Goal: Information Seeking & Learning: Learn about a topic

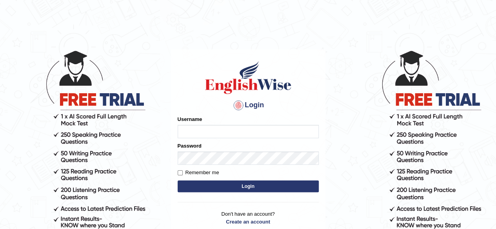
type input "RR12345"
click at [224, 184] on button "Login" at bounding box center [248, 187] width 141 height 12
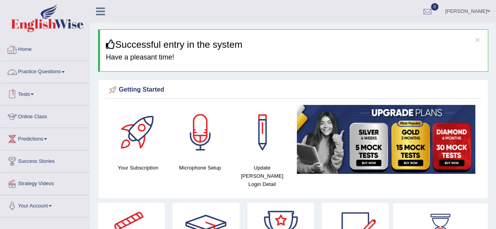
click at [39, 70] on link "Practice Questions" at bounding box center [44, 71] width 89 height 20
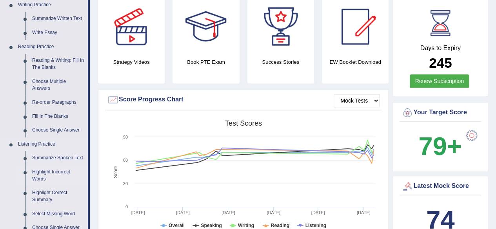
scroll to position [203, 0]
click at [45, 66] on link "Reading & Writing: Fill In The Blanks" at bounding box center [58, 64] width 59 height 21
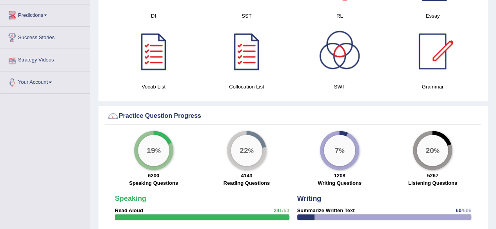
scroll to position [498, 0]
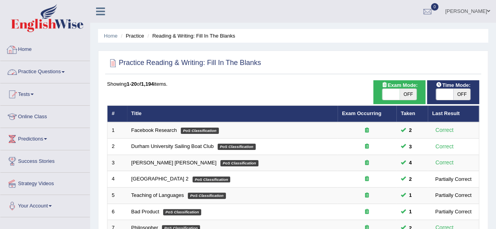
click at [34, 68] on link "Practice Questions" at bounding box center [44, 71] width 89 height 20
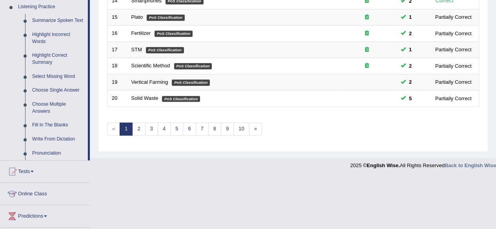
scroll to position [343, 0]
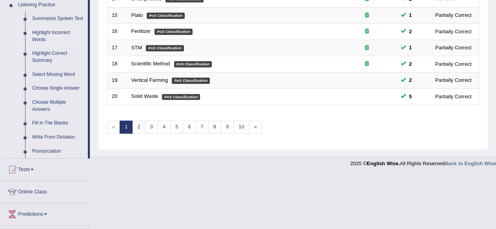
click at [42, 37] on link "Highlight Incorrect Words" at bounding box center [58, 36] width 59 height 21
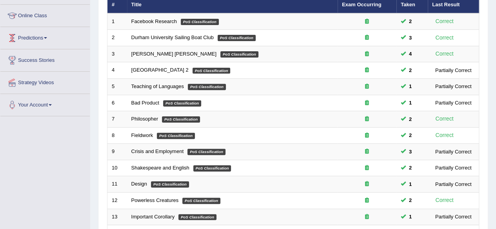
scroll to position [120, 0]
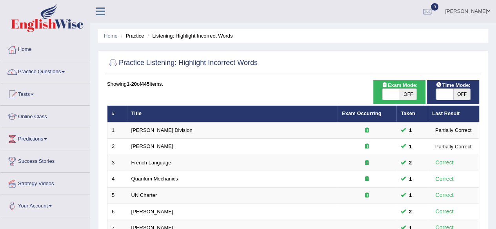
click at [466, 94] on span "OFF" at bounding box center [461, 94] width 17 height 11
checkbox input "true"
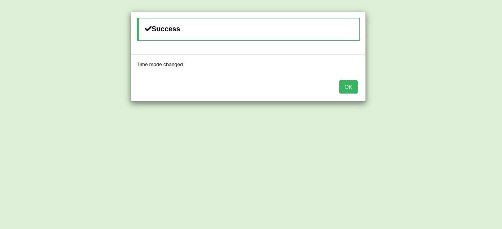
click at [346, 87] on button "OK" at bounding box center [348, 86] width 18 height 13
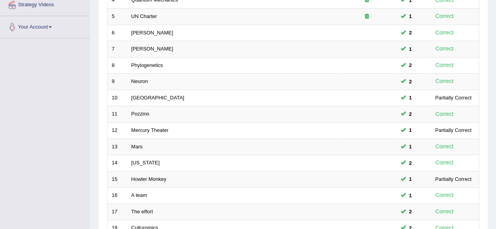
scroll to position [286, 0]
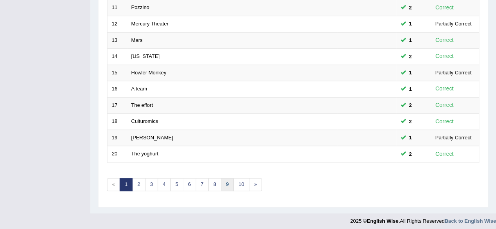
click at [221, 181] on link "9" at bounding box center [227, 184] width 13 height 13
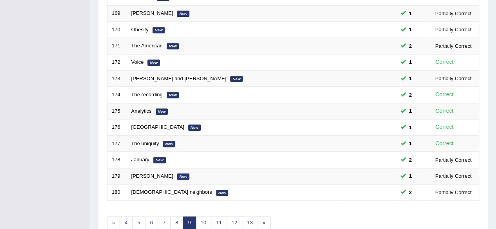
scroll to position [286, 0]
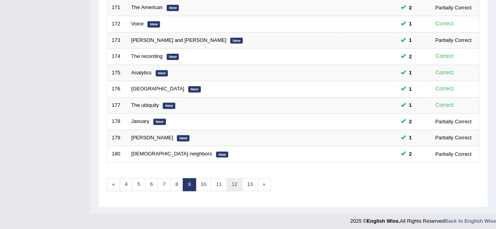
click at [232, 185] on link "12" at bounding box center [235, 184] width 16 height 13
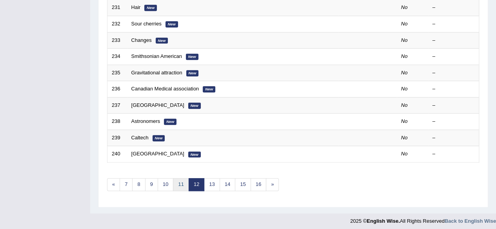
click at [175, 183] on link "11" at bounding box center [181, 184] width 16 height 13
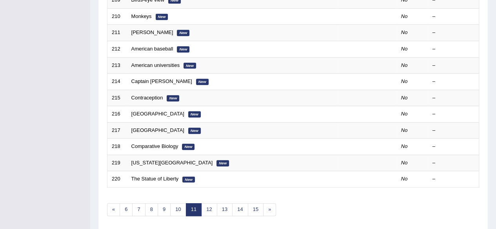
scroll to position [286, 0]
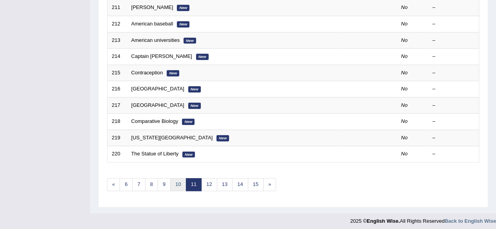
click at [177, 182] on link "10" at bounding box center [178, 184] width 16 height 13
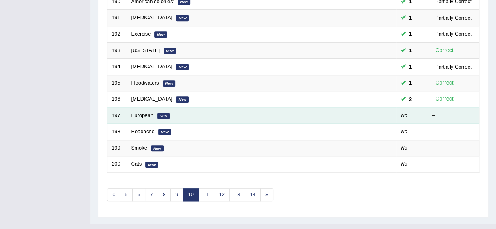
scroll to position [276, 0]
click at [141, 112] on link "European" at bounding box center [142, 115] width 22 height 6
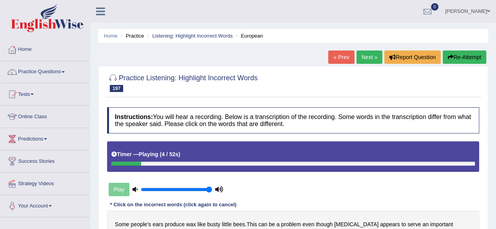
click at [452, 62] on button "Re-Attempt" at bounding box center [464, 57] width 44 height 13
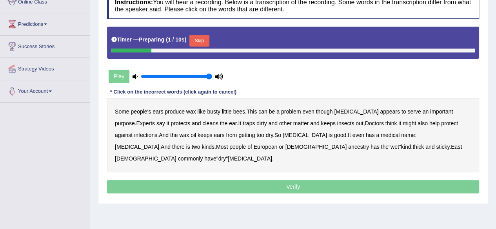
scroll to position [116, 0]
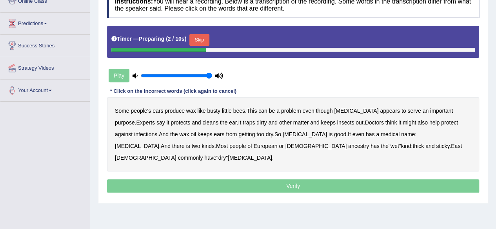
click at [202, 35] on button "Skip" at bounding box center [199, 40] width 20 height 12
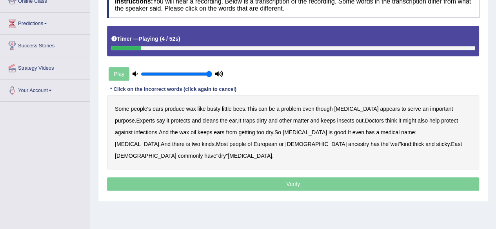
click at [216, 109] on b "busty" at bounding box center [213, 109] width 13 height 6
click at [256, 120] on b "dirty" at bounding box center [261, 121] width 10 height 6
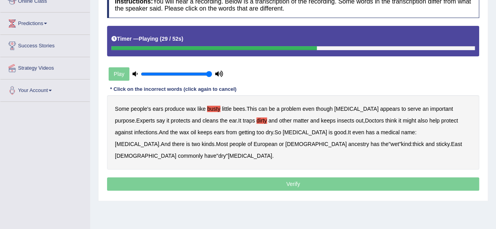
click at [179, 132] on b "wax" at bounding box center [184, 132] width 10 height 6
click at [190, 141] on b "is" at bounding box center [188, 144] width 4 height 6
click at [370, 141] on b "has" at bounding box center [374, 144] width 9 height 6
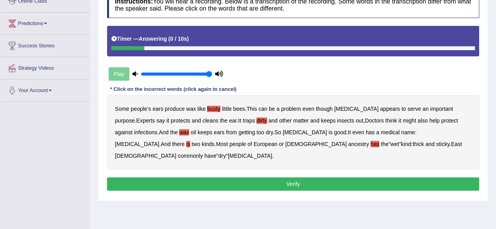
click at [295, 178] on button "Verify" at bounding box center [293, 184] width 372 height 13
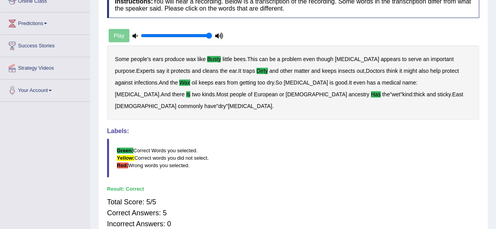
scroll to position [0, 0]
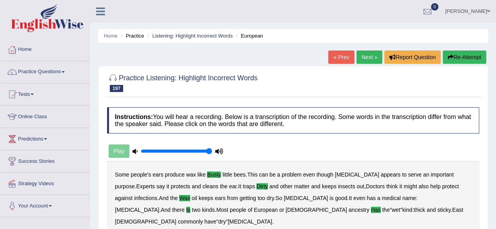
click at [370, 52] on link "Next »" at bounding box center [369, 57] width 26 height 13
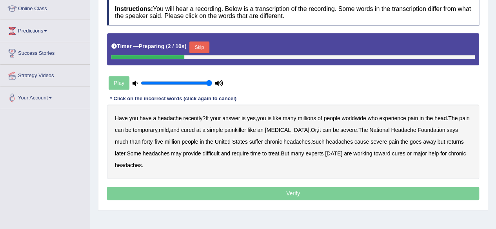
click at [206, 43] on button "Skip" at bounding box center [199, 48] width 20 height 12
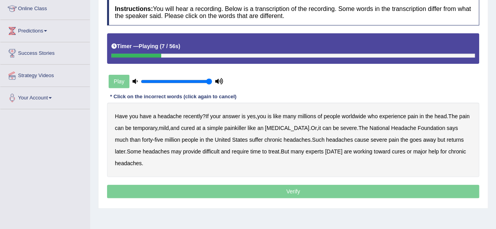
click at [270, 114] on b "is" at bounding box center [269, 116] width 4 height 6
click at [201, 128] on b "at" at bounding box center [198, 128] width 5 height 6
click at [263, 127] on b "an" at bounding box center [260, 128] width 6 height 6
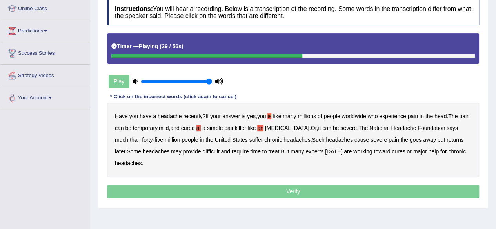
click at [128, 137] on b "much" at bounding box center [121, 140] width 13 height 6
click at [183, 151] on b "provide" at bounding box center [192, 152] width 18 height 6
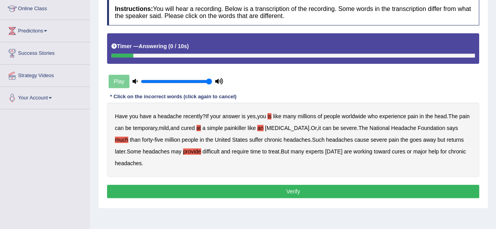
click at [198, 196] on button "Verify" at bounding box center [293, 191] width 372 height 13
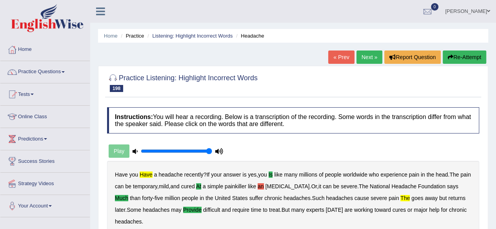
click at [448, 58] on icon "button" at bounding box center [450, 56] width 5 height 5
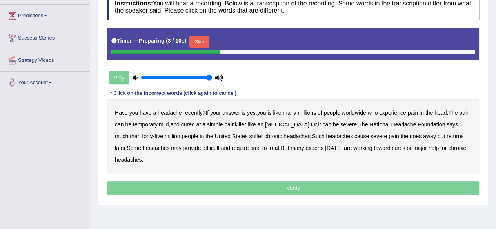
scroll to position [124, 0]
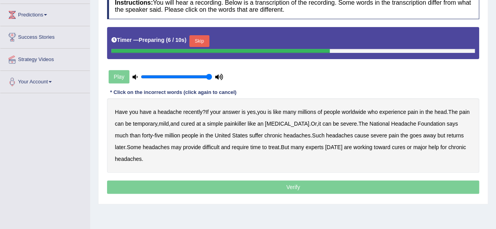
click at [202, 44] on button "Skip" at bounding box center [199, 41] width 20 height 12
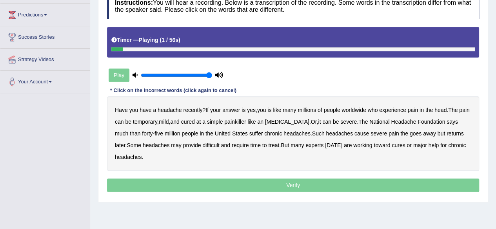
click at [143, 107] on b "have" at bounding box center [146, 110] width 12 height 6
click at [271, 109] on b "is" at bounding box center [269, 110] width 4 height 6
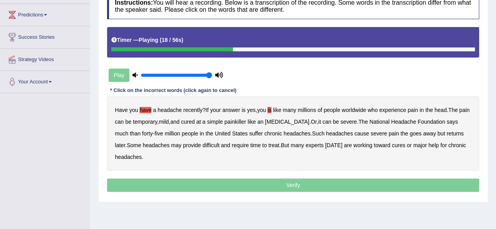
click at [201, 120] on b "at" at bounding box center [198, 122] width 5 height 6
click at [128, 131] on b "much" at bounding box center [121, 134] width 13 height 6
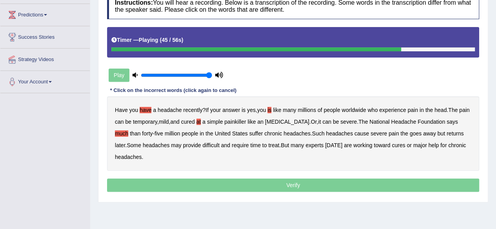
click at [183, 144] on b "provide" at bounding box center [192, 145] width 18 height 6
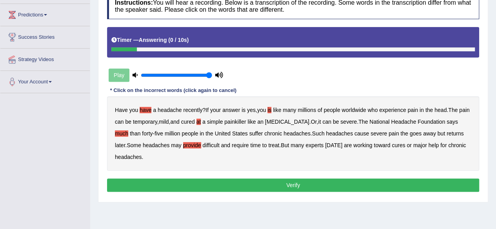
click at [189, 181] on button "Verify" at bounding box center [293, 185] width 372 height 13
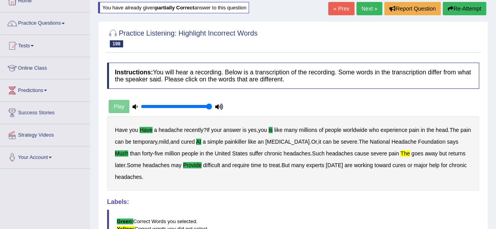
scroll to position [0, 0]
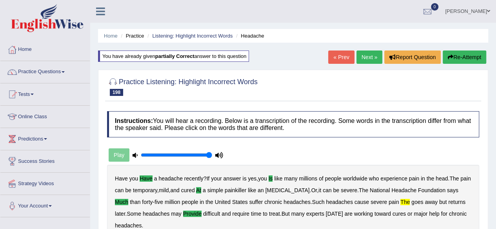
click at [363, 56] on link "Next »" at bounding box center [369, 57] width 26 height 13
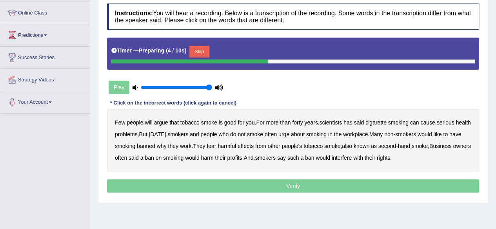
click at [197, 48] on button "Skip" at bounding box center [199, 52] width 20 height 12
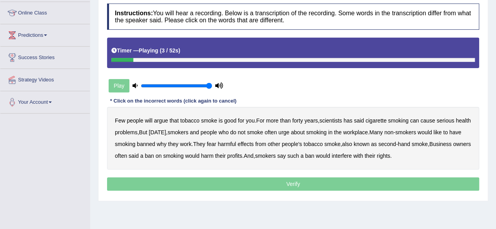
click at [151, 120] on b "will" at bounding box center [148, 121] width 7 height 6
click at [352, 120] on b "has" at bounding box center [347, 121] width 9 height 6
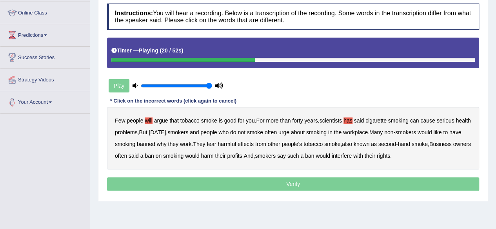
click at [289, 132] on b "urge" at bounding box center [283, 132] width 11 height 6
click at [167, 143] on b "why" at bounding box center [162, 144] width 10 height 6
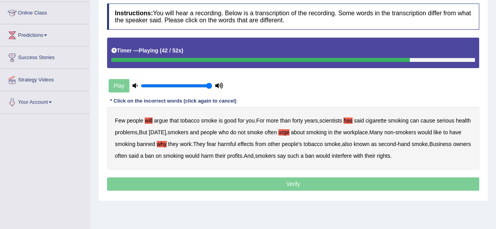
click at [139, 155] on b "said" at bounding box center [134, 156] width 10 height 6
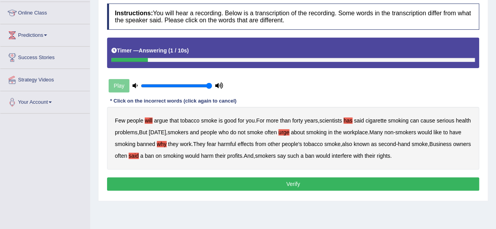
click at [312, 186] on button "Verify" at bounding box center [293, 184] width 372 height 13
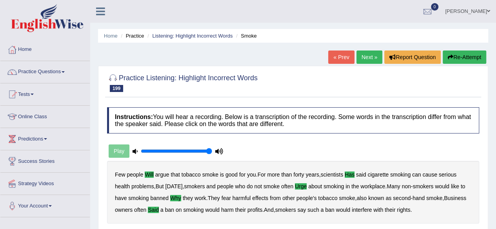
click at [364, 63] on link "Next »" at bounding box center [369, 57] width 26 height 13
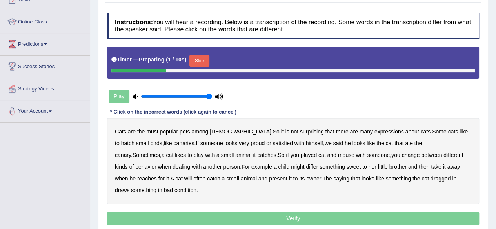
scroll to position [105, 0]
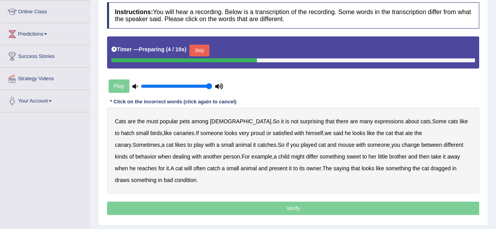
click at [199, 45] on button "Skip" at bounding box center [199, 51] width 20 height 12
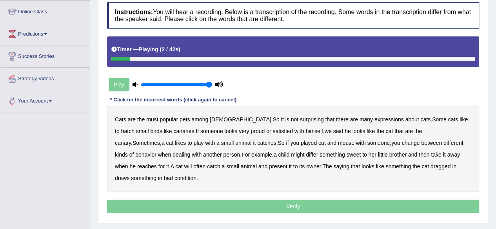
click at [149, 119] on b "must" at bounding box center [152, 119] width 12 height 6
click at [134, 128] on b "hatch" at bounding box center [127, 131] width 13 height 6
click at [333, 131] on b "said" at bounding box center [338, 131] width 10 height 6
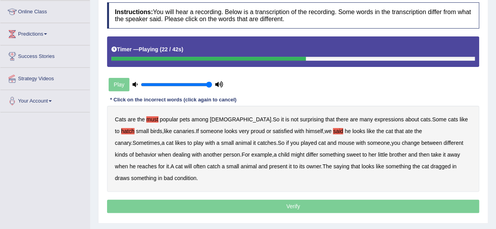
click at [301, 143] on b "played" at bounding box center [309, 143] width 16 height 6
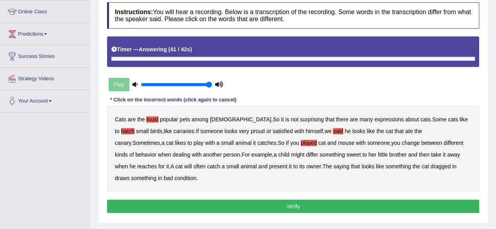
click at [129, 175] on b "draws" at bounding box center [122, 178] width 15 height 6
click at [350, 200] on button "Verify" at bounding box center [293, 206] width 372 height 13
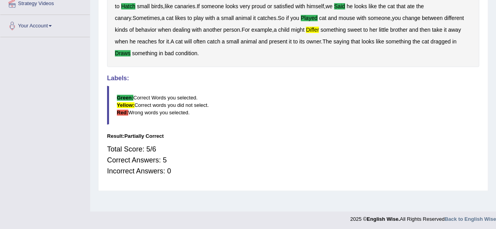
scroll to position [0, 0]
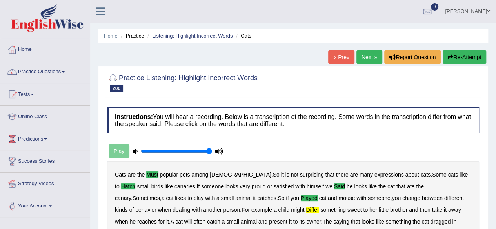
click at [375, 55] on link "Next »" at bounding box center [369, 57] width 26 height 13
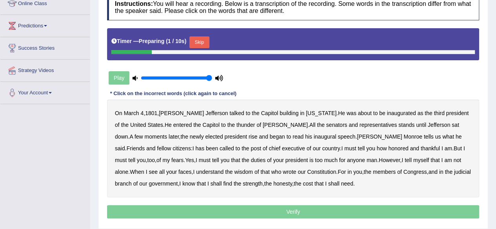
scroll to position [114, 0]
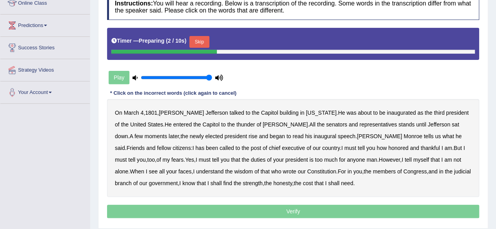
click at [200, 40] on button "Skip" at bounding box center [199, 42] width 20 height 12
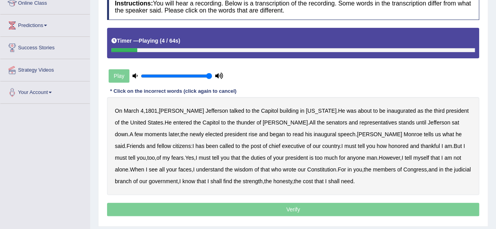
click at [229, 113] on b "talked" at bounding box center [236, 111] width 15 height 6
click at [261, 110] on b "Capitol" at bounding box center [269, 111] width 17 height 6
click at [202, 121] on b "Capitol" at bounding box center [210, 123] width 17 height 6
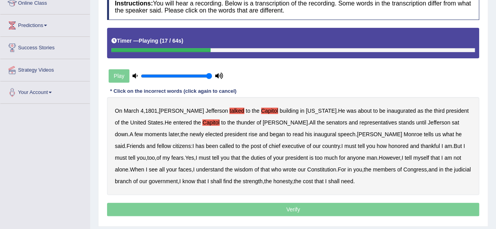
click at [398, 120] on b "stands" at bounding box center [406, 123] width 16 height 6
click at [248, 133] on b "rise" at bounding box center [252, 134] width 9 height 6
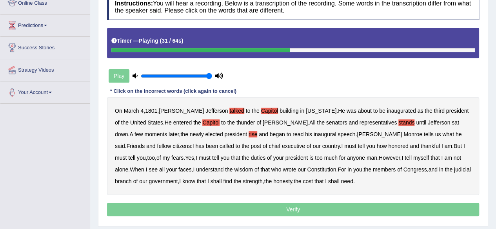
click at [195, 148] on b "has" at bounding box center [199, 146] width 9 height 6
click at [250, 147] on b "post" at bounding box center [255, 146] width 10 height 6
click at [309, 157] on b "is" at bounding box center [311, 158] width 4 height 6
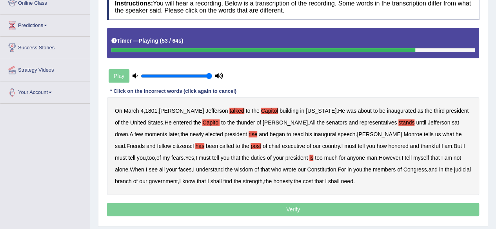
click at [260, 169] on b "that" at bounding box center [264, 170] width 9 height 6
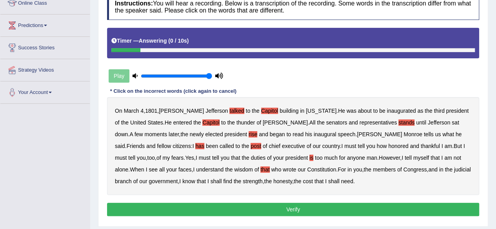
click at [303, 181] on b "cost" at bounding box center [308, 181] width 10 height 6
click at [261, 108] on b "Capitol" at bounding box center [269, 111] width 17 height 6
click at [202, 121] on b "Capitol" at bounding box center [210, 123] width 17 height 6
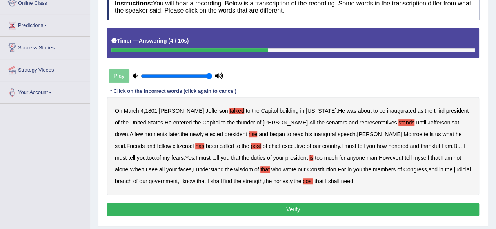
click at [199, 204] on button "Verify" at bounding box center [293, 209] width 372 height 13
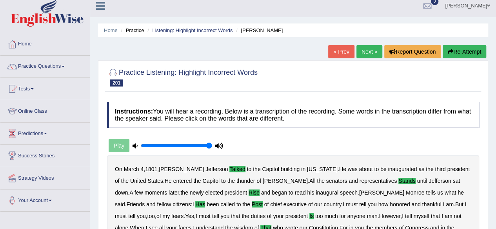
scroll to position [0, 0]
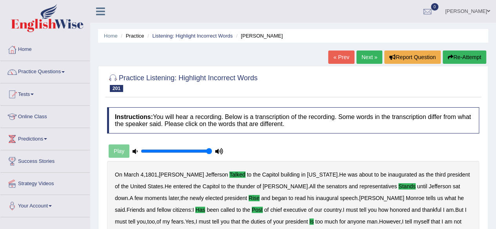
click at [364, 59] on link "Next »" at bounding box center [369, 57] width 26 height 13
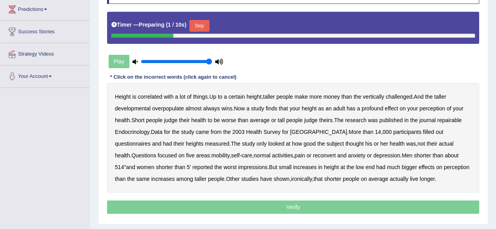
scroll to position [136, 0]
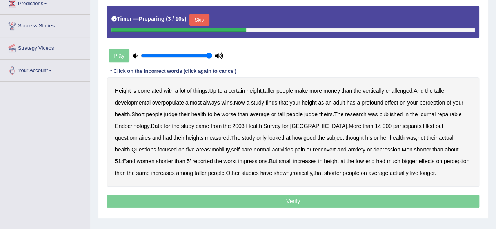
click at [201, 18] on button "Skip" at bounding box center [199, 20] width 20 height 12
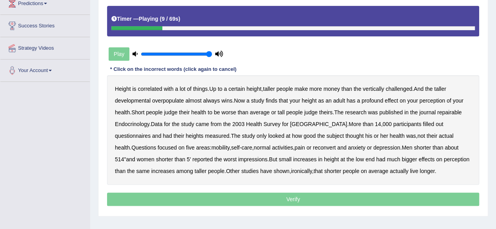
click at [137, 102] on b "developmental" at bounding box center [133, 101] width 36 height 6
click at [170, 100] on b "overpopulate" at bounding box center [168, 101] width 32 height 6
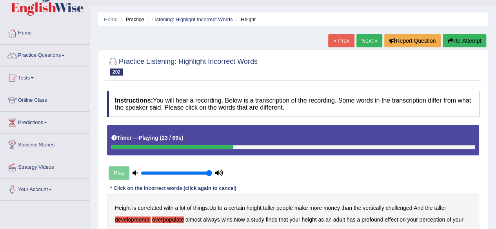
scroll to position [0, 0]
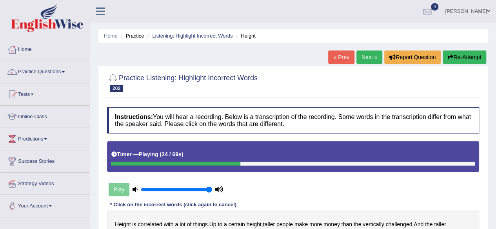
click at [464, 52] on button "Re-Attempt" at bounding box center [464, 57] width 44 height 13
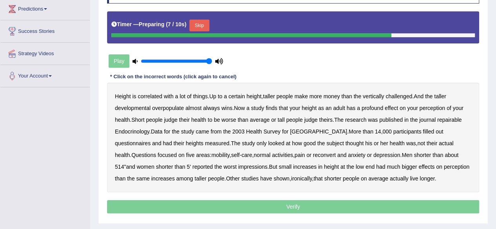
scroll to position [129, 0]
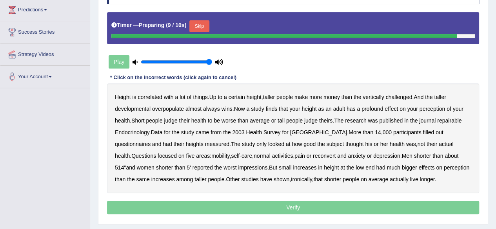
click at [201, 28] on button "Skip" at bounding box center [199, 26] width 20 height 12
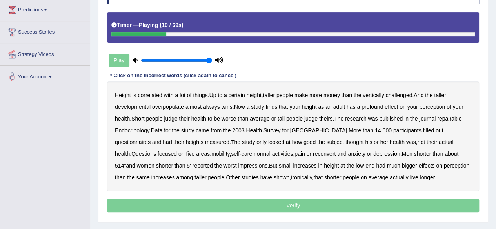
click at [143, 108] on b "developmental" at bounding box center [133, 107] width 36 height 6
click at [161, 101] on div "Height is correlated with a lot of things . Up to a certain height , taller peo…" at bounding box center [293, 137] width 372 height 110
click at [165, 107] on b "overpopulate" at bounding box center [168, 107] width 32 height 6
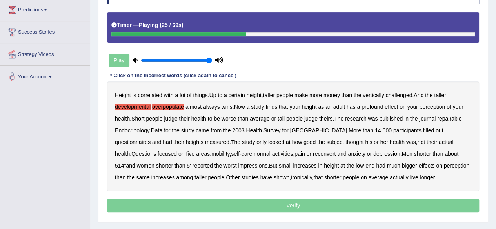
click at [452, 117] on b "repairable" at bounding box center [449, 119] width 24 height 6
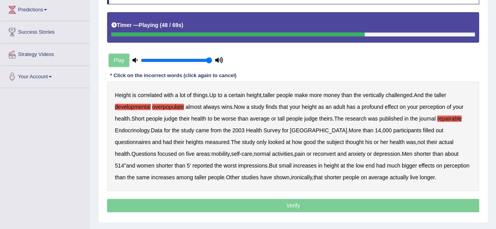
click at [313, 151] on b "reconvert" at bounding box center [324, 154] width 23 height 6
click at [124, 163] on b "514" at bounding box center [119, 166] width 9 height 6
drag, startPoint x: 141, startPoint y: 183, endPoint x: 134, endPoint y: 177, distance: 9.2
click at [134, 177] on div "Height is correlated with a lot of things . Up to a certain height , taller peo…" at bounding box center [293, 137] width 372 height 110
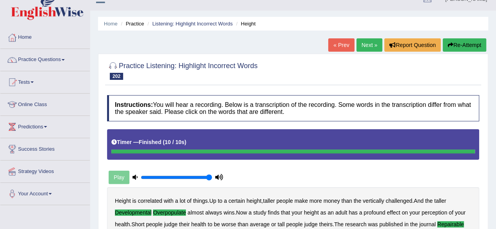
scroll to position [0, 0]
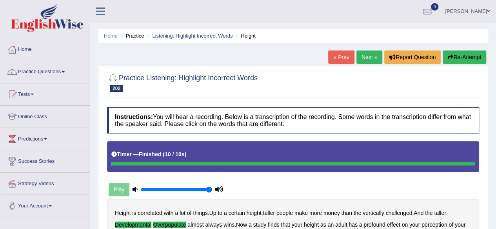
click at [356, 62] on link "Next »" at bounding box center [369, 57] width 26 height 13
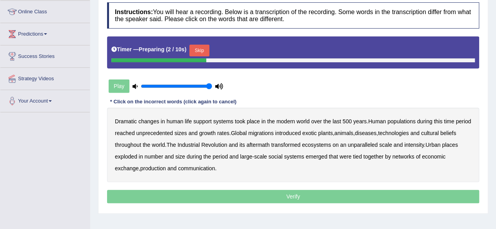
click at [203, 51] on button "Skip" at bounding box center [199, 51] width 20 height 12
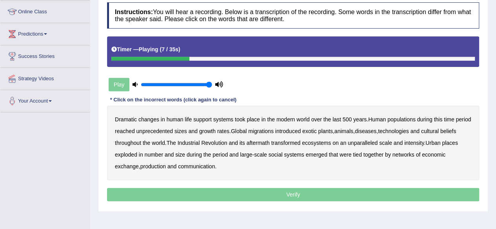
click at [410, 120] on b "populations" at bounding box center [401, 119] width 28 height 6
click at [376, 133] on b "diseases" at bounding box center [366, 131] width 22 height 6
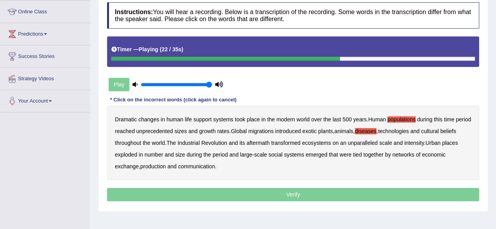
click at [331, 141] on b "ecosystems" at bounding box center [316, 143] width 29 height 6
click at [442, 146] on b "places" at bounding box center [450, 143] width 16 height 6
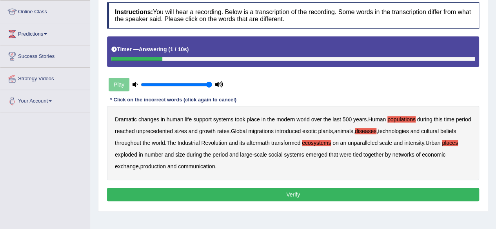
click at [156, 167] on b "production" at bounding box center [152, 166] width 25 height 6
click at [174, 189] on button "Verify" at bounding box center [293, 194] width 372 height 13
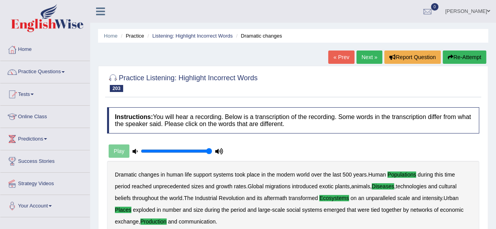
click at [363, 60] on link "Next »" at bounding box center [369, 57] width 26 height 13
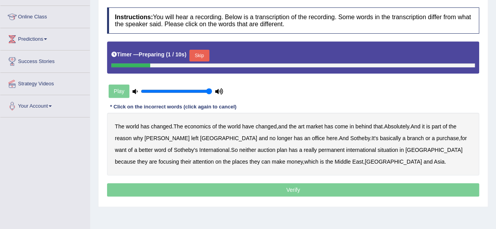
scroll to position [100, 0]
click at [199, 56] on button "Skip" at bounding box center [199, 56] width 20 height 12
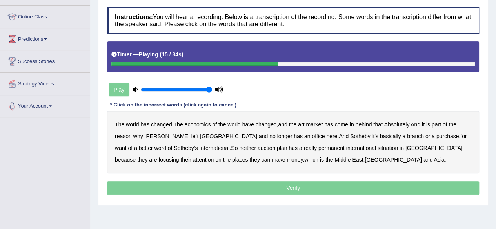
click at [350, 136] on b "Sotheby" at bounding box center [360, 136] width 20 height 6
click at [436, 135] on b "purchase" at bounding box center [447, 136] width 23 height 6
drag, startPoint x: 328, startPoint y: 144, endPoint x: 331, endPoint y: 149, distance: 5.3
click at [331, 149] on div "The world has changed . The economics of the world have changed , and the art m…" at bounding box center [293, 142] width 372 height 63
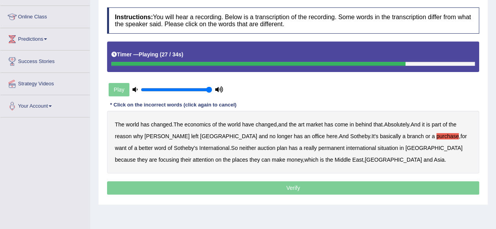
click at [377, 149] on b "situation" at bounding box center [387, 148] width 20 height 6
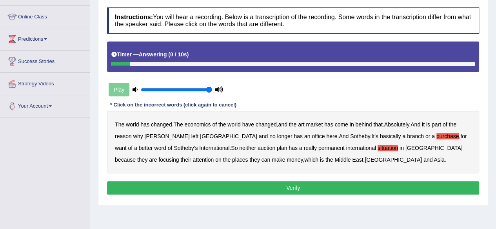
click at [228, 191] on button "Verify" at bounding box center [293, 187] width 372 height 13
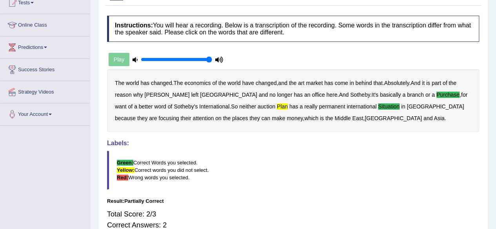
scroll to position [0, 0]
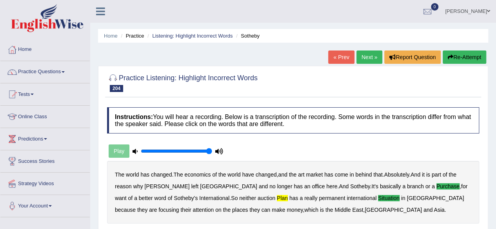
click at [368, 52] on link "Next »" at bounding box center [369, 57] width 26 height 13
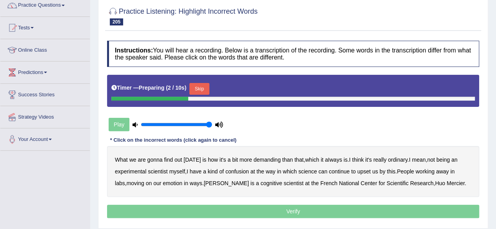
click at [199, 89] on button "Skip" at bounding box center [199, 89] width 20 height 12
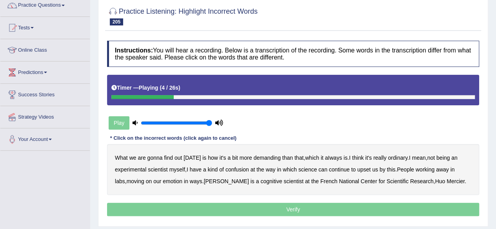
click at [263, 156] on b "demanding" at bounding box center [266, 158] width 27 height 6
click at [397, 159] on b "ordinary" at bounding box center [398, 158] width 20 height 6
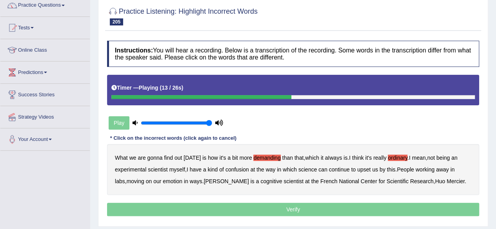
click at [239, 170] on b "confusion" at bounding box center [237, 170] width 24 height 6
click at [340, 167] on b "continue" at bounding box center [339, 170] width 21 height 6
click at [365, 170] on b "upset" at bounding box center [363, 170] width 13 height 6
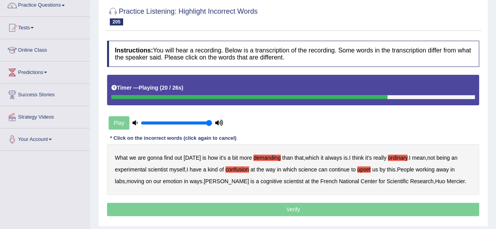
click at [163, 181] on b "emotion" at bounding box center [173, 181] width 20 height 6
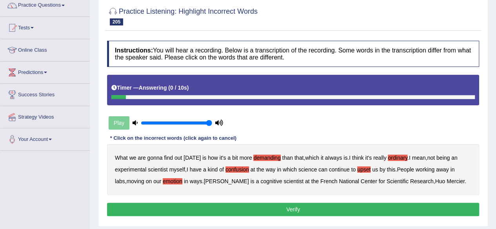
click at [291, 209] on button "Verify" at bounding box center [293, 209] width 372 height 13
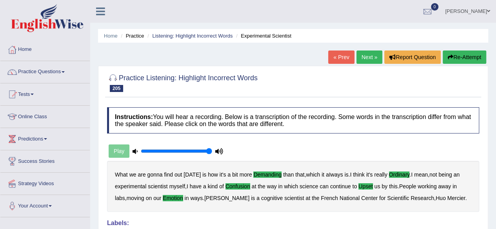
click at [364, 58] on link "Next »" at bounding box center [369, 57] width 26 height 13
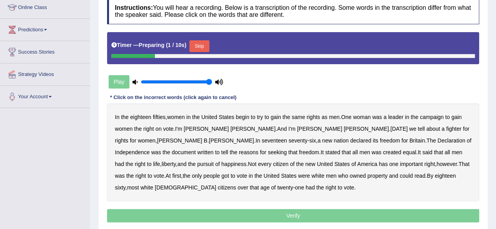
scroll to position [115, 0]
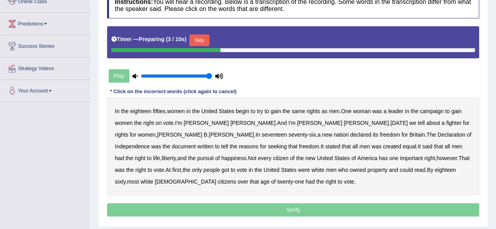
click at [197, 39] on button "Skip" at bounding box center [199, 40] width 20 height 12
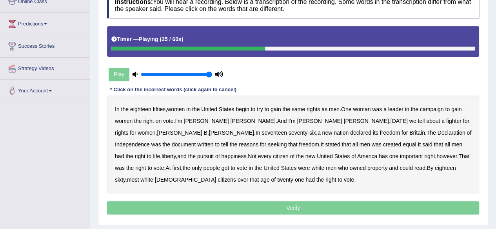
click at [401, 131] on b "for" at bounding box center [404, 133] width 6 height 6
click at [372, 143] on b "was" at bounding box center [377, 144] width 10 height 6
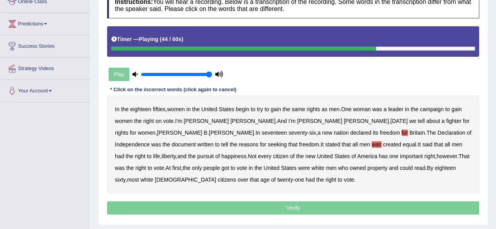
click at [379, 157] on b "has" at bounding box center [383, 156] width 9 height 6
click at [221, 170] on b "got" at bounding box center [224, 168] width 7 height 6
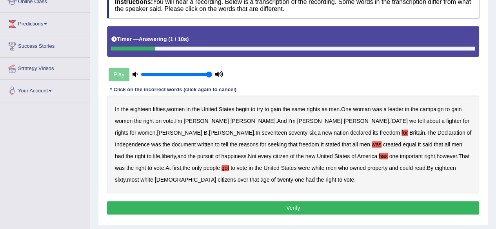
click at [217, 208] on button "Verify" at bounding box center [293, 207] width 372 height 13
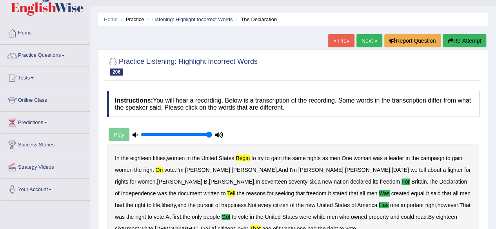
scroll to position [0, 0]
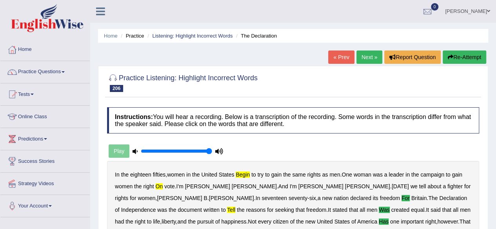
click at [455, 57] on button "Re-Attempt" at bounding box center [464, 57] width 44 height 13
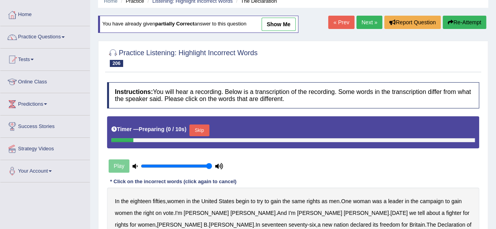
scroll to position [100, 0]
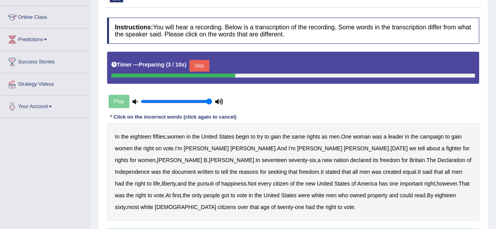
click at [198, 65] on button "Skip" at bounding box center [199, 66] width 20 height 12
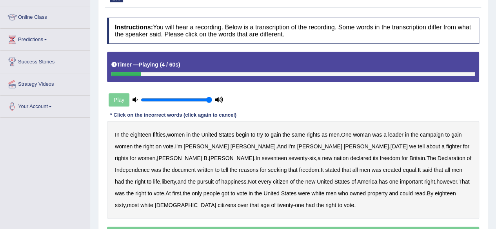
click at [241, 135] on b "begin" at bounding box center [242, 135] width 13 height 6
click at [401, 156] on b "for" at bounding box center [404, 158] width 6 height 6
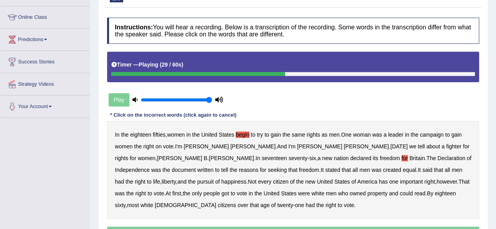
click at [228, 167] on b "tell" at bounding box center [224, 170] width 7 height 6
click at [372, 171] on b "was" at bounding box center [377, 170] width 10 height 6
click at [379, 180] on b "has" at bounding box center [383, 182] width 9 height 6
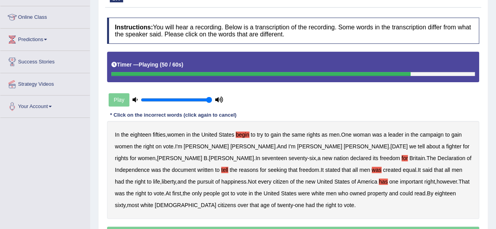
click at [221, 193] on b "got" at bounding box center [224, 193] width 7 height 6
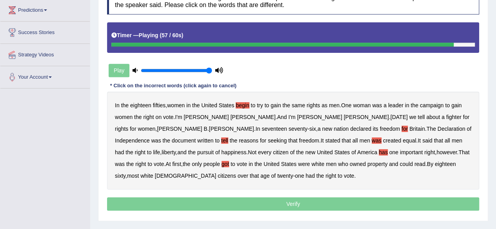
scroll to position [132, 0]
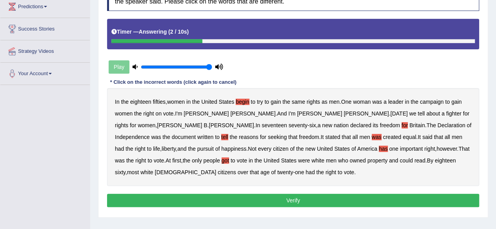
click at [237, 195] on button "Verify" at bounding box center [293, 200] width 372 height 13
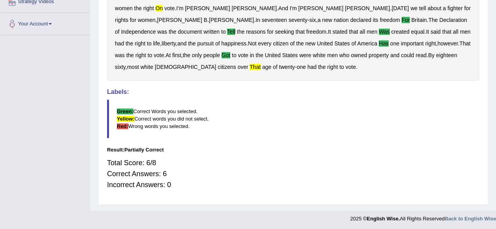
scroll to position [0, 0]
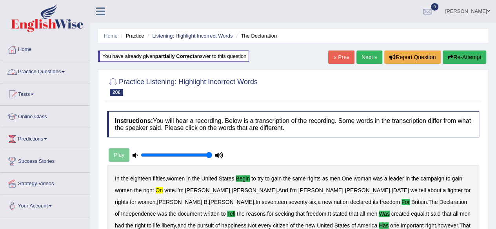
click at [54, 64] on link "Practice Questions" at bounding box center [44, 71] width 89 height 20
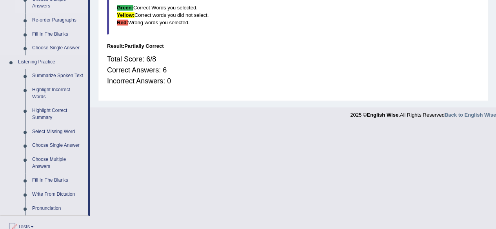
scroll to position [300, 0]
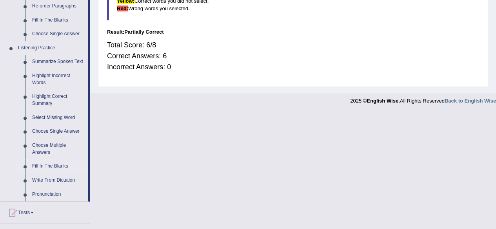
click at [45, 166] on link "Fill In The Blanks" at bounding box center [58, 167] width 59 height 14
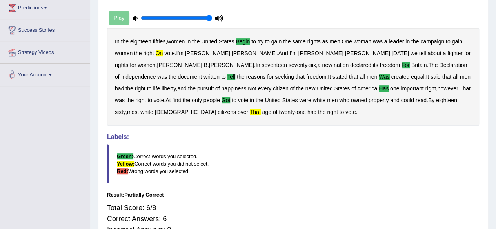
scroll to position [111, 0]
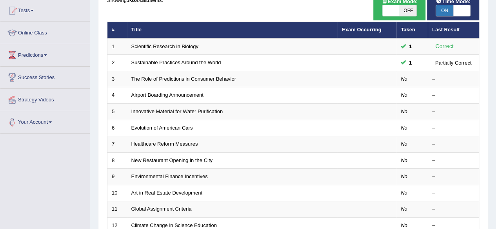
scroll to position [71, 0]
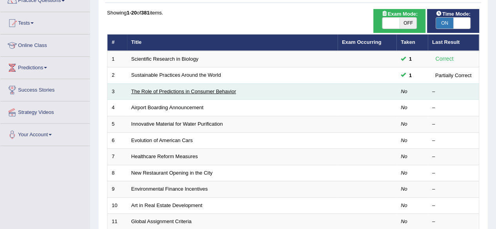
click at [171, 89] on link "The Role of Predictions in Consumer Behavior" at bounding box center [183, 92] width 105 height 6
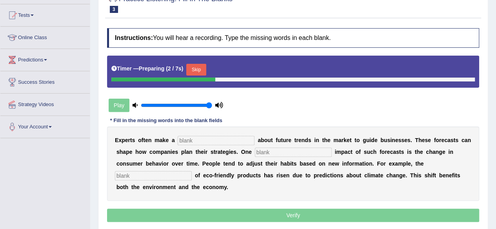
click at [216, 141] on input "text" at bounding box center [216, 140] width 77 height 9
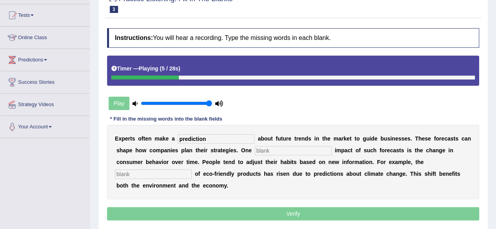
type input "prediction"
click at [277, 148] on input "text" at bounding box center [293, 150] width 77 height 9
type input "profound"
click at [174, 172] on input "text" at bounding box center [153, 174] width 77 height 9
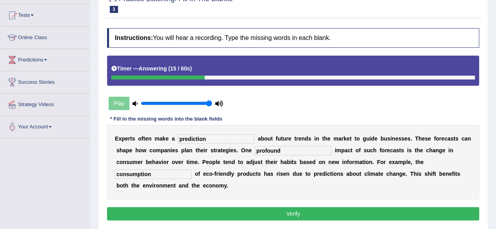
click at [138, 174] on input "consumption" at bounding box center [153, 174] width 77 height 9
type input "consumtion"
click at [154, 215] on button "Verify" at bounding box center [293, 213] width 372 height 13
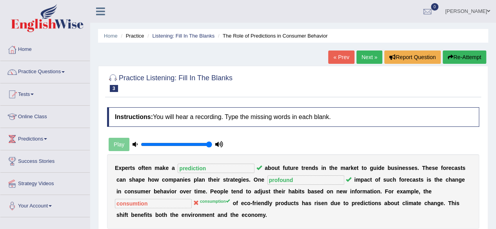
click at [461, 54] on button "Re-Attempt" at bounding box center [464, 57] width 44 height 13
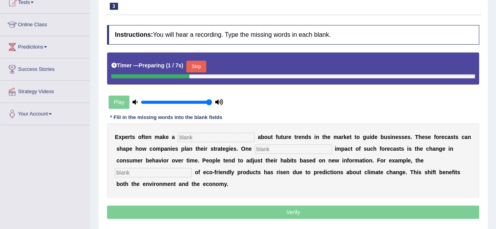
click at [223, 141] on input "text" at bounding box center [216, 137] width 77 height 9
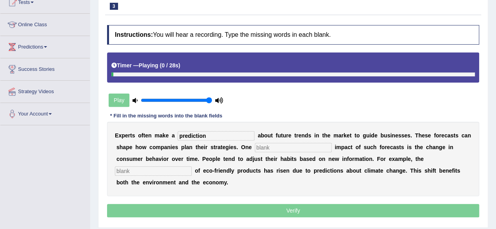
type input "prediction"
click at [270, 145] on input "text" at bounding box center [293, 147] width 77 height 9
type input "profound"
click at [173, 169] on input "text" at bounding box center [153, 171] width 77 height 9
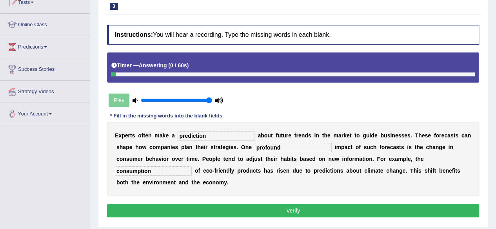
type input "consumption"
click at [141, 211] on button "Verify" at bounding box center [293, 210] width 372 height 13
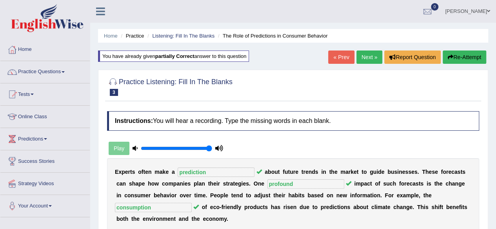
click at [366, 57] on link "Next »" at bounding box center [369, 57] width 26 height 13
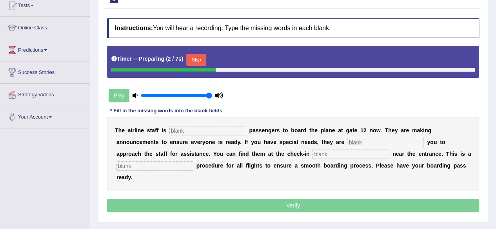
click at [204, 130] on input "text" at bounding box center [207, 130] width 77 height 9
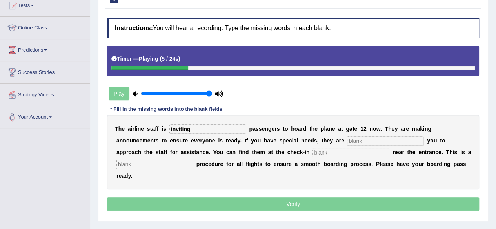
type input "inviting"
click at [372, 138] on input "text" at bounding box center [385, 140] width 77 height 9
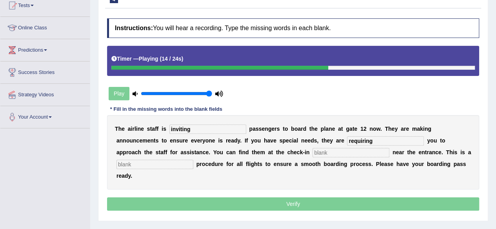
type input "requiring"
click at [341, 149] on input "text" at bounding box center [350, 152] width 77 height 9
type input "desk"
click at [181, 163] on input "text" at bounding box center [154, 164] width 77 height 9
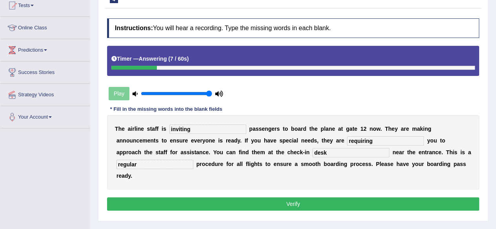
type input "regular"
click at [361, 140] on input "requiring" at bounding box center [385, 140] width 77 height 9
click at [308, 203] on button "Verify" at bounding box center [293, 204] width 372 height 13
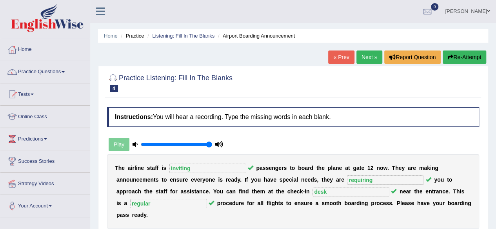
click at [367, 54] on link "Next »" at bounding box center [369, 57] width 26 height 13
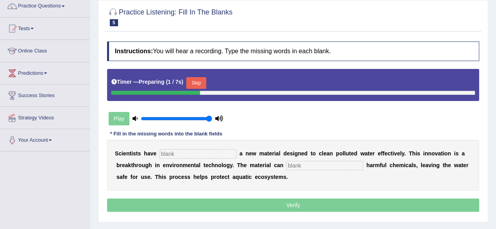
click at [201, 152] on input "text" at bounding box center [198, 153] width 77 height 9
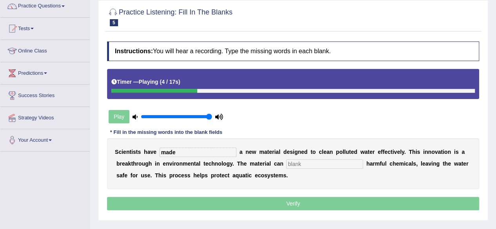
type input "made"
click at [310, 163] on input "text" at bounding box center [324, 164] width 77 height 9
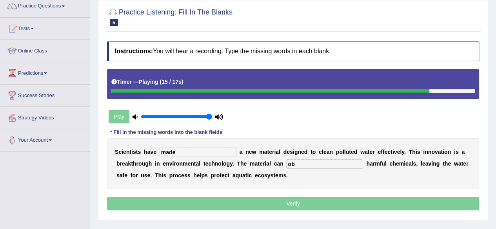
type input "o"
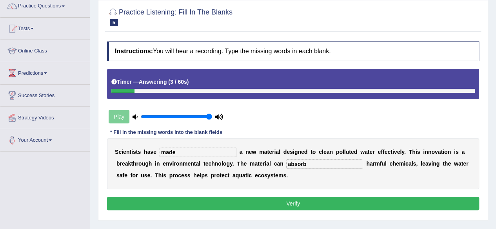
type input "absorb"
click at [265, 203] on button "Verify" at bounding box center [293, 203] width 372 height 13
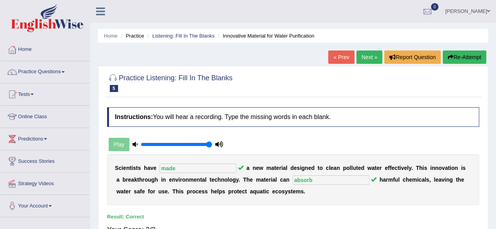
click at [367, 59] on link "Next »" at bounding box center [369, 57] width 26 height 13
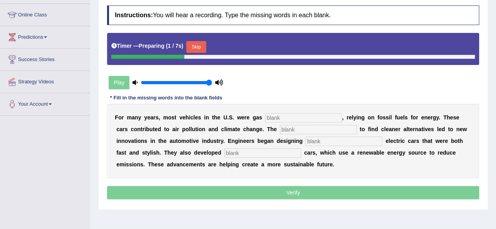
scroll to position [102, 0]
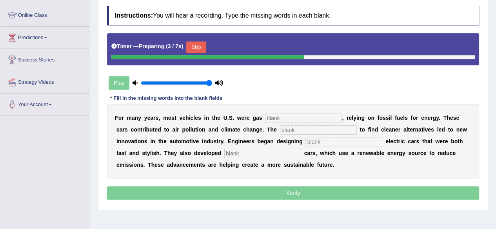
click at [294, 117] on input "text" at bounding box center [303, 118] width 77 height 9
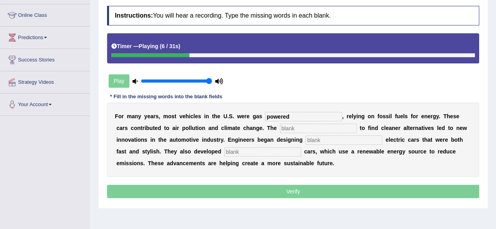
type input "powered"
click at [296, 128] on input "text" at bounding box center [318, 128] width 77 height 9
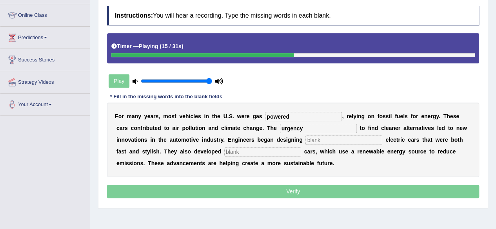
type input "urgency"
click at [348, 143] on input "text" at bounding box center [343, 140] width 77 height 9
type input "sleek"
click at [248, 148] on input "text" at bounding box center [262, 151] width 77 height 9
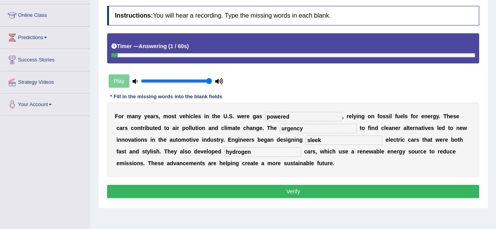
type input "hydrogen"
click at [256, 188] on button "Verify" at bounding box center [293, 191] width 372 height 13
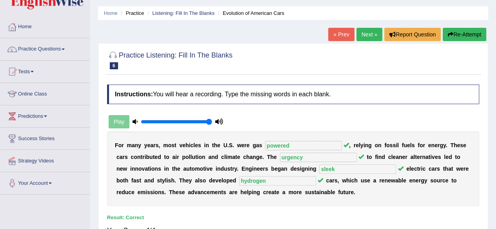
scroll to position [0, 0]
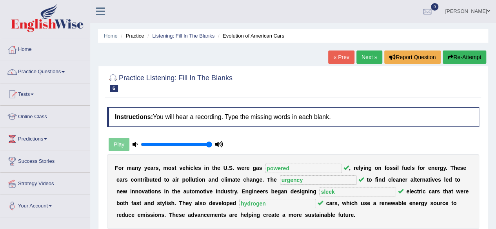
click at [365, 58] on link "Next »" at bounding box center [369, 57] width 26 height 13
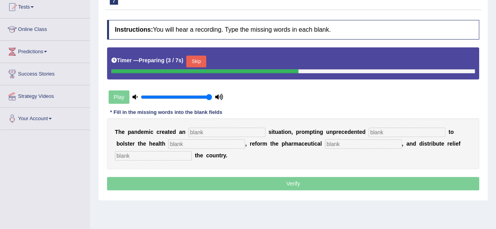
scroll to position [93, 0]
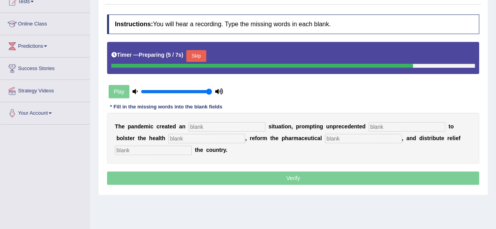
click at [232, 126] on input "text" at bounding box center [227, 126] width 77 height 9
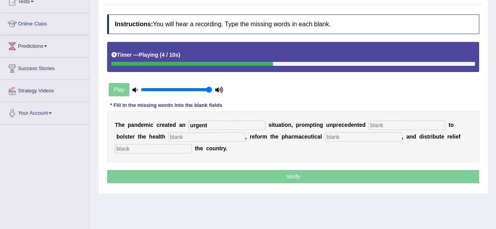
type input "urgent"
click at [394, 127] on input "c" at bounding box center [406, 125] width 77 height 9
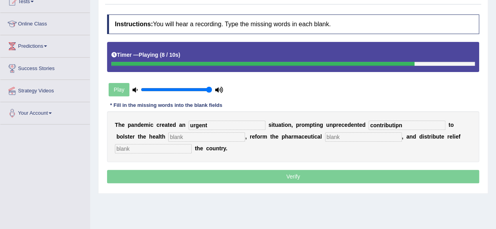
type input "contributipn"
click at [346, 140] on input "text" at bounding box center [363, 136] width 77 height 9
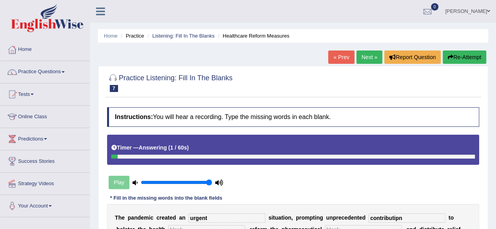
click at [449, 56] on icon "button" at bounding box center [450, 56] width 5 height 5
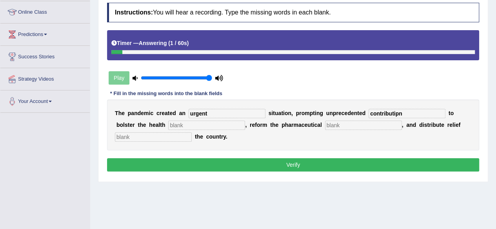
scroll to position [106, 0]
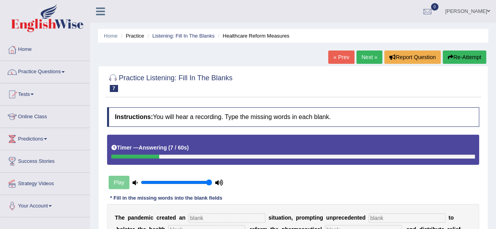
click at [467, 54] on button "Re-Attempt" at bounding box center [464, 57] width 44 height 13
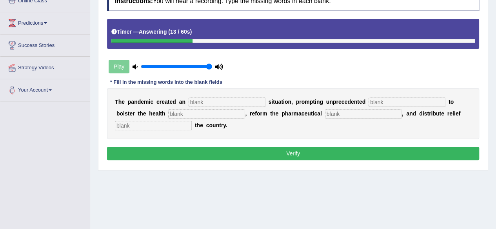
click at [379, 110] on input "text" at bounding box center [363, 113] width 77 height 9
type input "relieve"
click at [236, 101] on input "text" at bounding box center [227, 102] width 77 height 9
type input "urgent"
click at [385, 104] on input "text" at bounding box center [406, 102] width 77 height 9
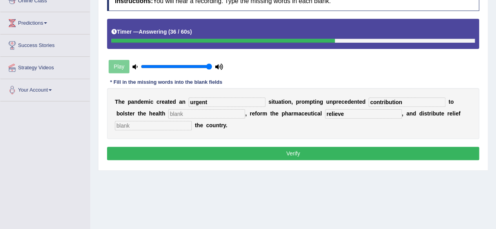
type input "contribution"
click at [221, 116] on input "text" at bounding box center [206, 113] width 77 height 9
type input "r"
type input "system"
click at [178, 126] on input "text" at bounding box center [153, 125] width 77 height 9
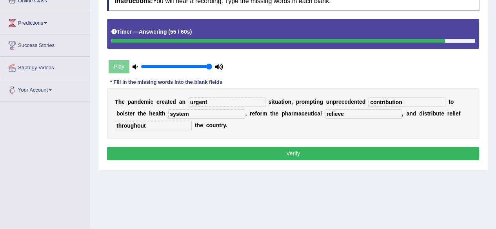
type input "throughout"
click at [287, 152] on button "Verify" at bounding box center [293, 153] width 372 height 13
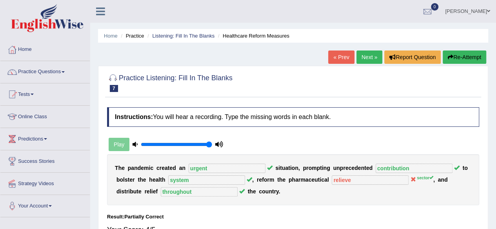
click at [359, 56] on link "Next »" at bounding box center [369, 57] width 26 height 13
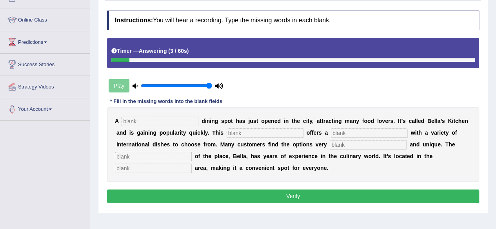
click at [181, 123] on input "text" at bounding box center [159, 121] width 77 height 9
type input "d"
type input "new"
click at [262, 133] on input "text" at bounding box center [265, 133] width 77 height 9
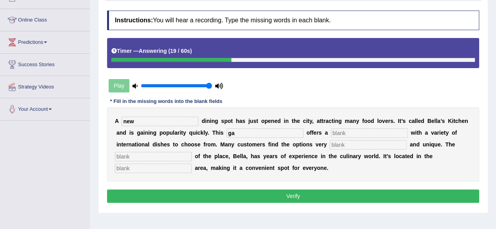
type input "g"
type input "restaurant"
click at [371, 132] on input "text" at bounding box center [369, 133] width 77 height 9
type input "menu"
click at [356, 141] on input "text" at bounding box center [368, 144] width 77 height 9
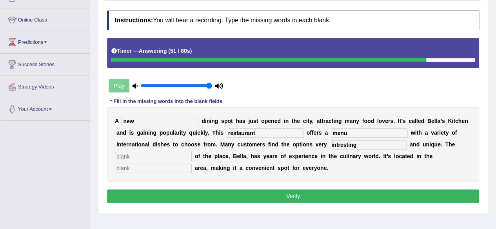
type input "intresting"
click at [187, 156] on input "text" at bounding box center [153, 156] width 77 height 9
type input "owner"
click at [156, 165] on input "text" at bounding box center [153, 168] width 77 height 9
type input "downtown"
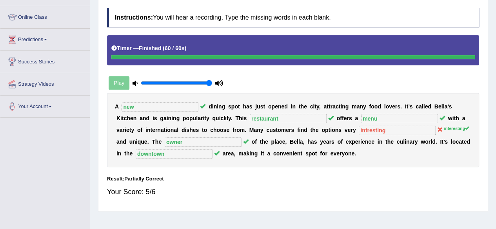
scroll to position [101, 0]
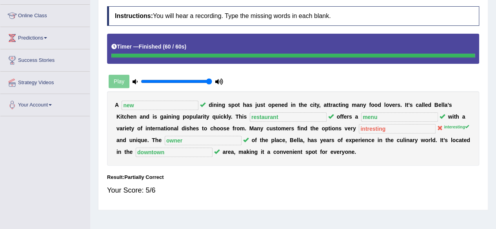
click at [352, 181] on div "Your Score: 5/6" at bounding box center [293, 190] width 372 height 19
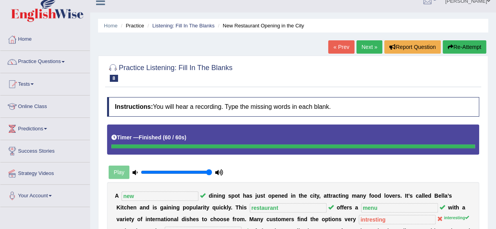
scroll to position [0, 0]
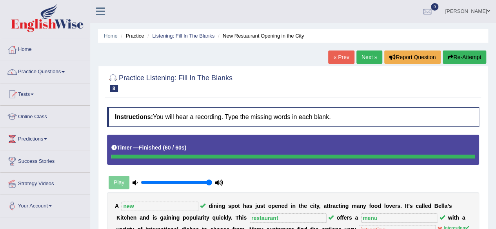
click at [361, 51] on link "Next »" at bounding box center [369, 57] width 26 height 13
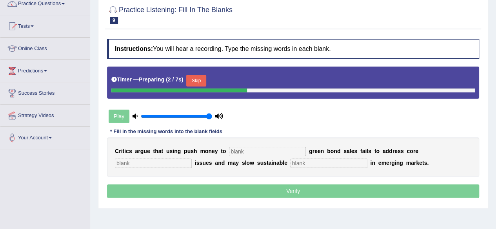
click at [244, 147] on input "text" at bounding box center [267, 151] width 77 height 9
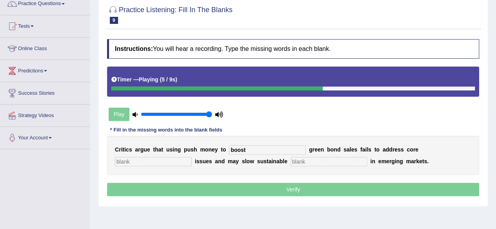
type input "boost"
click at [178, 160] on input "text" at bounding box center [153, 161] width 77 height 9
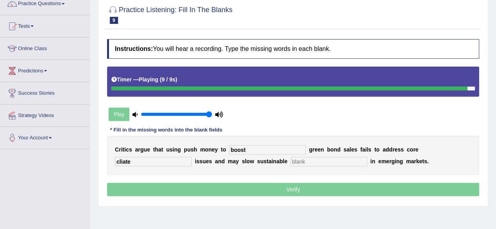
type input "cliate"
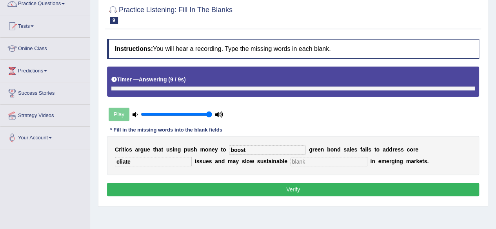
click at [320, 162] on input "text" at bounding box center [328, 161] width 77 height 9
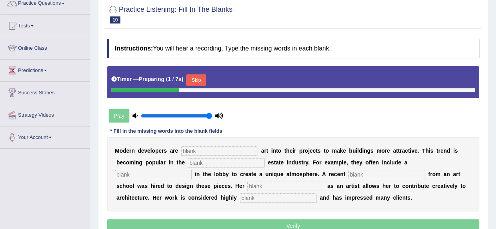
scroll to position [69, 0]
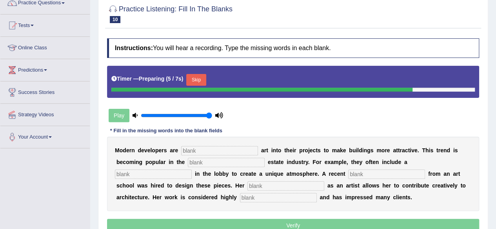
click at [209, 152] on input "text" at bounding box center [219, 150] width 77 height 9
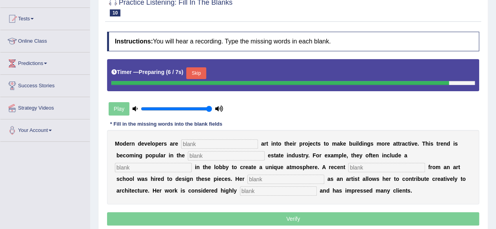
scroll to position [79, 0]
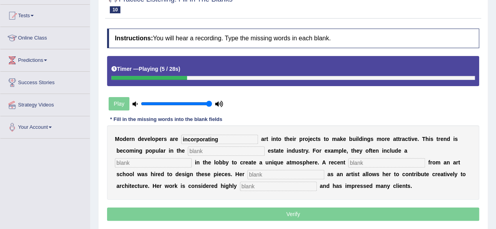
type input "incorporating"
click at [198, 150] on input "text" at bounding box center [226, 151] width 77 height 9
type input "real"
click at [164, 164] on input "text" at bounding box center [153, 162] width 77 height 9
click at [386, 159] on input "text" at bounding box center [386, 162] width 77 height 9
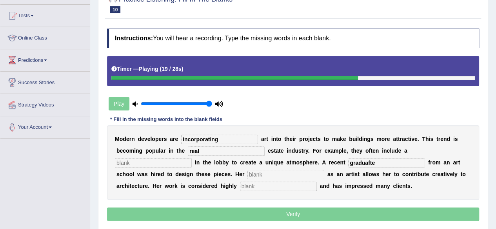
type input "graduafte"
click at [316, 173] on input "text" at bounding box center [285, 174] width 77 height 9
type input "profession"
click at [262, 186] on input "text" at bounding box center [278, 186] width 77 height 9
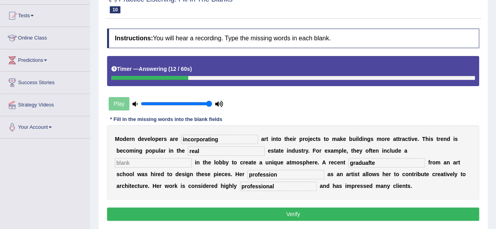
type input "professional"
click at [180, 163] on input "text" at bounding box center [153, 162] width 77 height 9
type input "variety"
click at [372, 163] on input "graduafte" at bounding box center [386, 162] width 77 height 9
type input "graduate"
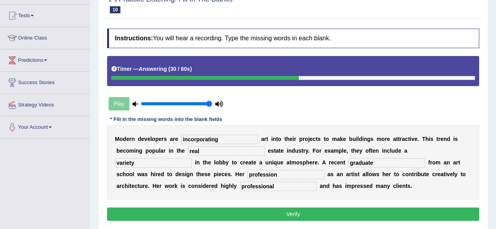
click at [264, 214] on button "Verify" at bounding box center [293, 214] width 372 height 13
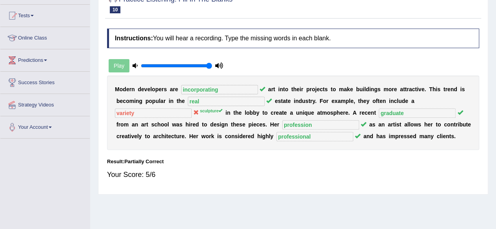
scroll to position [0, 0]
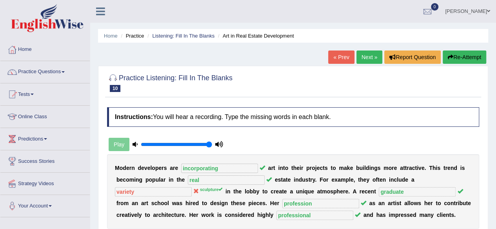
click at [364, 62] on link "Next »" at bounding box center [369, 57] width 26 height 13
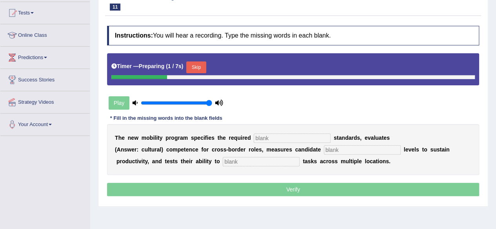
scroll to position [82, 0]
drag, startPoint x: 284, startPoint y: 136, endPoint x: 198, endPoint y: 64, distance: 113.0
click at [198, 64] on div "Instructions: You will hear a recording. Type the missing words in each blank. …" at bounding box center [293, 112] width 376 height 181
click at [198, 64] on button "Skip" at bounding box center [196, 68] width 20 height 12
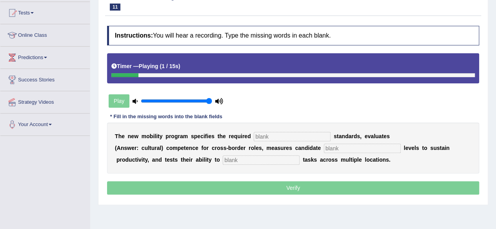
click at [277, 134] on input "text" at bounding box center [292, 136] width 77 height 9
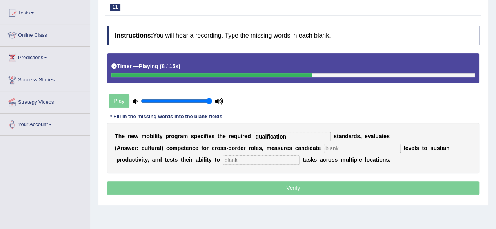
type input "qualfication"
click at [352, 148] on input "text" at bounding box center [362, 148] width 77 height 9
type input "energy"
click at [249, 162] on input "text" at bounding box center [261, 160] width 77 height 9
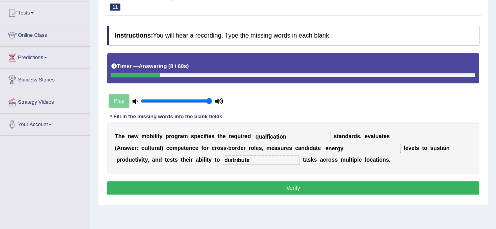
type input "distribute"
click at [266, 136] on input "qualfication" at bounding box center [292, 136] width 77 height 9
type input "qualification"
click at [249, 190] on button "Verify" at bounding box center [293, 187] width 372 height 13
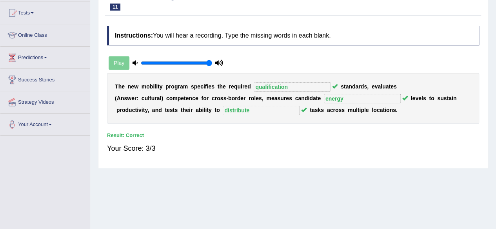
scroll to position [0, 0]
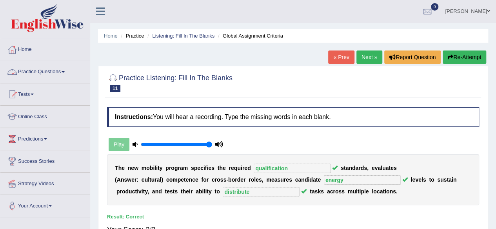
click at [60, 69] on link "Practice Questions" at bounding box center [44, 71] width 89 height 20
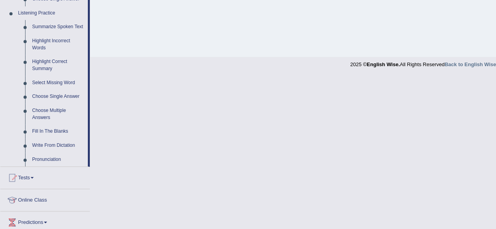
scroll to position [335, 0]
click at [53, 144] on link "Write From Dictation" at bounding box center [58, 145] width 59 height 14
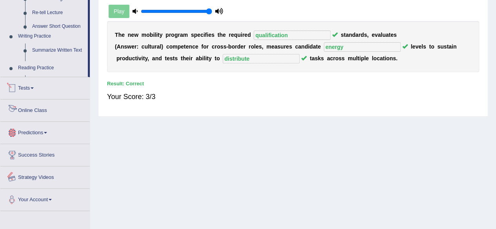
scroll to position [182, 0]
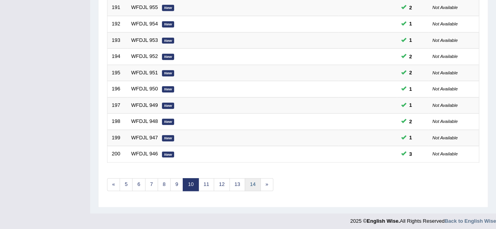
click at [253, 178] on link "14" at bounding box center [253, 184] width 16 height 13
click at [247, 183] on link "14" at bounding box center [253, 184] width 16 height 13
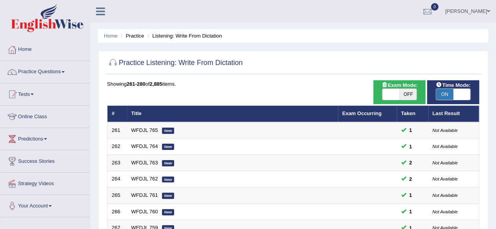
scroll to position [286, 0]
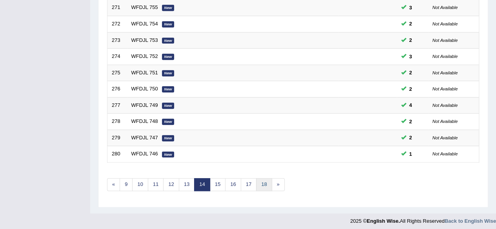
click at [257, 182] on link "18" at bounding box center [264, 184] width 16 height 13
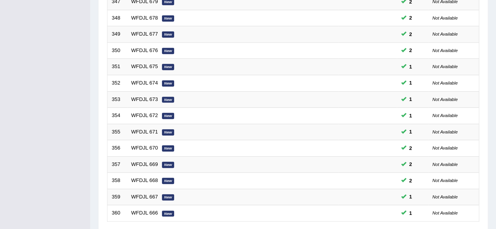
scroll to position [286, 0]
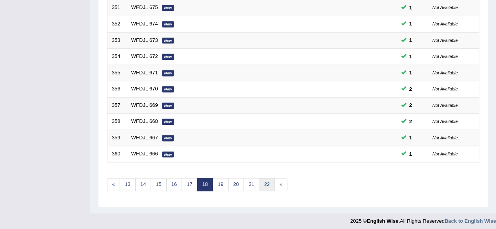
click at [259, 180] on link "22" at bounding box center [267, 184] width 16 height 13
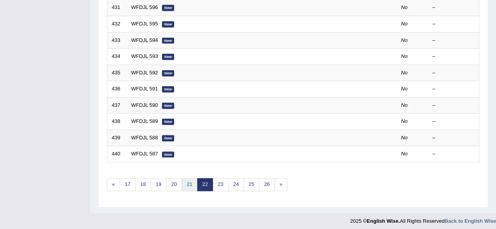
click at [186, 178] on link "21" at bounding box center [189, 184] width 16 height 13
click at [185, 183] on link "20" at bounding box center [189, 184] width 16 height 13
click at [185, 183] on link "19" at bounding box center [189, 184] width 16 height 13
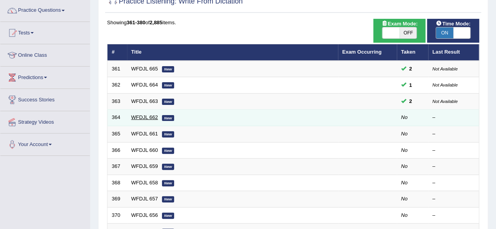
click at [146, 116] on link "WFDJL 662" at bounding box center [144, 117] width 27 height 6
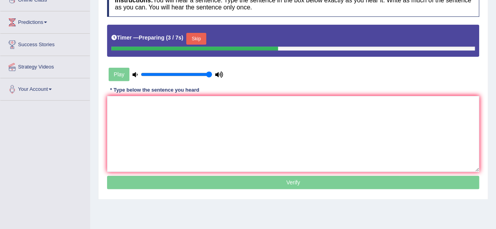
click at [202, 108] on textarea at bounding box center [293, 134] width 372 height 76
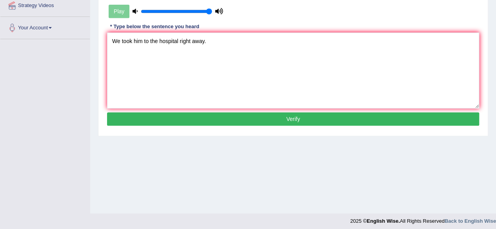
scroll to position [179, 0]
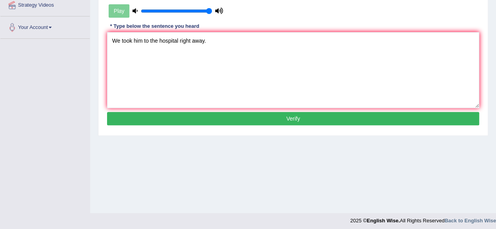
type textarea "We took him to the hospital right away."
click at [196, 117] on button "Verify" at bounding box center [293, 118] width 372 height 13
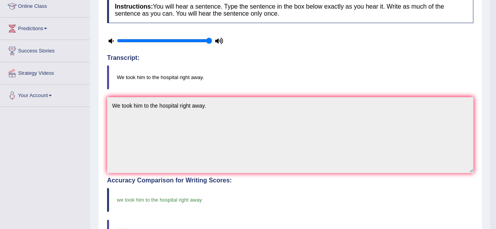
scroll to position [0, 0]
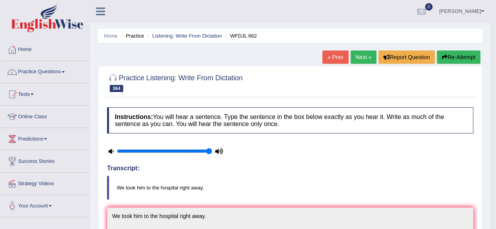
click at [362, 59] on link "Next »" at bounding box center [363, 57] width 26 height 13
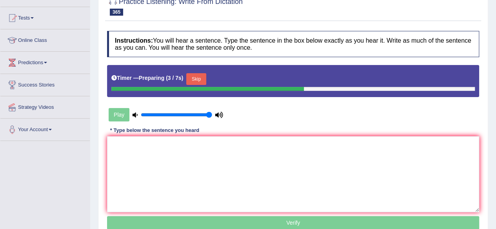
scroll to position [78, 0]
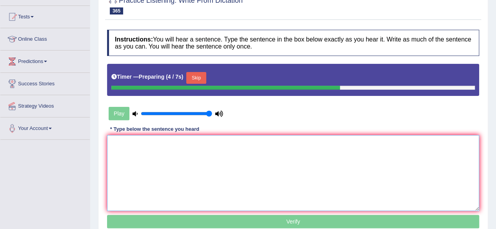
click at [260, 140] on textarea at bounding box center [293, 173] width 372 height 76
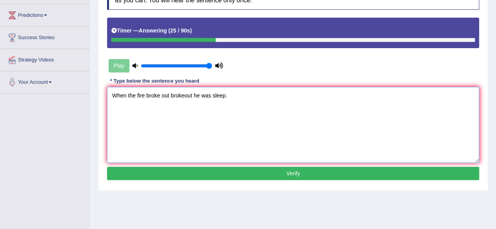
scroll to position [125, 0]
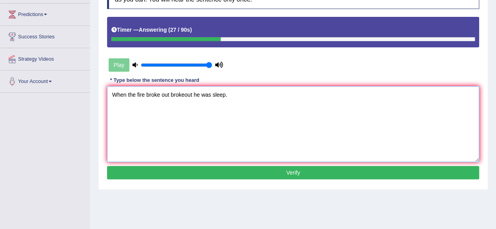
type textarea "When the fire broke out brokeout he was sleep."
click at [228, 172] on button "Verify" at bounding box center [293, 172] width 372 height 13
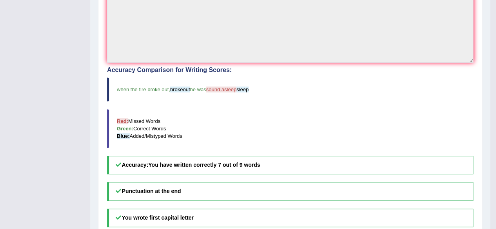
scroll to position [0, 0]
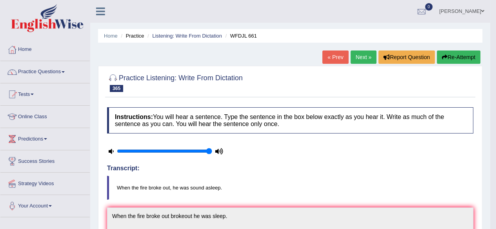
click at [459, 54] on button "Re-Attempt" at bounding box center [459, 57] width 44 height 13
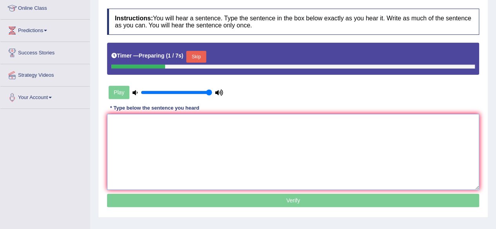
click at [229, 132] on textarea at bounding box center [293, 152] width 372 height 76
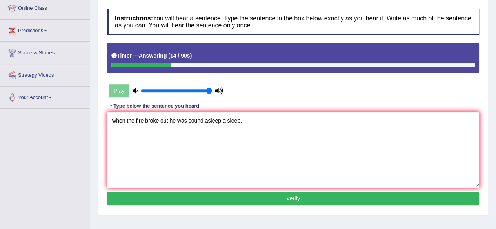
type textarea "when the fire broke out he was sound asleep a sleep."
click at [212, 200] on button "Verify" at bounding box center [293, 198] width 372 height 13
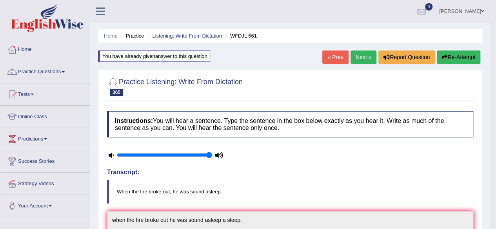
click at [353, 53] on link "Next »" at bounding box center [363, 57] width 26 height 13
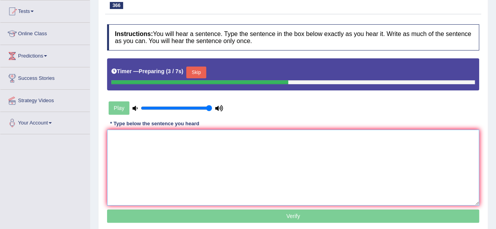
click at [254, 143] on textarea at bounding box center [293, 168] width 372 height 76
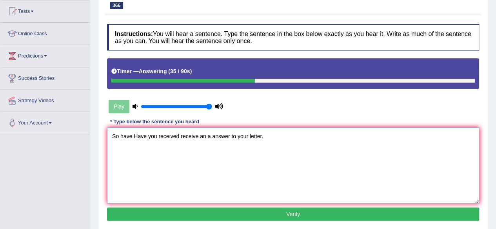
scroll to position [182, 0]
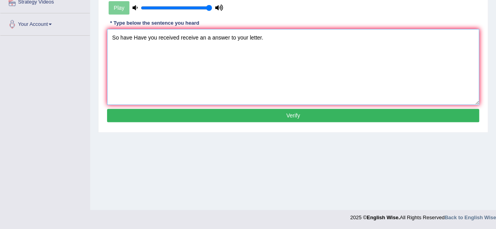
type textarea "So have Have you received receive an a answer to your letter."
click at [265, 109] on button "Verify" at bounding box center [293, 115] width 372 height 13
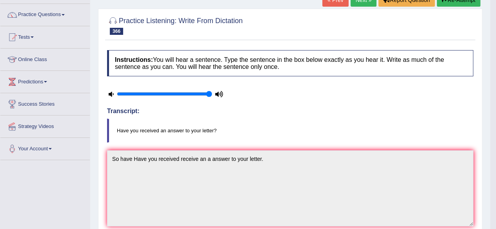
scroll to position [0, 0]
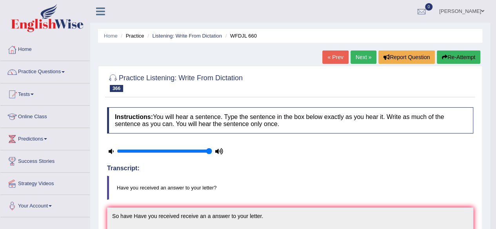
click at [362, 59] on link "Next »" at bounding box center [363, 57] width 26 height 13
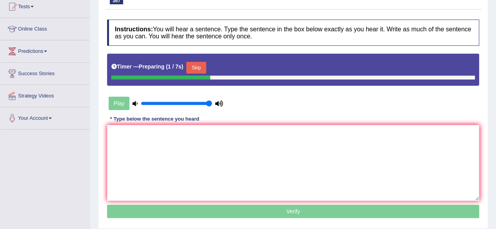
scroll to position [89, 0]
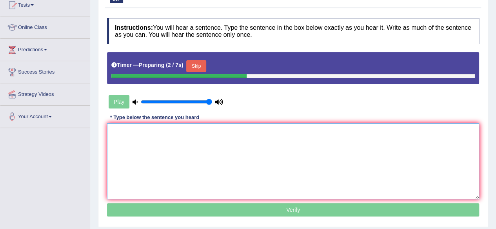
click at [253, 140] on textarea at bounding box center [293, 161] width 372 height 76
click at [196, 63] on button "Skip" at bounding box center [196, 66] width 20 height 12
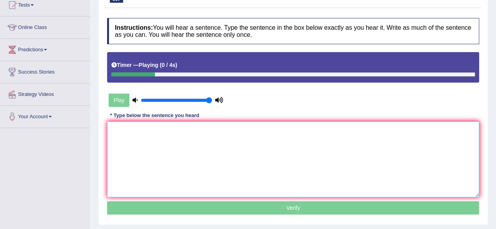
click at [196, 161] on textarea at bounding box center [293, 159] width 372 height 76
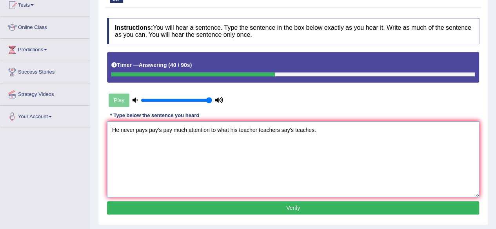
click at [293, 129] on textarea "He never pays pay's pay much attention to what his teacher teachers say's teach…" at bounding box center [293, 159] width 372 height 76
type textarea "He never pays pay's pay much attention to what his teacher teachers say's say t…"
click at [288, 206] on button "Verify" at bounding box center [293, 207] width 372 height 13
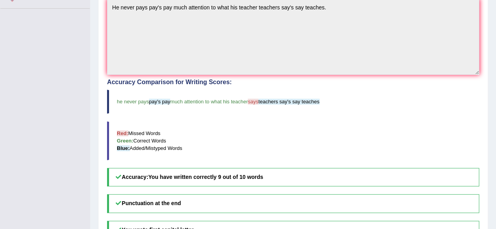
scroll to position [0, 0]
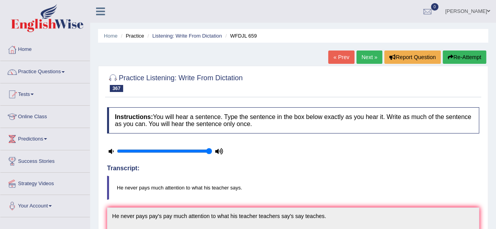
click at [370, 62] on link "Next »" at bounding box center [369, 57] width 26 height 13
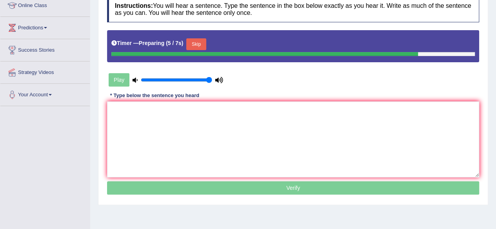
click at [201, 46] on button "Skip" at bounding box center [196, 44] width 20 height 12
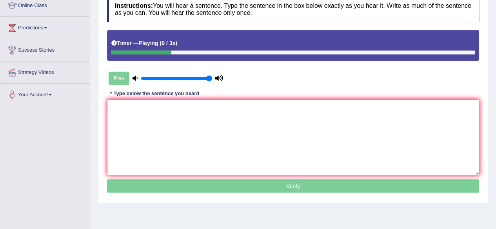
click at [224, 136] on textarea at bounding box center [293, 138] width 372 height 76
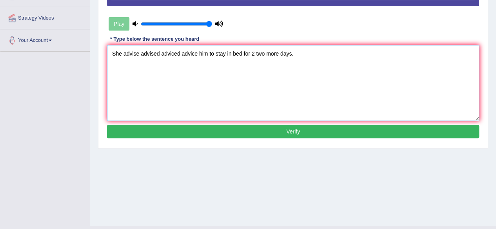
scroll to position [167, 0]
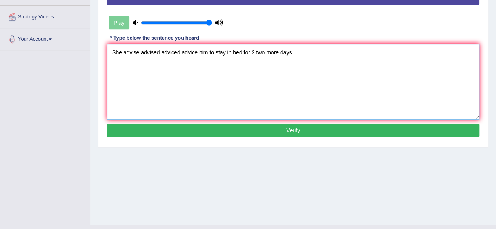
type textarea "She advise advised adviced advice him to stay in bed for 2 two more days."
click at [230, 133] on button "Verify" at bounding box center [293, 130] width 372 height 13
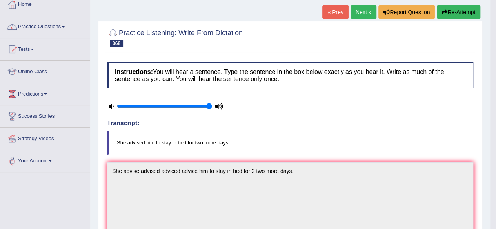
scroll to position [0, 0]
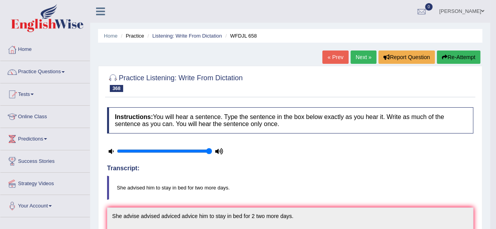
click at [353, 60] on link "Next »" at bounding box center [363, 57] width 26 height 13
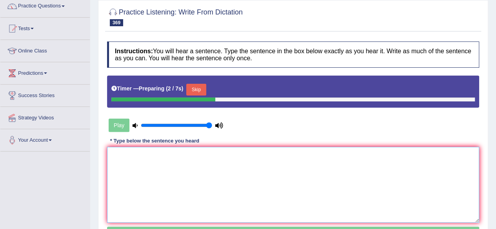
click at [223, 185] on textarea at bounding box center [293, 185] width 372 height 76
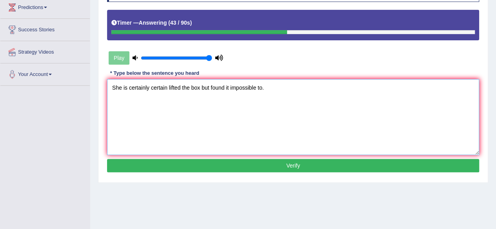
scroll to position [132, 0]
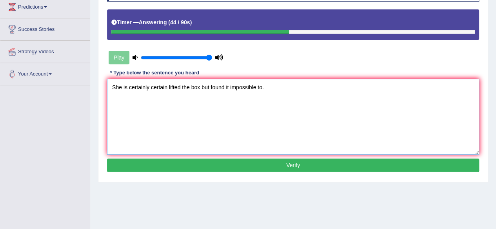
type textarea "She is certainly certain lifted the box but found it impossible to."
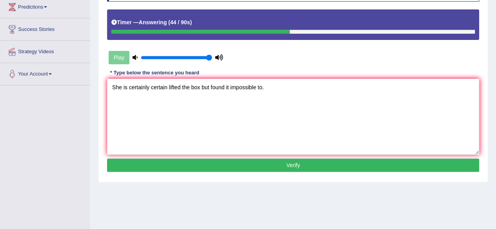
click at [244, 159] on button "Verify" at bounding box center [293, 165] width 372 height 13
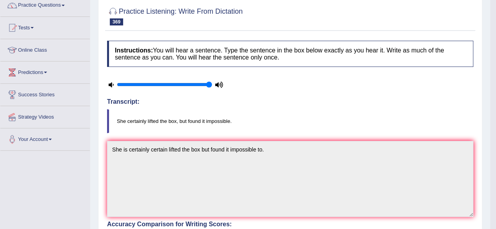
scroll to position [0, 0]
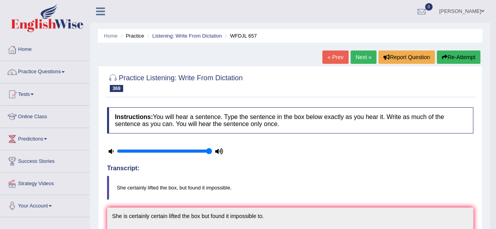
click at [360, 55] on link "Next »" at bounding box center [363, 57] width 26 height 13
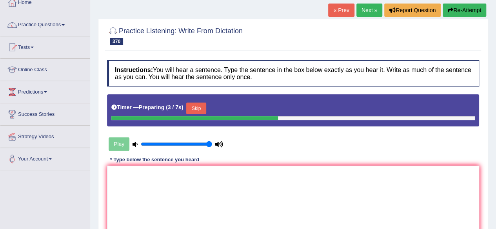
scroll to position [48, 0]
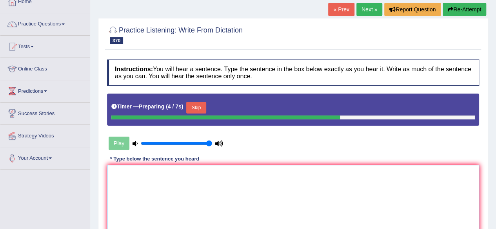
click at [241, 181] on textarea at bounding box center [293, 203] width 372 height 76
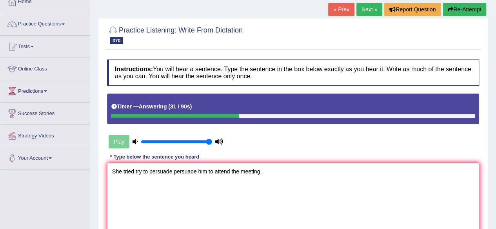
click at [241, 181] on textarea "She tried try to persuade persuade him to attend the meeting." at bounding box center [293, 201] width 372 height 76
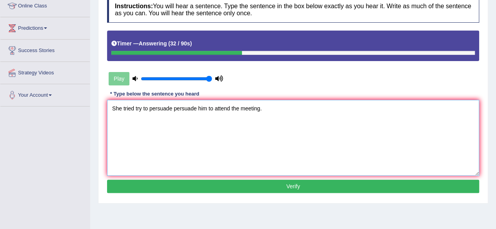
scroll to position [111, 0]
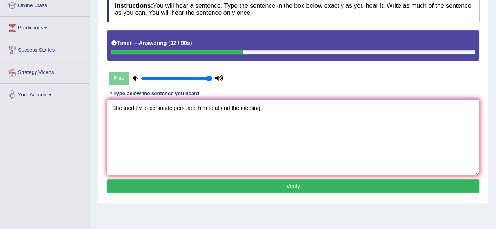
type textarea "She tried try to persuade persuade him to attend the meeting."
click at [241, 181] on button "Verify" at bounding box center [293, 186] width 372 height 13
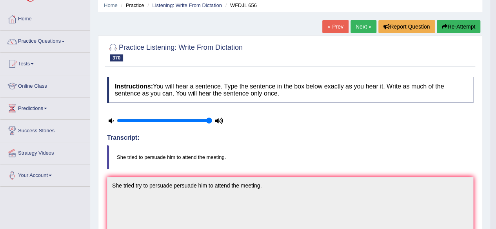
scroll to position [0, 0]
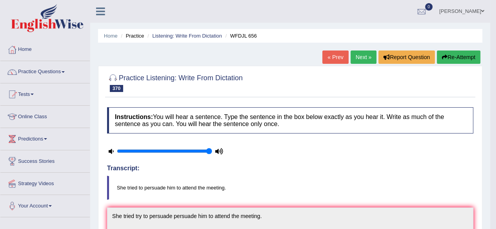
click at [357, 51] on link "Next »" at bounding box center [363, 57] width 26 height 13
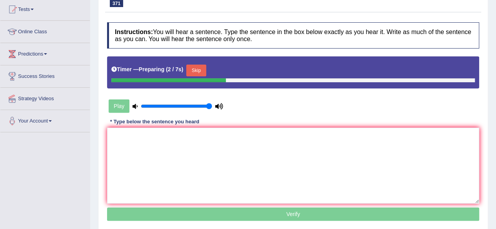
click at [194, 67] on button "Skip" at bounding box center [196, 71] width 20 height 12
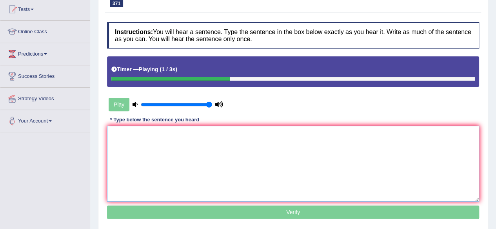
click at [201, 139] on textarea at bounding box center [293, 164] width 372 height 76
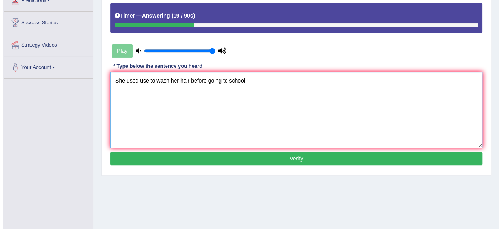
scroll to position [140, 0]
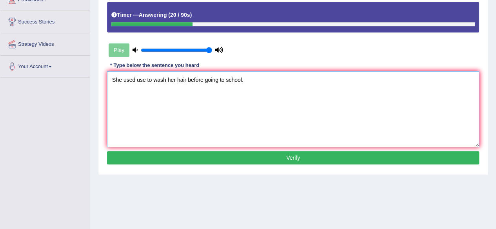
type textarea "She used use to wash her hair before going to school."
click at [201, 152] on button "Verify" at bounding box center [293, 157] width 372 height 13
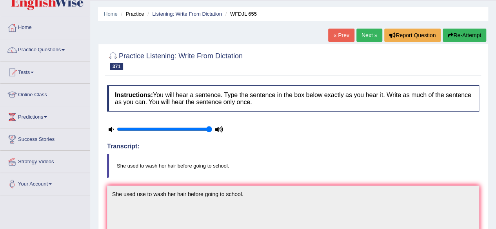
scroll to position [0, 0]
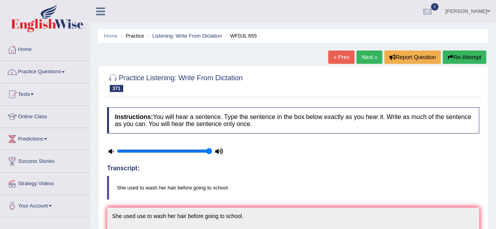
click at [369, 51] on link "Next »" at bounding box center [369, 57] width 26 height 13
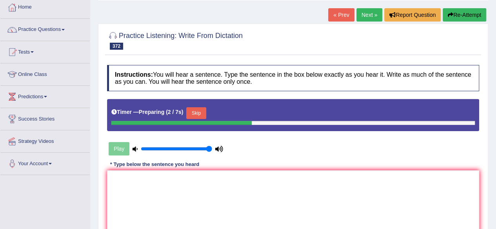
scroll to position [43, 0]
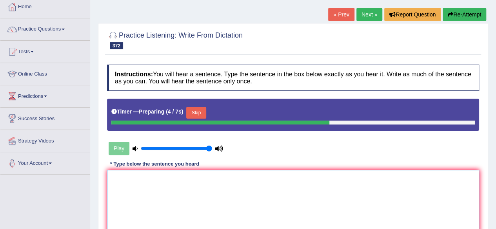
click at [246, 198] on textarea at bounding box center [293, 208] width 372 height 76
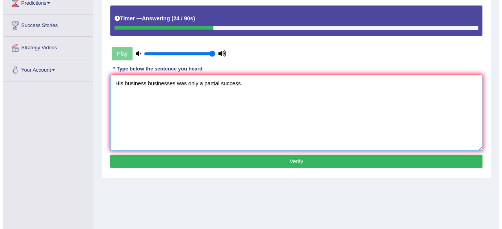
scroll to position [143, 0]
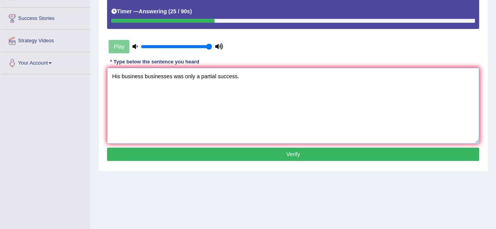
type textarea "His business businesses was only a partial success."
click at [260, 154] on button "Verify" at bounding box center [293, 154] width 372 height 13
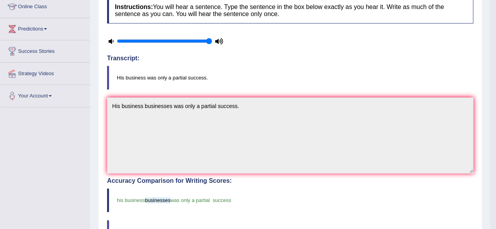
scroll to position [0, 0]
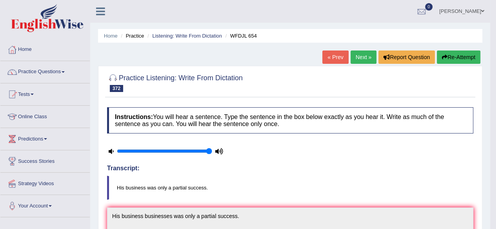
click at [356, 55] on link "Next »" at bounding box center [363, 57] width 26 height 13
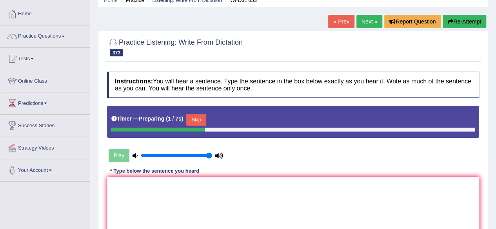
scroll to position [38, 0]
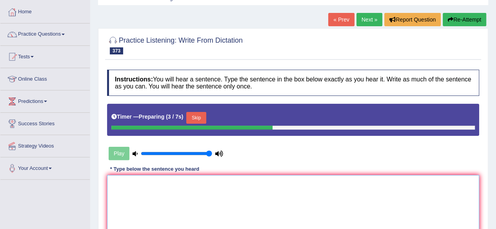
click at [235, 182] on textarea at bounding box center [293, 213] width 372 height 76
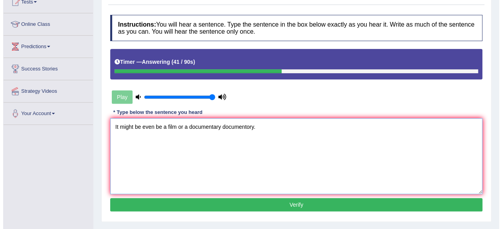
scroll to position [94, 0]
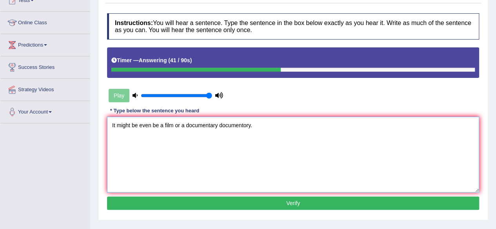
type textarea "It might be even be a film or a documentary documentory."
click at [228, 198] on button "Verify" at bounding box center [293, 203] width 372 height 13
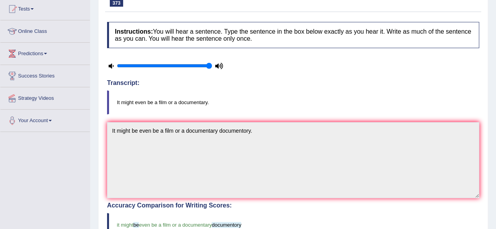
scroll to position [0, 0]
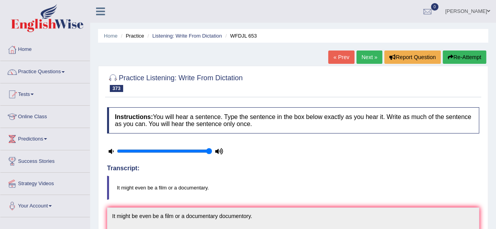
click at [370, 59] on link "Next »" at bounding box center [369, 57] width 26 height 13
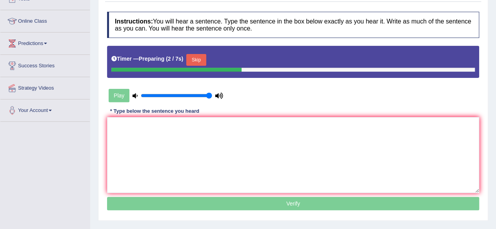
scroll to position [100, 0]
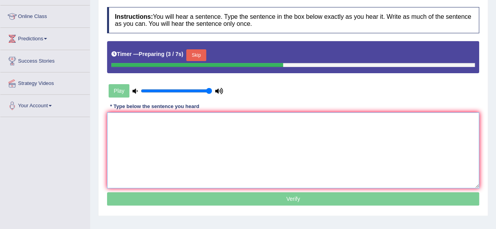
click at [248, 157] on textarea at bounding box center [293, 150] width 372 height 76
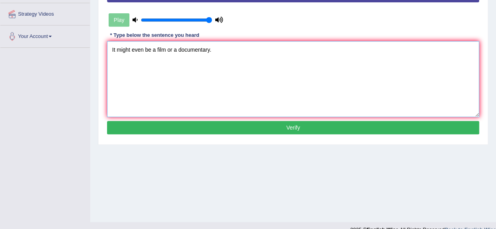
scroll to position [174, 0]
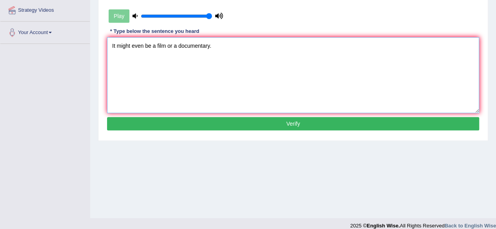
type textarea "It might even be a film or a documentary."
click at [267, 124] on button "Verify" at bounding box center [293, 123] width 372 height 13
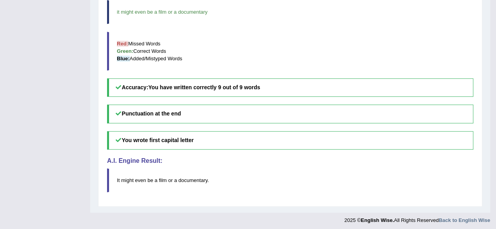
scroll to position [0, 0]
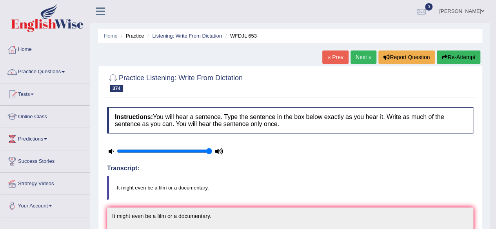
click at [365, 55] on link "Next »" at bounding box center [363, 57] width 26 height 13
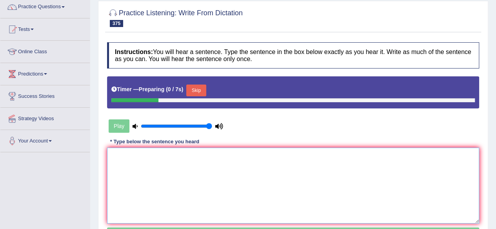
drag, startPoint x: 225, startPoint y: 171, endPoint x: 198, endPoint y: 87, distance: 88.0
click at [198, 87] on div "Instructions: You will hear a sentence. Type the sentence in the box below exac…" at bounding box center [293, 142] width 376 height 209
click at [198, 87] on button "Skip" at bounding box center [196, 91] width 20 height 12
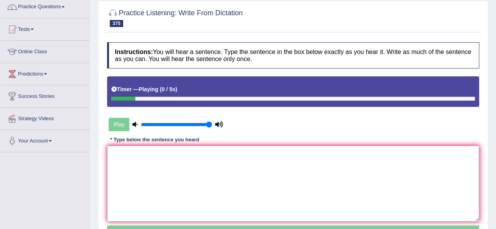
click at [182, 176] on textarea at bounding box center [293, 184] width 372 height 76
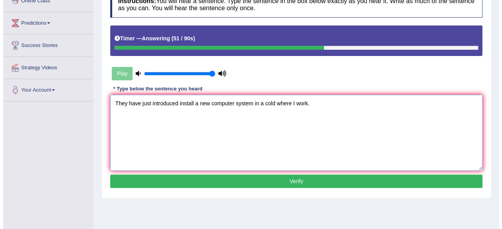
scroll to position [116, 0]
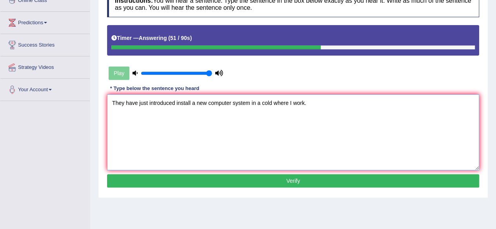
type textarea "They have just introduced install a new computer system in a cold where I work."
click at [254, 186] on div "Instructions: You will hear a sentence. Type the sentence in the box below exac…" at bounding box center [293, 90] width 376 height 207
click at [264, 177] on button "Verify" at bounding box center [293, 180] width 372 height 13
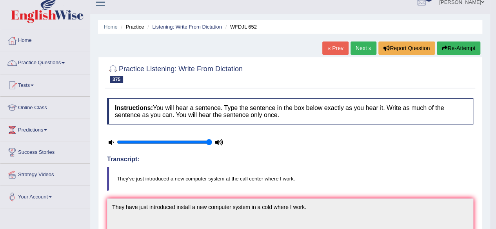
scroll to position [0, 0]
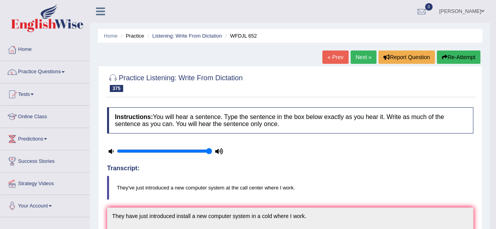
click at [458, 56] on button "Re-Attempt" at bounding box center [459, 57] width 44 height 13
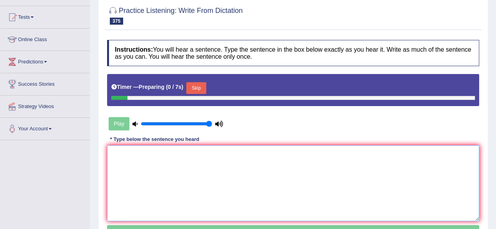
click at [253, 193] on textarea at bounding box center [293, 183] width 372 height 76
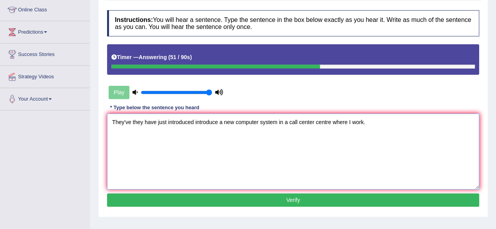
scroll to position [107, 0]
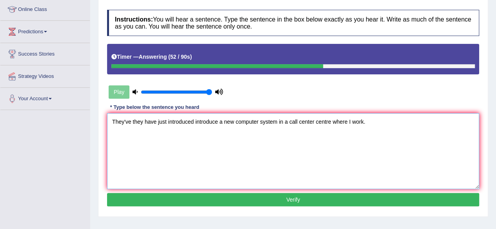
type textarea "They've they have just introduced introduce a new computer system in a call cen…"
click at [255, 196] on button "Verify" at bounding box center [293, 199] width 372 height 13
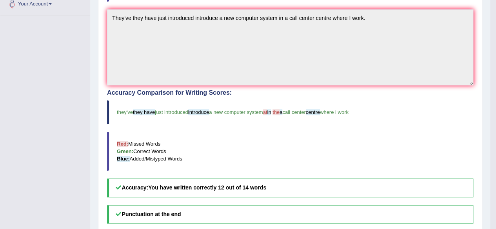
scroll to position [0, 0]
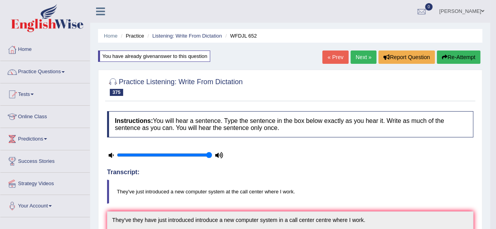
click at [357, 57] on link "Next »" at bounding box center [363, 57] width 26 height 13
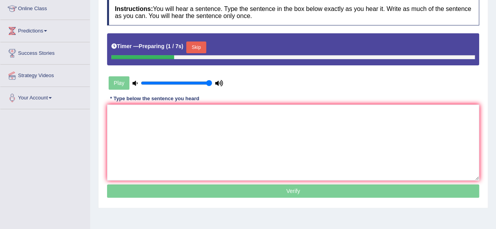
scroll to position [108, 0]
click at [245, 155] on textarea at bounding box center [293, 143] width 372 height 76
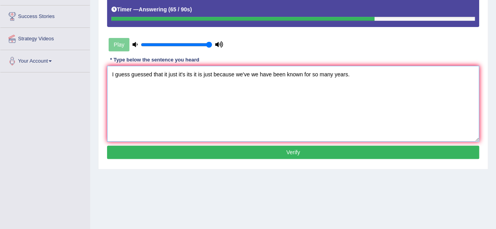
scroll to position [150, 0]
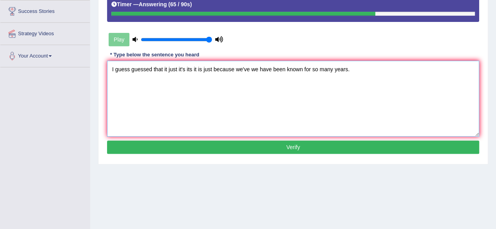
type textarea "I guess guessed that it just it's its it is just because we've we have been kno…"
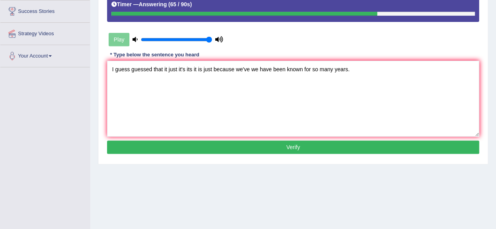
click at [248, 154] on div "Instructions: You will hear a sentence. Type the sentence in the box below exac…" at bounding box center [293, 56] width 376 height 207
click at [248, 149] on button "Verify" at bounding box center [293, 147] width 372 height 13
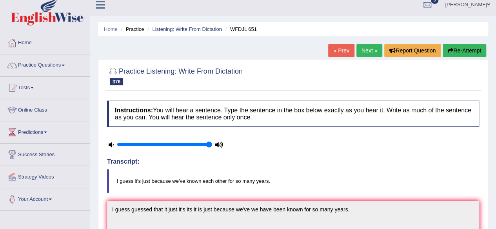
scroll to position [0, 0]
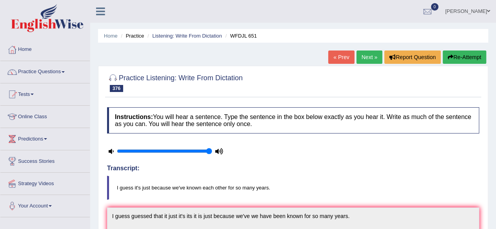
click at [459, 62] on button "Re-Attempt" at bounding box center [464, 57] width 44 height 13
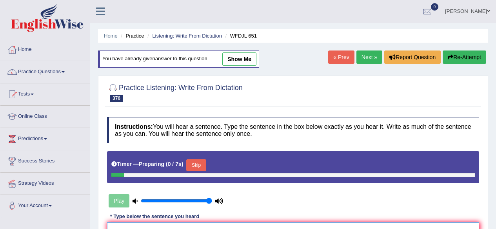
scroll to position [122, 0]
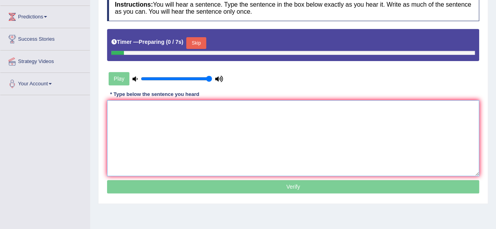
click at [303, 138] on textarea at bounding box center [293, 138] width 372 height 76
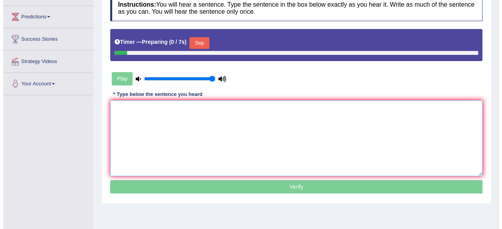
scroll to position [0, 0]
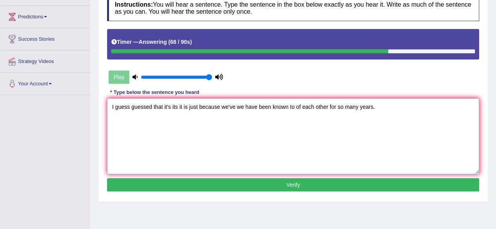
type textarea "I guess guessed that it's its it is just because we've we have been known to of…"
click at [296, 180] on button "Verify" at bounding box center [293, 184] width 372 height 13
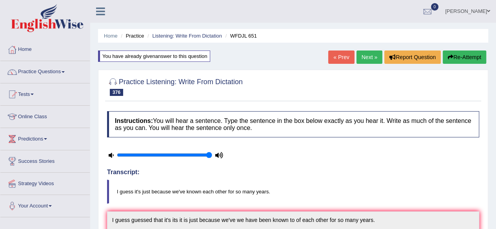
click at [360, 55] on link "Next »" at bounding box center [369, 57] width 26 height 13
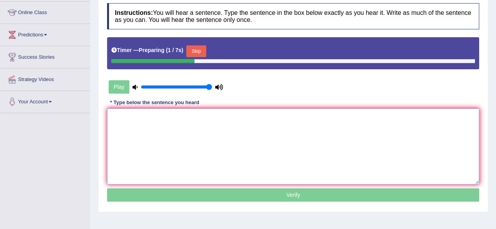
click at [252, 124] on textarea at bounding box center [293, 147] width 372 height 76
drag, startPoint x: 202, startPoint y: 55, endPoint x: 231, endPoint y: 165, distance: 113.9
click at [231, 165] on div "Instructions: You will hear a sentence. Type the sentence in the box below exac…" at bounding box center [293, 103] width 376 height 209
click at [231, 165] on textarea at bounding box center [293, 147] width 372 height 76
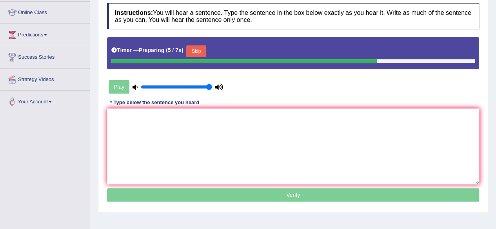
click at [201, 54] on button "Skip" at bounding box center [196, 51] width 20 height 12
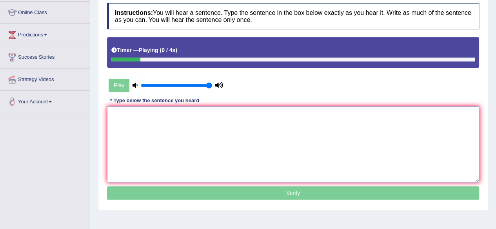
click at [205, 136] on textarea at bounding box center [293, 145] width 372 height 76
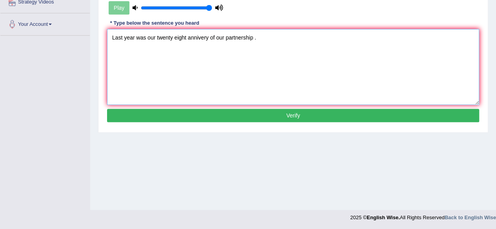
scroll to position [118, 0]
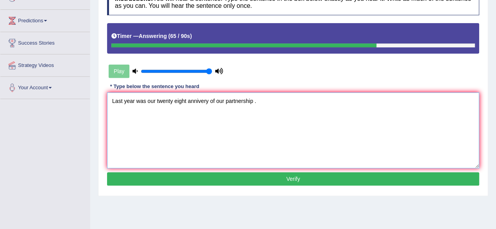
click at [207, 102] on textarea "Last year was our twenty eight annivery of our partnership ." at bounding box center [293, 130] width 372 height 76
type textarea "Last year was our twenty eight annivery anniversary of our partnership partners…"
click at [201, 174] on button "Verify" at bounding box center [293, 178] width 372 height 13
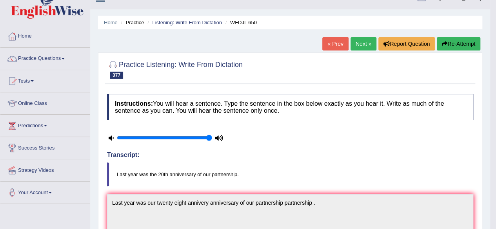
scroll to position [0, 0]
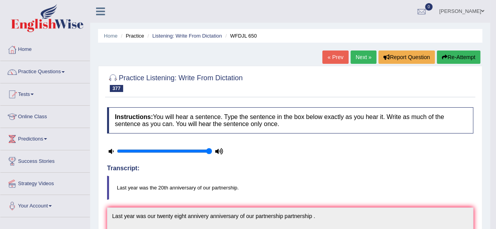
click at [353, 57] on link "Next »" at bounding box center [363, 57] width 26 height 13
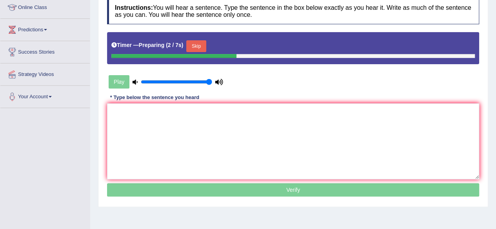
click at [201, 41] on button "Skip" at bounding box center [196, 46] width 20 height 12
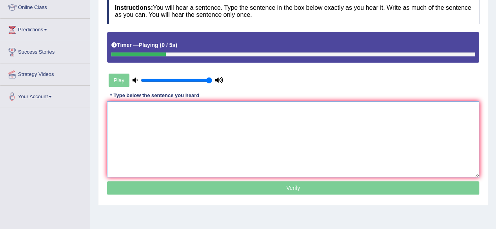
click at [181, 135] on textarea at bounding box center [293, 140] width 372 height 76
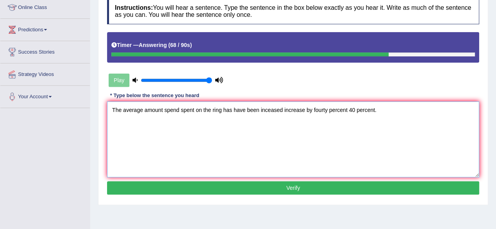
type textarea "The average amount spend spent on the ring has have been inceased increase by f…"
click at [301, 181] on button "Verify" at bounding box center [293, 187] width 372 height 13
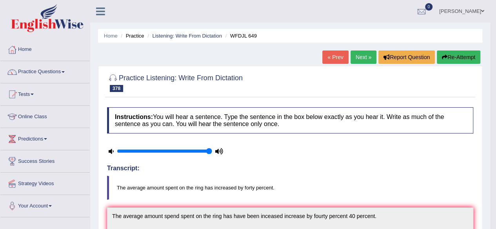
click at [450, 53] on button "Re-Attempt" at bounding box center [459, 57] width 44 height 13
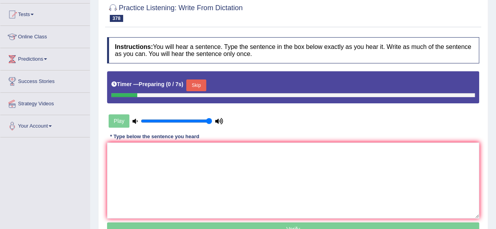
scroll to position [84, 0]
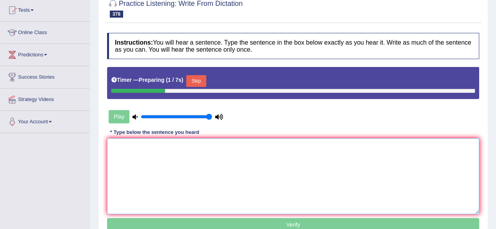
click at [297, 173] on textarea at bounding box center [293, 176] width 372 height 76
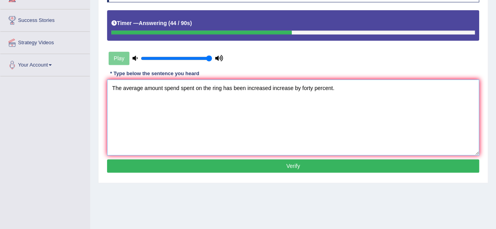
scroll to position [144, 0]
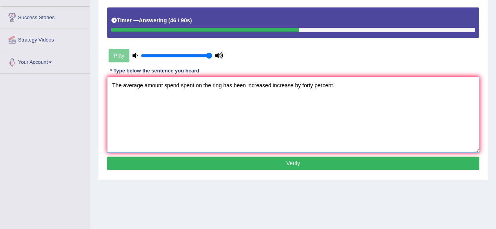
type textarea "The average amount spend spent on the ring has been increased increase by forty…"
click at [290, 165] on button "Verify" at bounding box center [293, 163] width 372 height 13
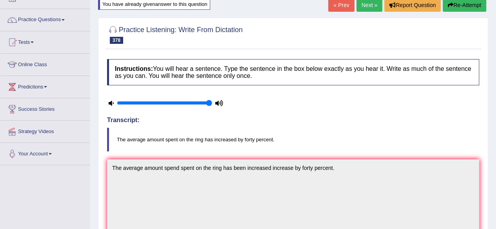
scroll to position [0, 0]
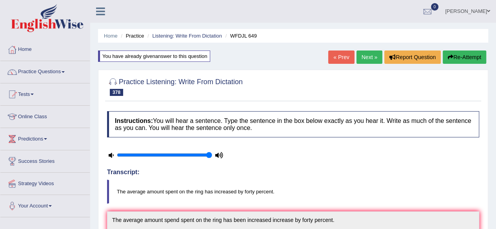
click at [365, 59] on link "Next »" at bounding box center [369, 57] width 26 height 13
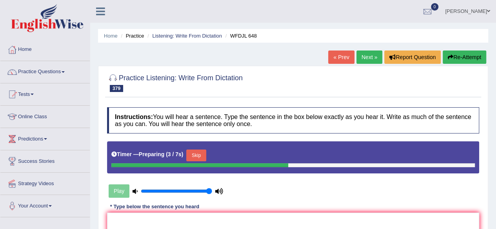
scroll to position [72, 0]
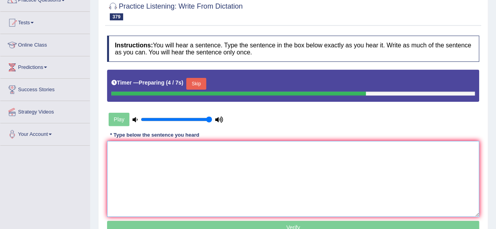
click at [239, 168] on textarea at bounding box center [293, 179] width 372 height 76
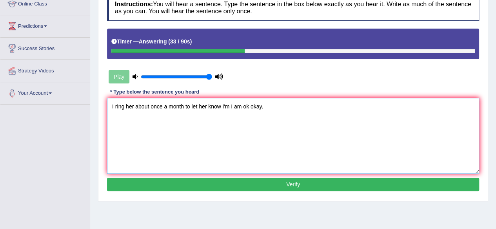
scroll to position [113, 0]
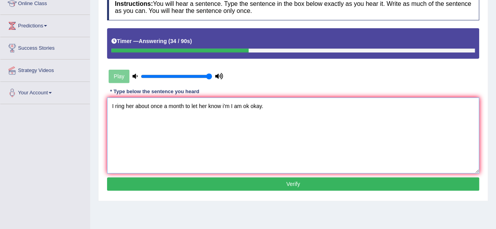
type textarea "I ring her about once a month to let her know i'm I am ok okay."
click at [238, 180] on button "Verify" at bounding box center [293, 184] width 372 height 13
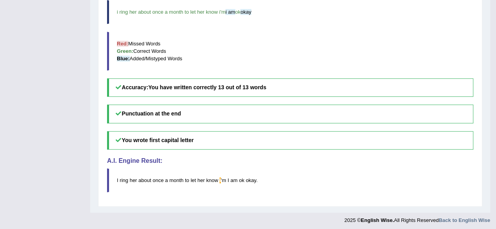
scroll to position [0, 0]
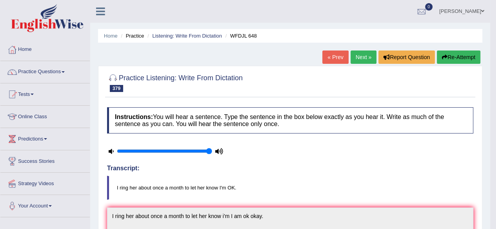
click at [358, 54] on link "Next »" at bounding box center [363, 57] width 26 height 13
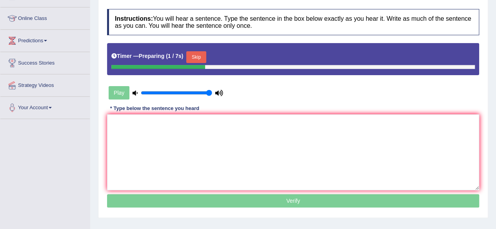
scroll to position [100, 0]
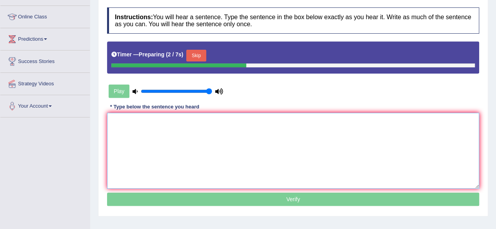
click at [269, 130] on textarea at bounding box center [293, 151] width 372 height 76
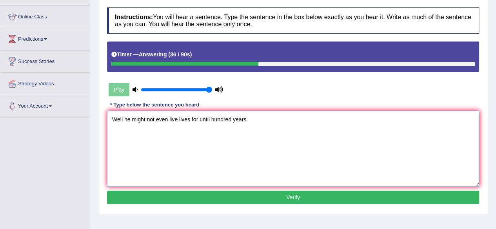
scroll to position [182, 0]
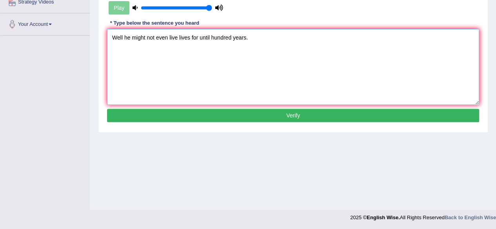
type textarea "Well he might not even live lives for until hundred years."
click at [275, 117] on button "Verify" at bounding box center [293, 115] width 372 height 13
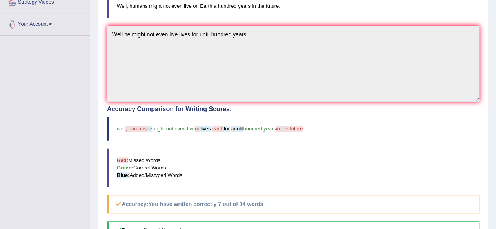
click at [277, 112] on div "Accuracy Comparison for Writing Scores: well , humans he might not even live on…" at bounding box center [293, 160] width 372 height 108
drag, startPoint x: 277, startPoint y: 112, endPoint x: 281, endPoint y: 120, distance: 7.7
click at [281, 120] on div "Accuracy Comparison for Writing Scores: well , humans he might not even live on…" at bounding box center [293, 160] width 372 height 108
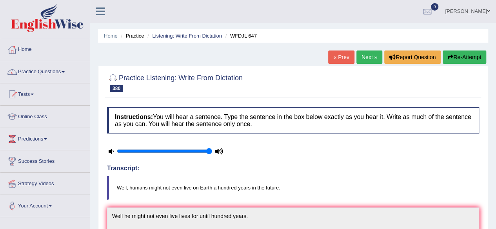
click at [455, 51] on button "Re-Attempt" at bounding box center [464, 57] width 44 height 13
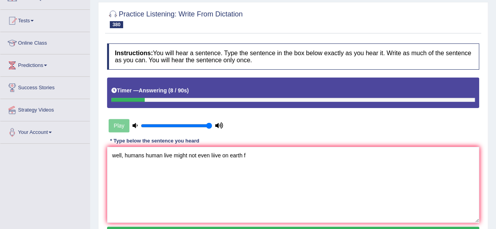
click at [207, 159] on textarea "well, humans human live might not even liive on earth f" at bounding box center [293, 185] width 372 height 76
drag, startPoint x: 207, startPoint y: 159, endPoint x: 227, endPoint y: 159, distance: 19.2
click at [227, 159] on textarea "well, humans human live might not even liive on earth f" at bounding box center [293, 185] width 372 height 76
click at [252, 158] on textarea "well, humans human live might not even liive on earth f" at bounding box center [293, 185] width 372 height 76
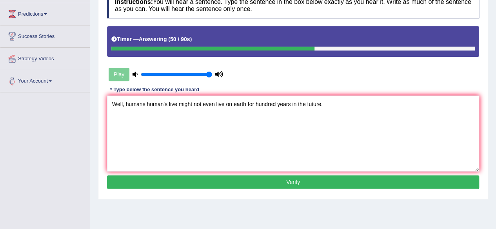
scroll to position [129, 0]
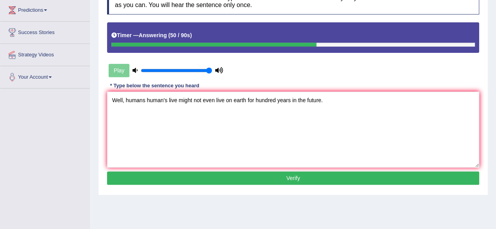
type textarea "Well, humans human's live might not even live on earth for hundred years in the…"
click at [254, 176] on button "Verify" at bounding box center [293, 178] width 372 height 13
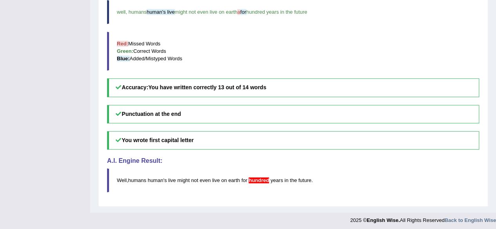
scroll to position [0, 0]
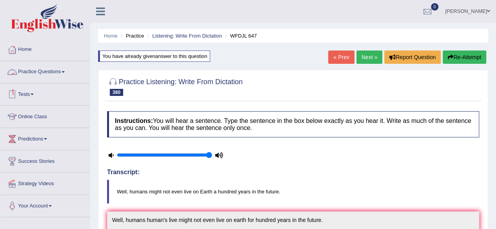
click at [61, 64] on link "Practice Questions" at bounding box center [44, 71] width 89 height 20
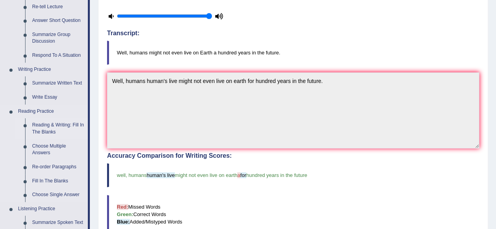
scroll to position [289, 0]
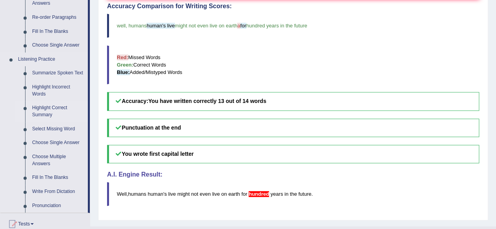
click at [42, 107] on link "Highlight Correct Summary" at bounding box center [58, 111] width 59 height 21
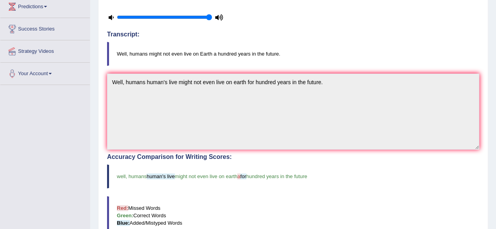
scroll to position [150, 0]
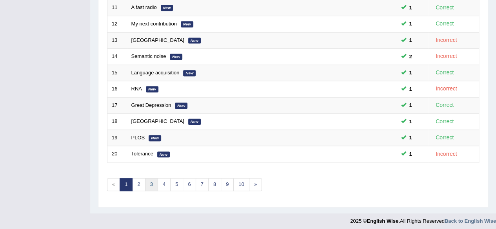
click at [155, 178] on link "3" at bounding box center [151, 184] width 13 height 13
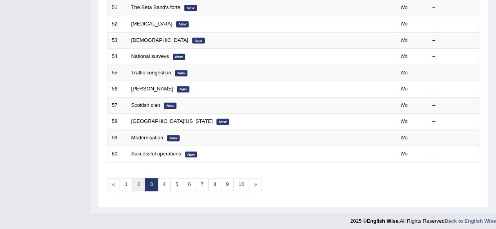
click at [138, 178] on link "2" at bounding box center [138, 184] width 13 height 13
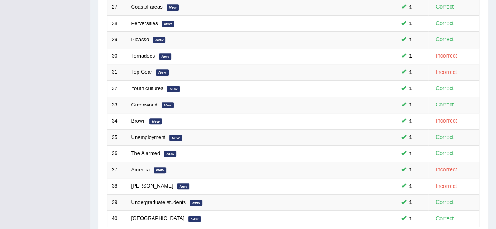
scroll to position [286, 0]
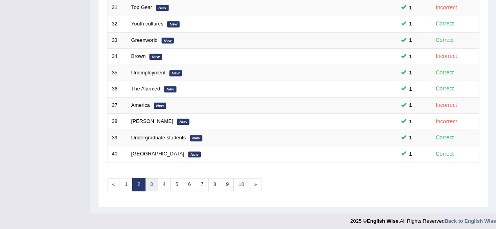
click at [151, 178] on link "3" at bounding box center [151, 184] width 13 height 13
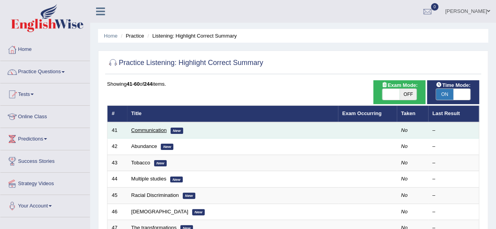
click at [154, 129] on link "Communication" at bounding box center [148, 130] width 35 height 6
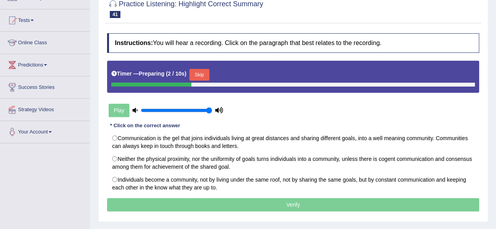
scroll to position [76, 0]
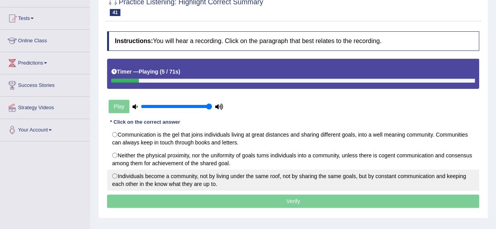
click at [187, 178] on label "Individuals become a community, not by living under the same roof, not by shari…" at bounding box center [293, 180] width 372 height 21
radio input "true"
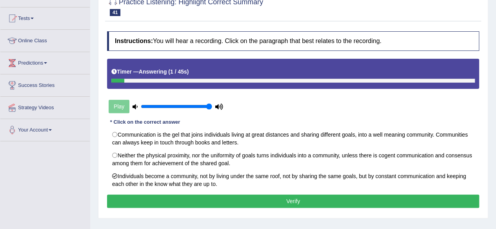
click at [243, 198] on button "Verify" at bounding box center [293, 201] width 372 height 13
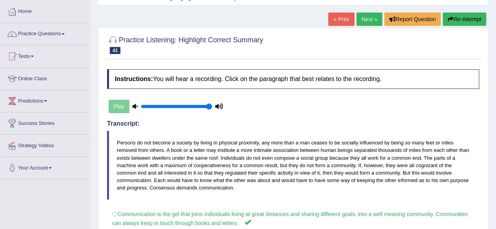
scroll to position [2, 0]
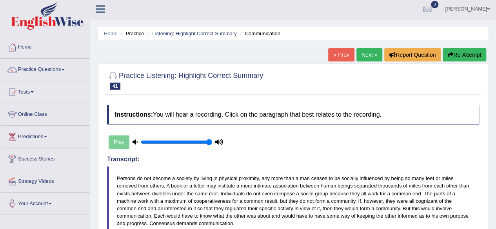
click at [369, 56] on link "Next »" at bounding box center [369, 54] width 26 height 13
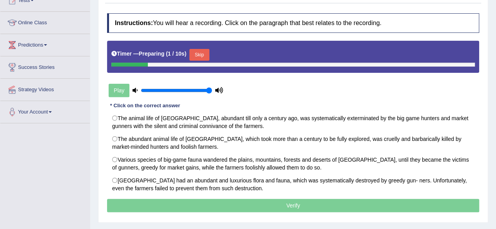
scroll to position [94, 0]
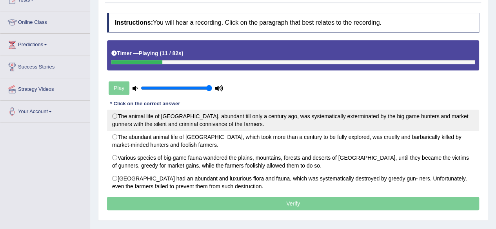
click at [227, 122] on label "The animal life of [GEOGRAPHIC_DATA], abundant till only a century ago, was sys…" at bounding box center [293, 120] width 372 height 21
radio input "true"
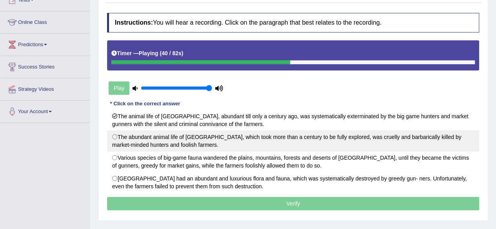
click at [223, 142] on label "The abundant animal life of [GEOGRAPHIC_DATA], which took more than a century t…" at bounding box center [293, 141] width 372 height 21
radio input "true"
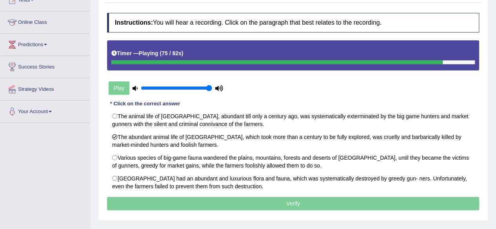
click at [199, 199] on p "Verify" at bounding box center [293, 203] width 372 height 13
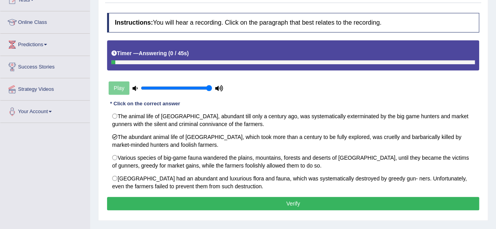
click at [199, 199] on button "Verify" at bounding box center [293, 203] width 372 height 13
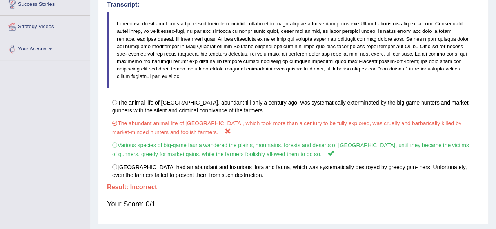
scroll to position [0, 0]
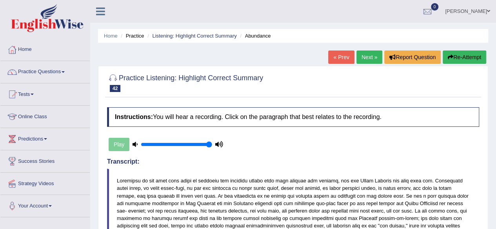
click at [369, 62] on link "Next »" at bounding box center [369, 57] width 26 height 13
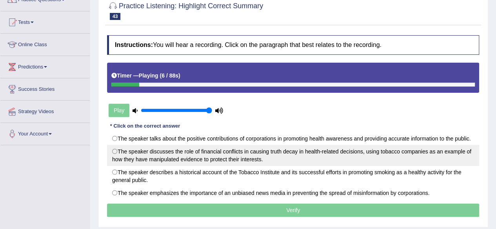
click at [246, 155] on label "The speaker discusses the role of financial conflicts in causing truth decay in…" at bounding box center [293, 155] width 372 height 21
radio input "true"
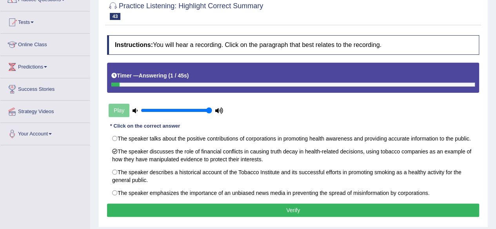
click at [251, 207] on button "Verify" at bounding box center [293, 210] width 372 height 13
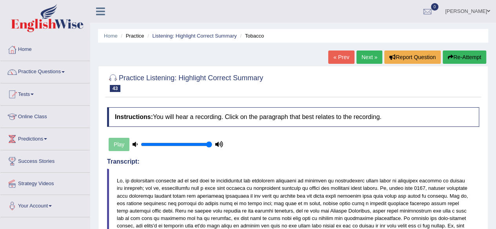
click at [364, 56] on link "Next »" at bounding box center [369, 57] width 26 height 13
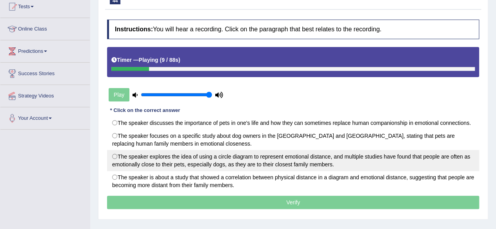
click at [241, 161] on label "The speaker explores the idea of using a circle diagram to represent emotional …" at bounding box center [293, 160] width 372 height 21
radio input "true"
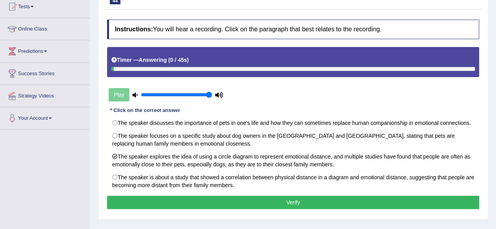
click at [266, 199] on button "Verify" at bounding box center [293, 202] width 372 height 13
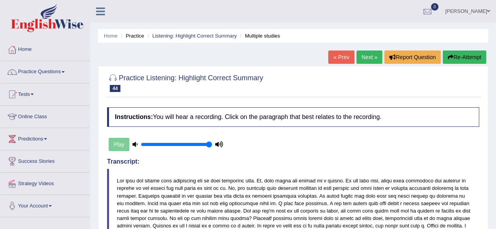
click at [370, 56] on link "Next »" at bounding box center [369, 57] width 26 height 13
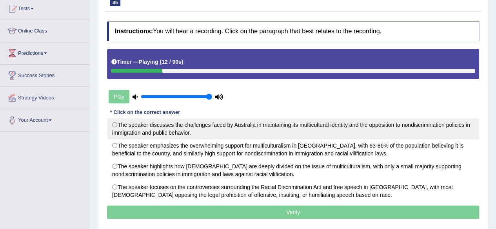
click at [227, 130] on label "The speaker discusses the challenges faced by Australia in maintaining its mult…" at bounding box center [293, 128] width 372 height 21
radio input "true"
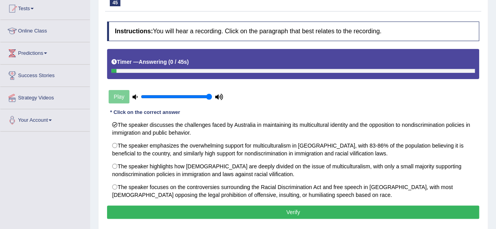
click at [234, 214] on button "Verify" at bounding box center [293, 212] width 372 height 13
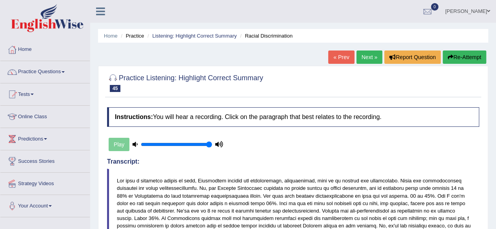
click at [370, 57] on link "Next »" at bounding box center [369, 57] width 26 height 13
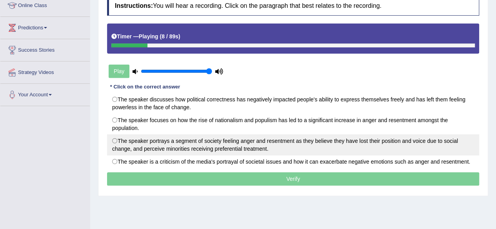
click at [199, 139] on label "The speaker portrays a segment of society feeling anger and resentment as they …" at bounding box center [293, 144] width 372 height 21
radio input "true"
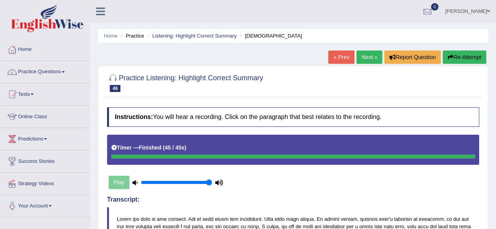
click at [364, 57] on link "Next »" at bounding box center [369, 57] width 26 height 13
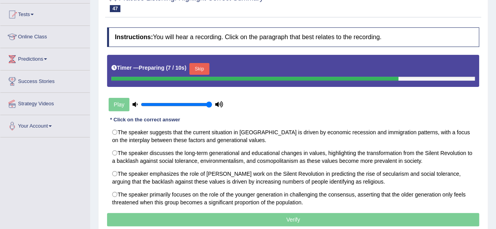
scroll to position [83, 0]
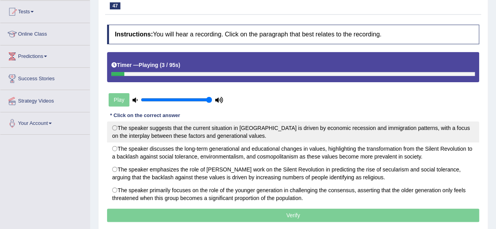
click at [270, 126] on label "The speaker suggests that the current situation in [GEOGRAPHIC_DATA] is driven …" at bounding box center [293, 131] width 372 height 21
radio input "true"
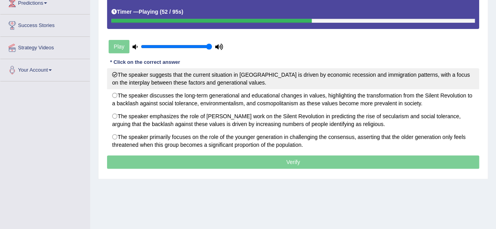
scroll to position [137, 0]
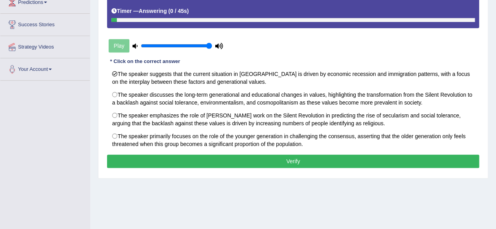
click at [239, 158] on button "Verify" at bounding box center [293, 161] width 372 height 13
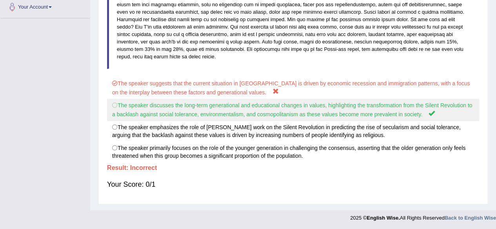
scroll to position [0, 0]
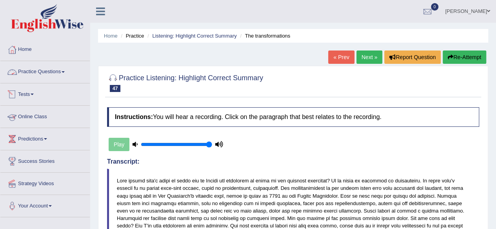
click at [56, 74] on link "Practice Questions" at bounding box center [44, 71] width 89 height 20
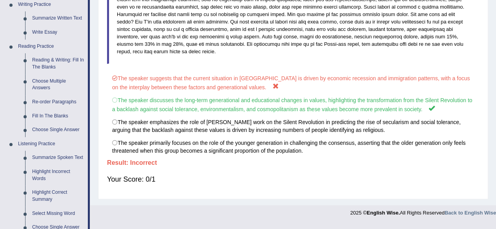
scroll to position [205, 0]
click at [55, 60] on link "Reading & Writing: Fill In The Blanks" at bounding box center [58, 63] width 59 height 21
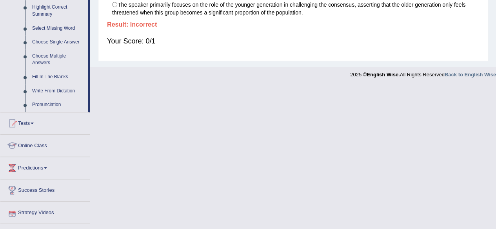
scroll to position [323, 0]
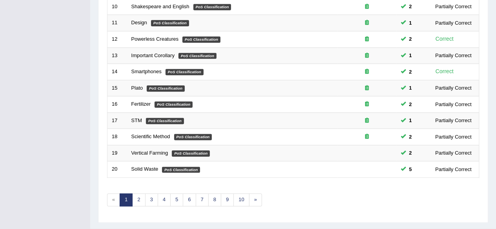
scroll to position [286, 0]
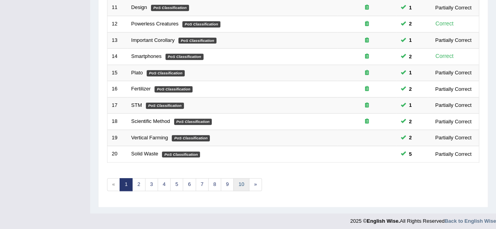
click at [233, 186] on link "10" at bounding box center [241, 184] width 16 height 13
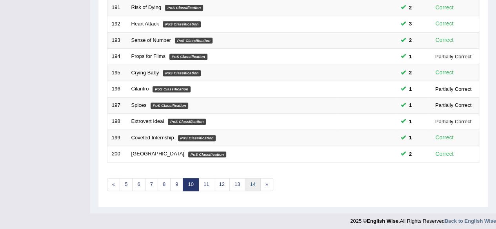
click at [250, 186] on link "14" at bounding box center [253, 184] width 16 height 13
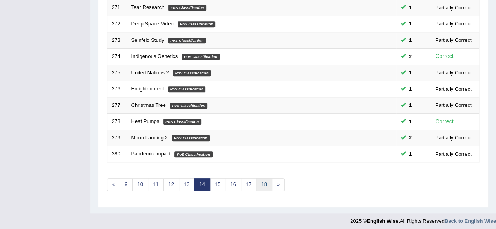
click at [257, 178] on link "18" at bounding box center [264, 184] width 16 height 13
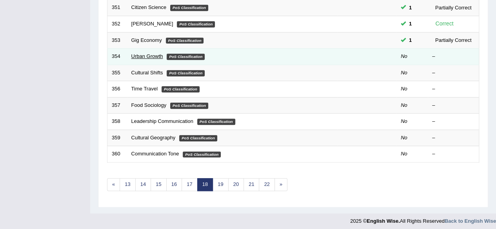
click at [145, 53] on link "Urban Growth" at bounding box center [147, 56] width 32 height 6
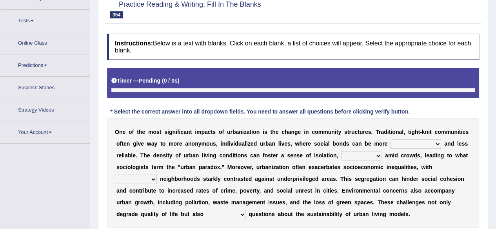
scroll to position [78, 0]
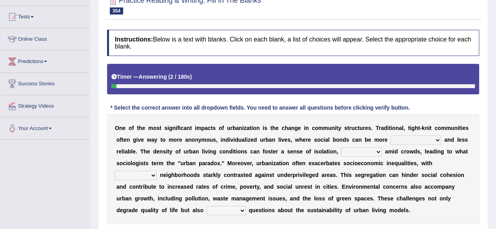
click at [402, 138] on select "discriminatory interconnected feasible fluid" at bounding box center [415, 140] width 51 height 9
select select "feasible"
click at [390, 136] on select "discriminatory interconnected feasible fluid" at bounding box center [415, 140] width 51 height 9
click at [358, 149] on select "ironically nervously collectively fondly" at bounding box center [361, 151] width 41 height 9
select select "ironically"
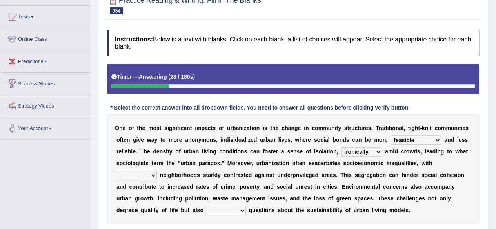
click at [341, 147] on select "ironically nervously collectively fondly" at bounding box center [361, 151] width 41 height 9
click at [143, 171] on select "resourceful affluent cooperative floral" at bounding box center [136, 175] width 42 height 9
select select "cooperative"
click at [115, 171] on select "resourceful affluent cooperative floral" at bounding box center [136, 175] width 42 height 9
click at [228, 209] on select "are raised raising raise raises" at bounding box center [226, 210] width 39 height 9
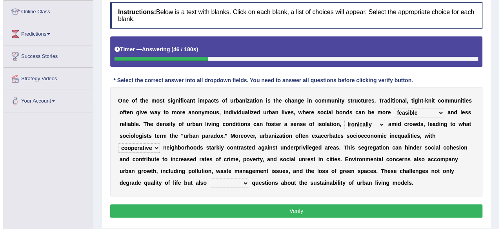
scroll to position [105, 0]
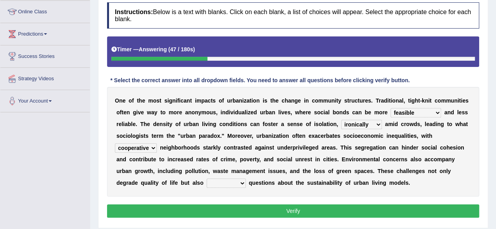
click at [229, 179] on select "are raised raising raise raises" at bounding box center [226, 183] width 39 height 9
select select "raising"
click at [207, 179] on select "are raised raising raise raises" at bounding box center [226, 183] width 39 height 9
click at [213, 209] on button "Verify" at bounding box center [293, 211] width 372 height 13
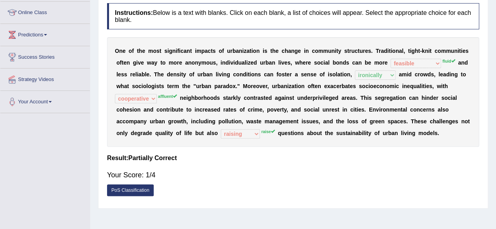
scroll to position [0, 0]
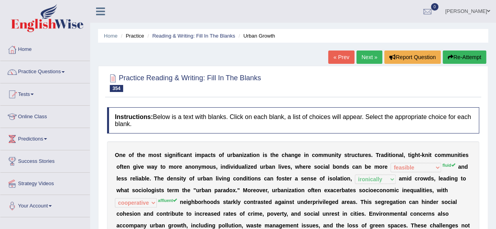
click at [447, 53] on button "Re-Attempt" at bounding box center [464, 57] width 44 height 13
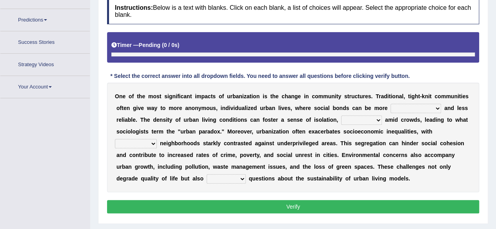
scroll to position [138, 0]
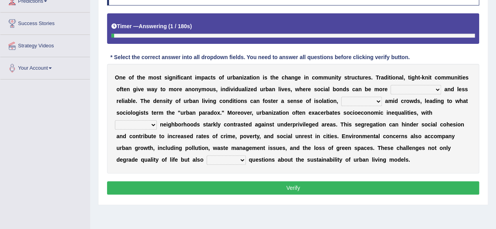
click at [411, 89] on select "discriminatory interconnected feasible fluid" at bounding box center [415, 89] width 51 height 9
click at [390, 85] on select "discriminatory interconnected feasible fluid" at bounding box center [415, 89] width 51 height 9
click at [369, 100] on select "ironically nervously collectively fondly" at bounding box center [361, 101] width 41 height 9
click at [417, 89] on select "discriminatory interconnected feasible fluid" at bounding box center [415, 89] width 51 height 9
click at [390, 85] on select "discriminatory interconnected feasible fluid" at bounding box center [415, 89] width 51 height 9
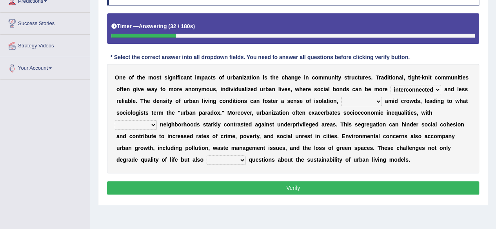
click at [414, 86] on select "discriminatory interconnected feasible fluid" at bounding box center [415, 89] width 51 height 9
select select "fluid"
click at [390, 85] on select "discriminatory interconnected feasible fluid" at bounding box center [415, 89] width 51 height 9
click at [355, 100] on select "ironically nervously collectively fondly" at bounding box center [361, 101] width 41 height 9
select select "ironically"
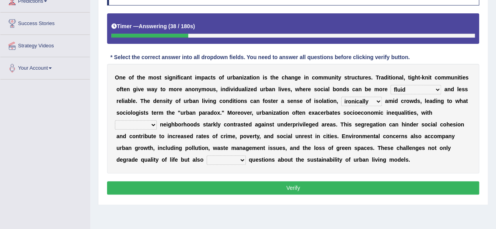
click at [341, 97] on select "ironically nervously collectively fondly" at bounding box center [361, 101] width 41 height 9
click at [138, 127] on select "resourceful affluent cooperative floral" at bounding box center [136, 124] width 42 height 9
select select "affluent"
click at [115, 120] on select "resourceful affluent cooperative floral" at bounding box center [136, 124] width 42 height 9
click at [225, 156] on select "are raised raising raise raises" at bounding box center [226, 160] width 39 height 9
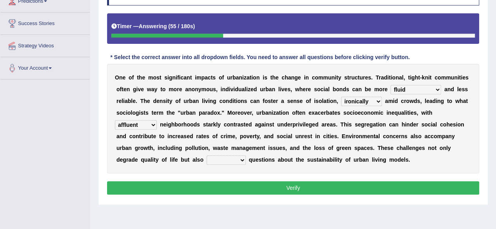
select select "raise"
click at [207, 156] on select "are raised raising raise raises" at bounding box center [226, 160] width 39 height 9
click at [226, 196] on div "Instructions: Below is a text with blanks. Click on each blank, a list of choic…" at bounding box center [293, 88] width 376 height 226
click at [229, 191] on button "Verify" at bounding box center [293, 187] width 372 height 13
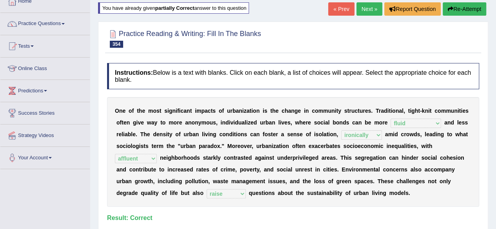
scroll to position [47, 0]
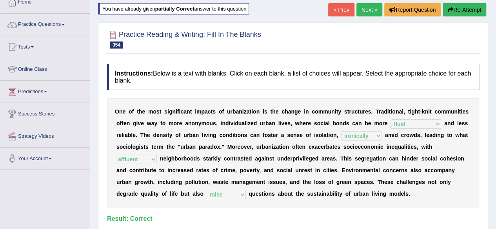
click at [359, 11] on link "Next »" at bounding box center [369, 9] width 26 height 13
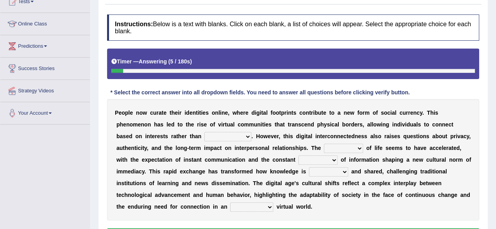
scroll to position [94, 0]
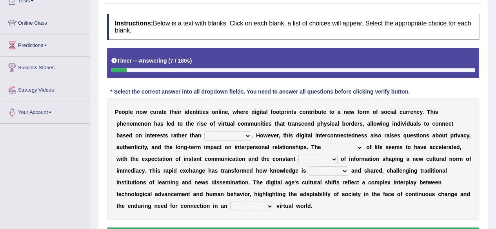
click at [230, 134] on select "responsibility ambiguity proximity property" at bounding box center [227, 135] width 47 height 9
select select "proximity"
click at [204, 131] on select "responsibility ambiguity proximity property" at bounding box center [227, 135] width 47 height 9
click at [341, 146] on select "genre method pace theme" at bounding box center [343, 147] width 39 height 9
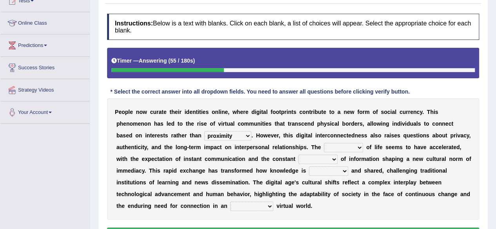
select select "genre"
click at [324, 143] on select "genre method pace theme" at bounding box center [343, 147] width 39 height 9
click at [310, 157] on select "tone style flow hitch" at bounding box center [317, 159] width 39 height 9
select select "flow"
click at [298, 155] on select "tone style flow hitch" at bounding box center [317, 159] width 39 height 9
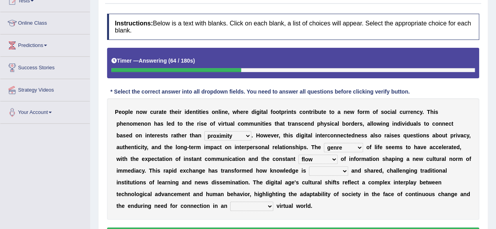
click at [328, 172] on select "acquired negated predicted imagined" at bounding box center [328, 171] width 39 height 9
select select "acquired"
click at [309, 167] on select "acquired negated predicted imagined" at bounding box center [328, 171] width 39 height 9
click at [243, 203] on select "increasing increased increase of increasingly" at bounding box center [251, 206] width 43 height 9
select select "increasingly"
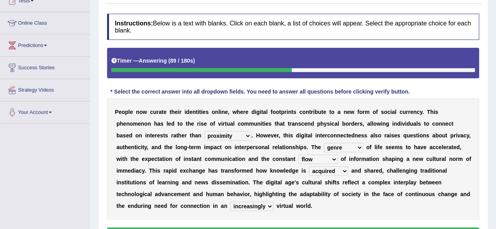
click at [230, 202] on select "increasing increased increase of increasingly" at bounding box center [251, 206] width 43 height 9
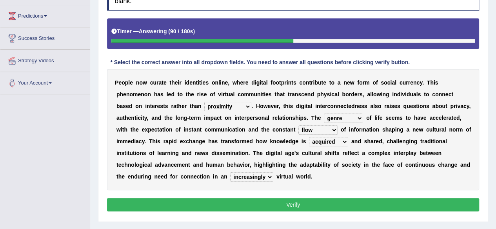
scroll to position [123, 0]
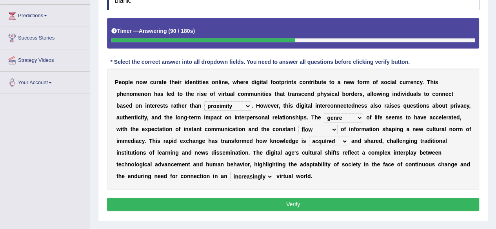
click at [250, 200] on button "Verify" at bounding box center [293, 204] width 372 height 13
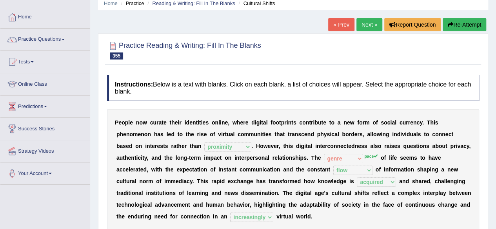
scroll to position [32, 0]
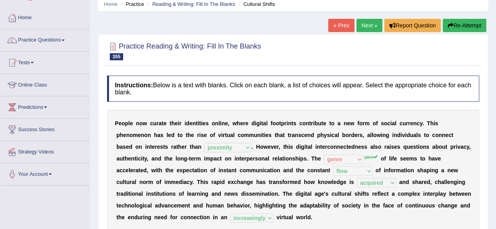
click at [356, 29] on link "Next »" at bounding box center [369, 25] width 26 height 13
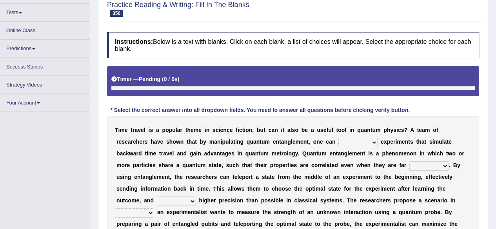
scroll to position [75, 0]
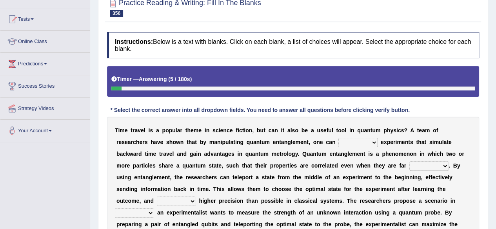
click at [363, 139] on select "entitle parallel design criticize" at bounding box center [357, 142] width 39 height 9
select select "parallel"
click at [338, 138] on select "entitle parallel design criticize" at bounding box center [357, 142] width 39 height 9
click at [434, 167] on select "beyond ahead apart around" at bounding box center [428, 165] width 39 height 9
select select "ahead"
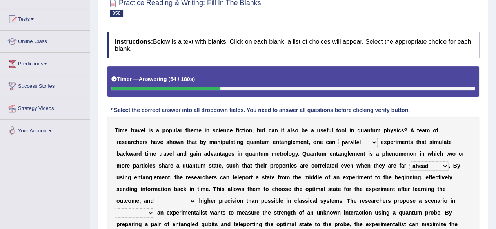
click at [409, 161] on select "beyond ahead apart around" at bounding box center [428, 165] width 39 height 9
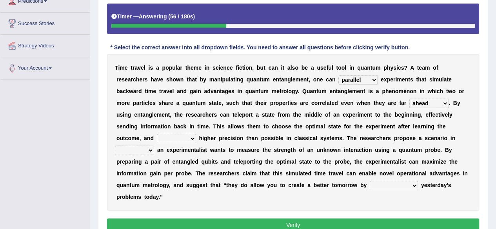
scroll to position [139, 0]
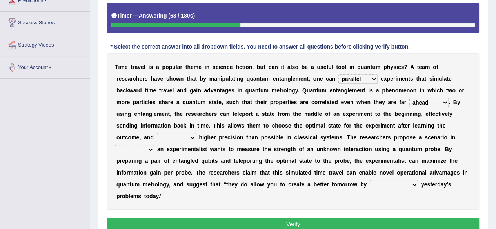
click at [178, 141] on select "tangle distribute dedicate achieve" at bounding box center [176, 137] width 39 height 9
select select "achieve"
click at [157, 133] on select "tangle distribute dedicate achieve" at bounding box center [176, 137] width 39 height 9
click at [136, 149] on select "where that while which" at bounding box center [134, 149] width 39 height 9
select select "that"
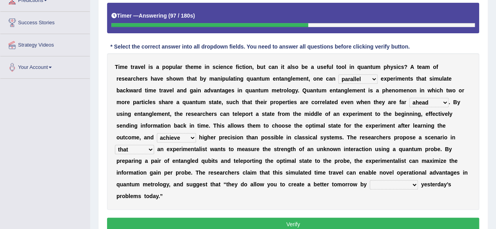
click at [115, 145] on select "where that while which" at bounding box center [134, 149] width 39 height 9
click at [409, 182] on select "domesticating fixing succeeding integrating" at bounding box center [394, 184] width 48 height 9
select select "fixing"
click at [370, 180] on select "domesticating fixing succeeding integrating" at bounding box center [394, 184] width 48 height 9
click at [334, 221] on button "Verify" at bounding box center [293, 224] width 372 height 13
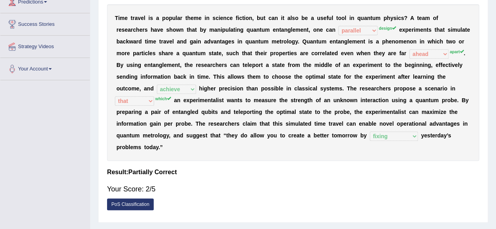
scroll to position [0, 0]
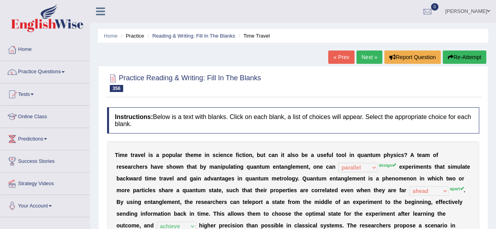
click at [467, 54] on button "Re-Attempt" at bounding box center [464, 57] width 44 height 13
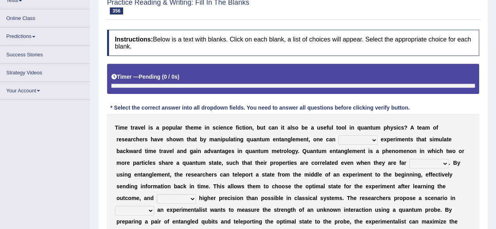
scroll to position [94, 0]
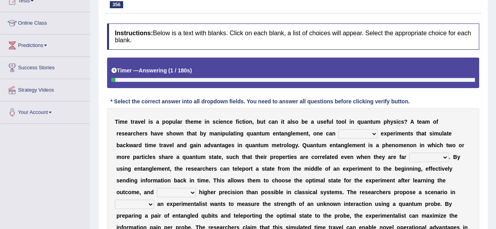
click at [351, 129] on select "entitle parallel design criticize" at bounding box center [357, 133] width 39 height 9
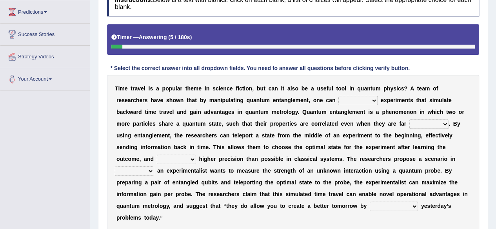
scroll to position [128, 0]
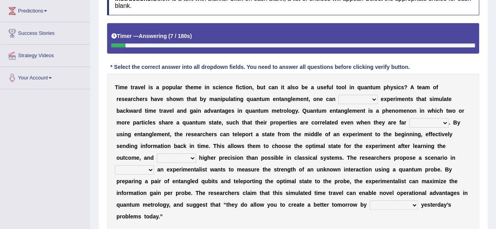
click at [364, 100] on select "entitle parallel design criticize" at bounding box center [357, 99] width 39 height 9
select select "design"
click at [338, 95] on select "entitle parallel design criticize" at bounding box center [357, 99] width 39 height 9
click at [420, 120] on select "beyond ahead apart around" at bounding box center [428, 122] width 39 height 9
select select "around"
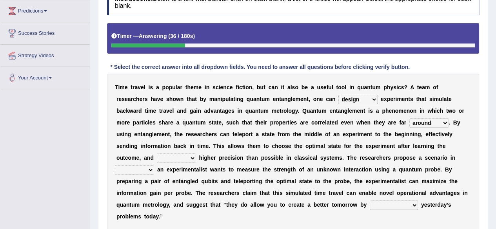
click at [409, 118] on select "beyond ahead apart around" at bounding box center [428, 122] width 39 height 9
click at [167, 162] on div "T i m e t r a v e l i s a p o p u l a r t h e m e i n s c i e n c e f i c t i o…" at bounding box center [293, 152] width 372 height 157
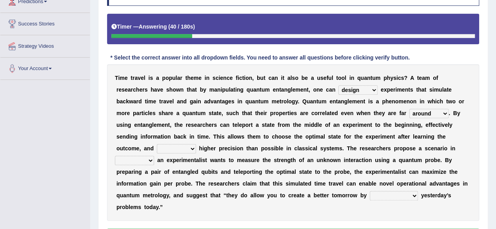
scroll to position [138, 0]
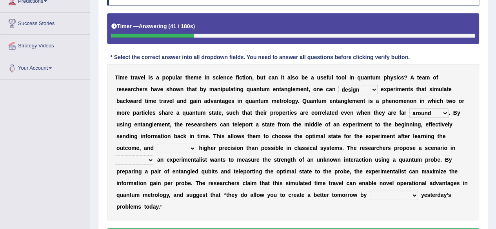
click at [180, 148] on select "tangle distribute dedicate achieve" at bounding box center [176, 148] width 39 height 9
select select "achieve"
click at [157, 144] on select "tangle distribute dedicate achieve" at bounding box center [176, 148] width 39 height 9
click at [148, 161] on select "where that while which" at bounding box center [134, 160] width 39 height 9
select select "which"
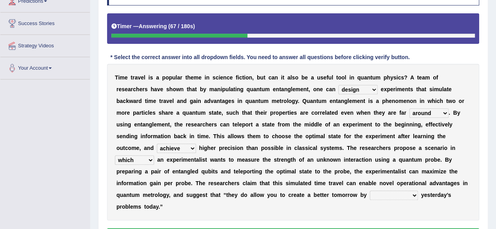
click at [115, 156] on select "where that while which" at bounding box center [134, 160] width 39 height 9
click at [384, 194] on select "domesticating fixing succeeding integrating" at bounding box center [394, 195] width 48 height 9
click at [370, 191] on select "domesticating fixing succeeding integrating" at bounding box center [394, 195] width 48 height 9
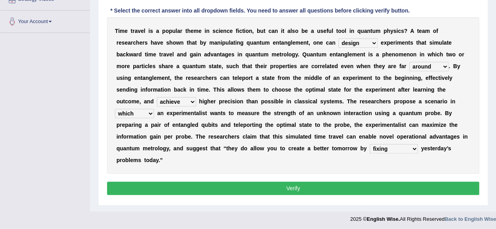
click at [387, 148] on select "domesticating fixing succeeding integrating" at bounding box center [394, 148] width 48 height 9
select select "integrating"
click at [370, 144] on select "domesticating fixing succeeding integrating" at bounding box center [394, 148] width 48 height 9
click at [364, 192] on button "Verify" at bounding box center [293, 188] width 372 height 13
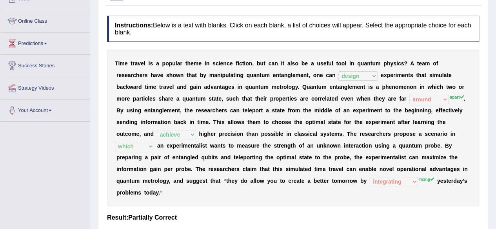
scroll to position [0, 0]
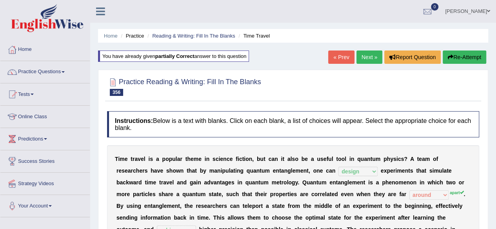
click at [358, 60] on link "Next »" at bounding box center [369, 57] width 26 height 13
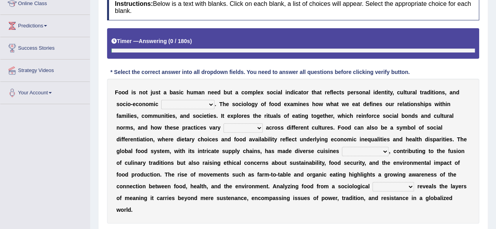
scroll to position [114, 0]
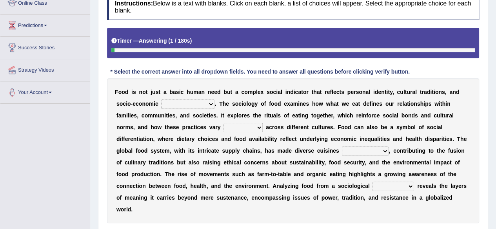
click at [197, 102] on select "ethnicity leisure status accommodation" at bounding box center [187, 104] width 53 height 9
select select "status"
click at [161, 100] on select "ethnicity leisure status accommodation" at bounding box center [187, 104] width 53 height 9
click at [243, 126] on select "namely bitterly widely gladly" at bounding box center [242, 127] width 39 height 9
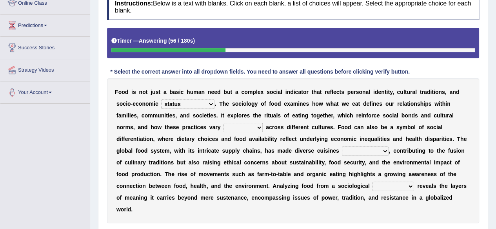
select select "widely"
click at [223, 123] on select "namely bitterly widely gladly" at bounding box center [242, 127] width 39 height 9
click at [367, 151] on select "reasonable ancient proportionate accessible" at bounding box center [365, 151] width 47 height 9
select select "accessible"
click at [342, 147] on select "reasonable ancient proportionate accessible" at bounding box center [365, 151] width 47 height 9
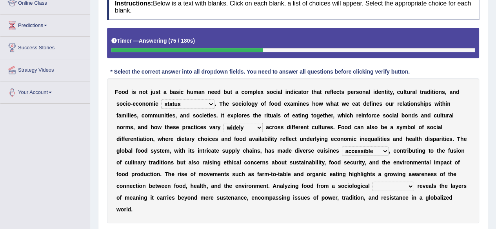
click at [381, 183] on select "integrity perspective chapter release" at bounding box center [393, 186] width 42 height 9
select select "perspective"
click at [372, 182] on select "integrity perspective chapter release" at bounding box center [393, 186] width 42 height 9
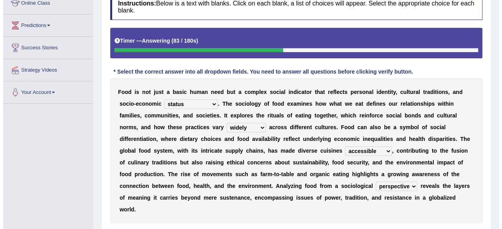
scroll to position [171, 0]
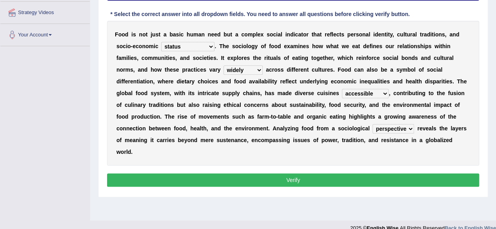
click at [337, 181] on button "Verify" at bounding box center [293, 180] width 372 height 13
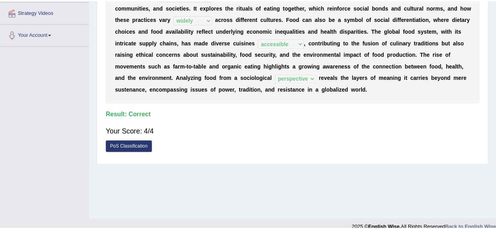
scroll to position [0, 0]
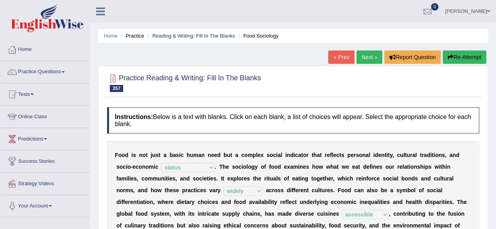
click at [367, 58] on link "Next »" at bounding box center [369, 57] width 26 height 13
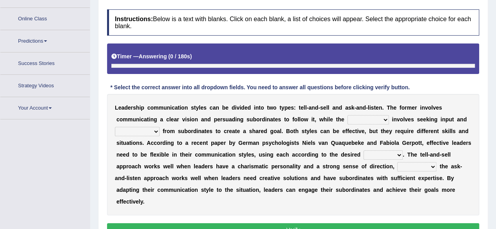
scroll to position [112, 0]
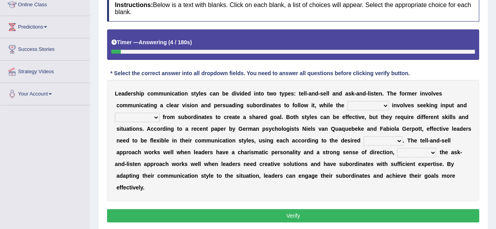
click at [357, 101] on select "role latter counterpart following" at bounding box center [368, 105] width 42 height 9
select select "role"
click at [347, 101] on select "role latter counterpart following" at bounding box center [368, 105] width 42 height 9
click at [156, 118] on select "specification sequence objective feedback" at bounding box center [137, 117] width 45 height 9
select select "feedback"
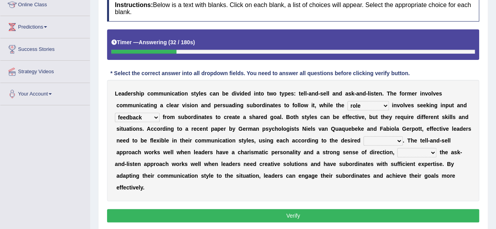
click at [115, 113] on select "specification sequence objective feedback" at bounding box center [137, 117] width 45 height 9
click at [379, 137] on select "tradition quotient outcome volume" at bounding box center [382, 140] width 39 height 9
select select "outcome"
click at [363, 136] on select "tradition quotient outcome volume" at bounding box center [382, 140] width 39 height 9
click at [406, 151] on select "since unless while hence" at bounding box center [416, 152] width 39 height 9
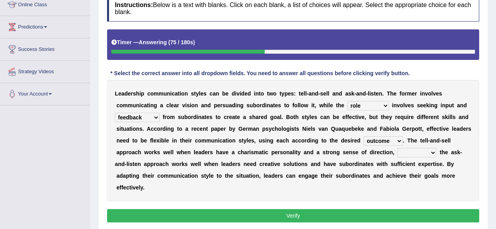
select select "while"
click at [397, 148] on select "since unless while hence" at bounding box center [416, 152] width 39 height 9
click at [364, 213] on button "Verify" at bounding box center [293, 215] width 372 height 13
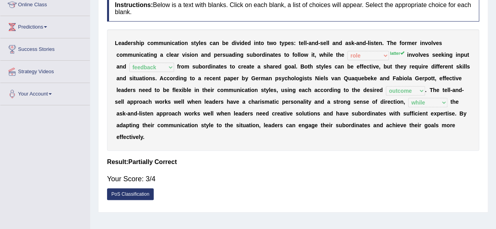
scroll to position [0, 0]
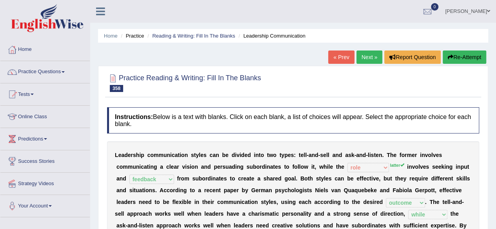
click at [362, 59] on link "Next »" at bounding box center [369, 57] width 26 height 13
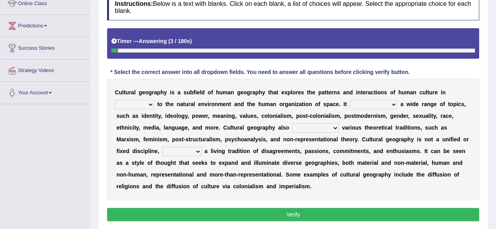
scroll to position [127, 0]
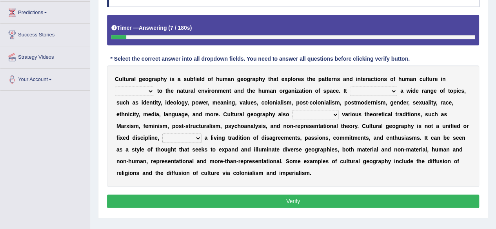
click at [144, 91] on select "division relation difference parallel" at bounding box center [134, 91] width 39 height 9
select select "relation"
click at [115, 87] on select "division relation difference parallel" at bounding box center [134, 91] width 39 height 9
click at [367, 91] on select "catalogs consists entertains encompasses" at bounding box center [373, 91] width 47 height 9
select select "consists"
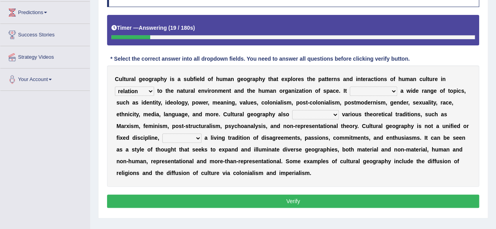
click at [350, 87] on select "catalogs consists entertains encompasses" at bounding box center [373, 91] width 47 height 9
click at [301, 112] on select "lays off protects from holds on draws on" at bounding box center [315, 114] width 47 height 9
select select "protects from"
click at [292, 110] on select "lays off protects from holds on draws on" at bounding box center [315, 114] width 47 height 9
click at [183, 140] on select "so instead of but rather however" at bounding box center [181, 138] width 39 height 9
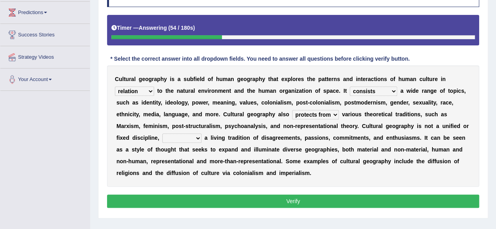
select select "but rather"
click at [162, 134] on select "so instead of but rather however" at bounding box center [181, 138] width 39 height 9
click at [182, 204] on button "Verify" at bounding box center [293, 201] width 372 height 13
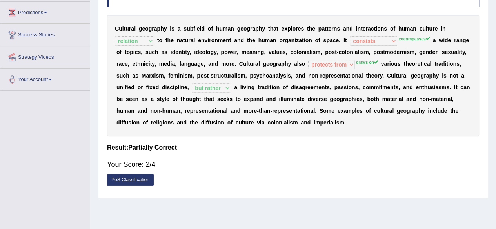
scroll to position [0, 0]
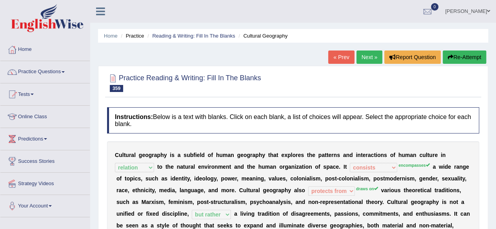
click at [467, 51] on button "Re-Attempt" at bounding box center [464, 57] width 44 height 13
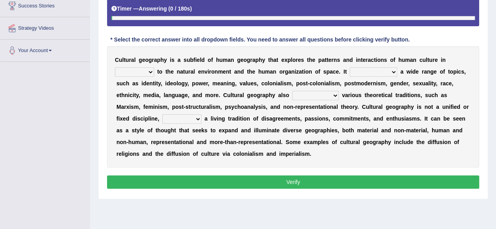
scroll to position [182, 0]
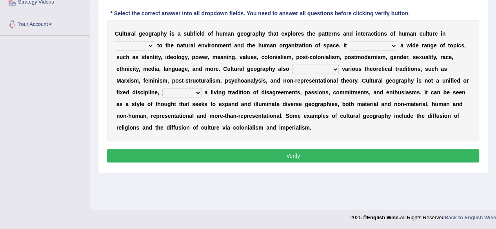
click at [376, 63] on div "C u l t u r a l g e o g r a p h y i s a s u b f i e l d o f h u m a n g e o g r…" at bounding box center [293, 80] width 372 height 121
click at [129, 43] on select "division relation difference parallel" at bounding box center [134, 45] width 39 height 9
select select "relation"
click at [115, 41] on select "division relation difference parallel" at bounding box center [134, 45] width 39 height 9
click at [372, 46] on select "catalogs consists entertains encompasses" at bounding box center [373, 45] width 47 height 9
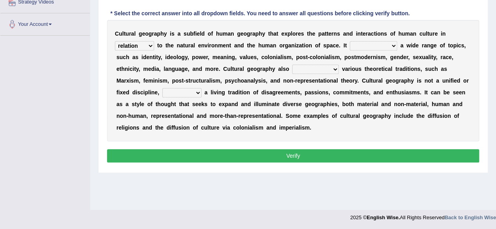
select select "encompasses"
click at [350, 41] on select "catalogs consists entertains encompasses" at bounding box center [373, 45] width 47 height 9
click at [309, 67] on select "lays off protects from holds on draws on" at bounding box center [315, 69] width 47 height 9
select select "draws on"
click at [292, 65] on select "lays off protects from holds on draws on" at bounding box center [315, 69] width 47 height 9
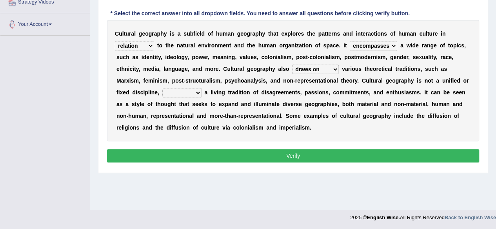
click at [183, 91] on select "so instead of but rather however" at bounding box center [181, 92] width 39 height 9
select select "but rather"
click at [162, 88] on select "so instead of but rather however" at bounding box center [181, 92] width 39 height 9
click at [181, 152] on button "Verify" at bounding box center [293, 155] width 372 height 13
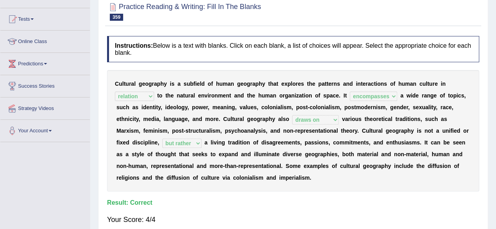
scroll to position [0, 0]
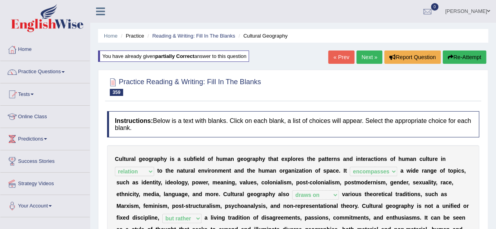
drag, startPoint x: 335, startPoint y: 23, endPoint x: 345, endPoint y: 27, distance: 10.9
click at [345, 27] on div "Home Practice Reading & Writing: Fill In The Blanks Cultural Geography You have…" at bounding box center [293, 196] width 406 height 392
click at [364, 60] on link "Next »" at bounding box center [369, 57] width 26 height 13
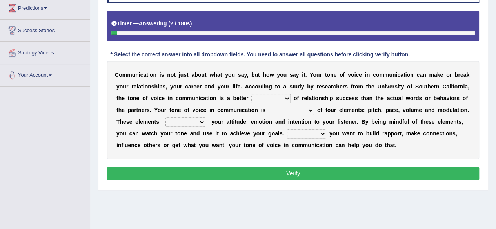
click at [277, 97] on select "symptom heritage narrator predictor" at bounding box center [270, 98] width 39 height 9
select select "narrator"
click at [251, 94] on select "symptom heritage narrator predictor" at bounding box center [270, 98] width 39 height 9
click at [301, 108] on select "composed concentrated reduced organized" at bounding box center [290, 110] width 45 height 9
select select "composed"
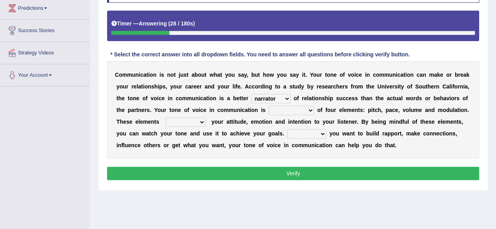
click at [268, 106] on select "composed concentrated reduced organized" at bounding box center [290, 110] width 45 height 9
click at [194, 122] on select "commence reminisce displace convey" at bounding box center [185, 122] width 40 height 9
select select "reminisce"
click at [165, 118] on select "commence reminisce displace convey" at bounding box center [185, 122] width 40 height 9
click at [299, 138] on div "C o m m u n i c a t i o n i s n o t j u s t a b o u t w h a t y o u s a y , b u…" at bounding box center [293, 110] width 372 height 98
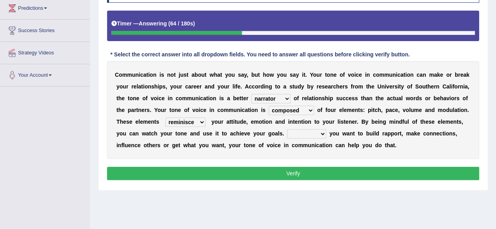
click at [299, 133] on select "Due to Unless Whether No matter" at bounding box center [306, 133] width 39 height 9
select select "Whether"
click at [287, 129] on select "Due to Unless Whether No matter" at bounding box center [306, 133] width 39 height 9
click at [303, 173] on button "Verify" at bounding box center [293, 173] width 372 height 13
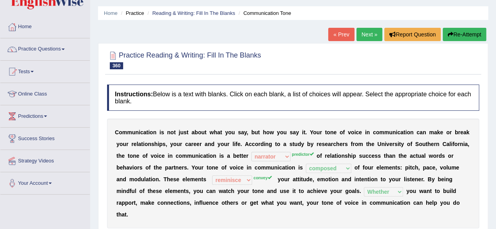
scroll to position [19, 0]
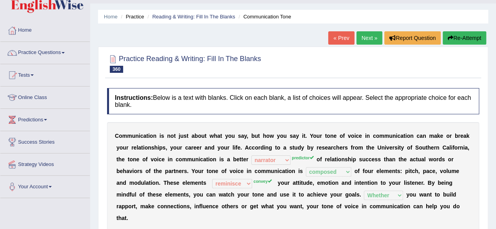
click at [457, 43] on button "Re-Attempt" at bounding box center [464, 37] width 44 height 13
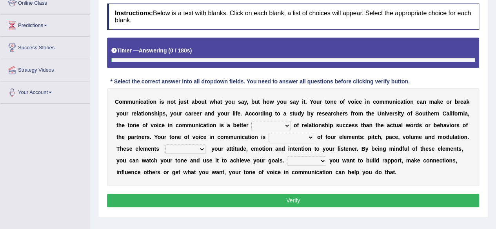
scroll to position [114, 0]
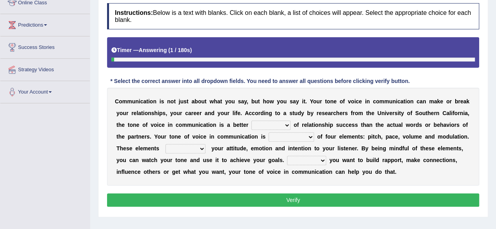
click at [267, 121] on select "symptom heritage narrator predictor" at bounding box center [270, 125] width 39 height 9
select select "predictor"
click at [251, 121] on select "symptom heritage narrator predictor" at bounding box center [270, 125] width 39 height 9
click at [281, 135] on select "composed concentrated reduced organized" at bounding box center [290, 136] width 45 height 9
select select "composed"
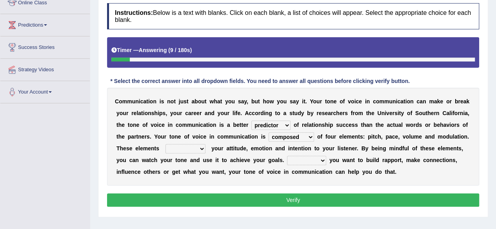
click at [268, 132] on select "composed concentrated reduced organized" at bounding box center [290, 136] width 45 height 9
click at [194, 149] on select "commence reminisce displace convey" at bounding box center [185, 148] width 40 height 9
click at [165, 144] on select "commence reminisce displace convey" at bounding box center [185, 148] width 40 height 9
click at [193, 149] on select "commence reminisce displace convey" at bounding box center [185, 148] width 40 height 9
select select "convey"
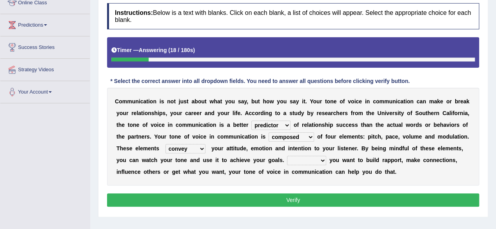
click at [165, 144] on select "commence reminisce displace convey" at bounding box center [185, 148] width 40 height 9
click at [305, 157] on select "Due to Unless Whether No matter" at bounding box center [306, 160] width 39 height 9
select select "Whether"
click at [287, 156] on select "Due to Unless Whether No matter" at bounding box center [306, 160] width 39 height 9
click at [306, 199] on button "Verify" at bounding box center [293, 200] width 372 height 13
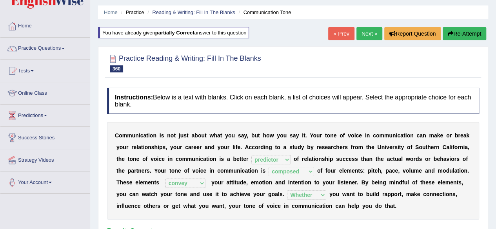
scroll to position [0, 0]
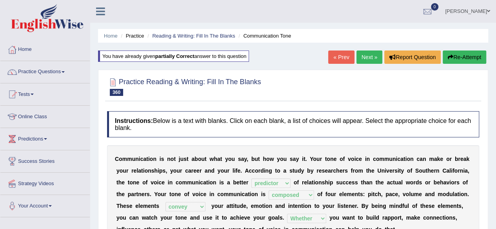
click at [360, 62] on link "Next »" at bounding box center [369, 57] width 26 height 13
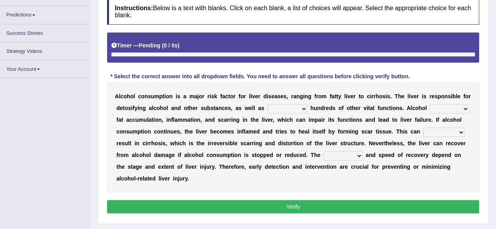
scroll to position [118, 0]
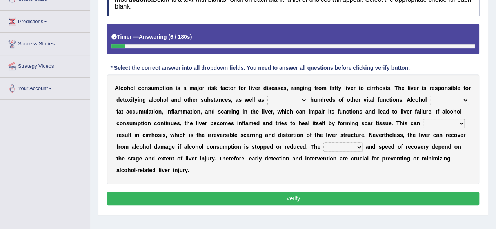
click at [299, 99] on select "perform to perform performing it performs" at bounding box center [287, 100] width 40 height 9
select select "performing"
click at [267, 96] on select "perform to perform performing it performs" at bounding box center [287, 100] width 40 height 9
click at [439, 99] on select "inspects conducts resides induces" at bounding box center [449, 100] width 39 height 9
select select "resides"
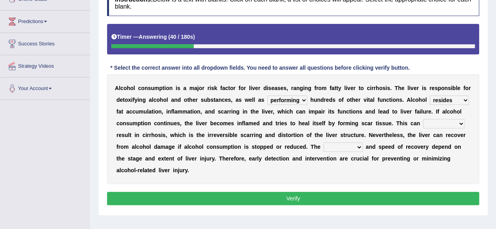
click at [430, 96] on select "inspects conducts resides induces" at bounding box center [449, 100] width 39 height 9
click at [430, 123] on select "eventually fiercely deliberately gently" at bounding box center [444, 123] width 42 height 9
select select "eventually"
click at [423, 119] on select "eventually fiercely deliberately gently" at bounding box center [444, 123] width 42 height 9
click at [338, 148] on select "omission signal degree concept" at bounding box center [342, 147] width 39 height 9
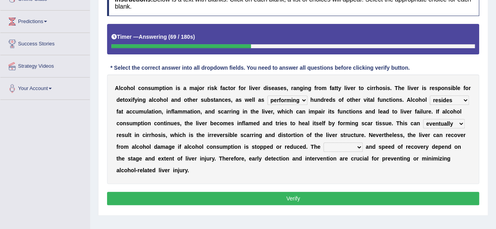
select select "degree"
click at [323, 143] on select "omission signal degree concept" at bounding box center [342, 147] width 39 height 9
click at [335, 193] on button "Verify" at bounding box center [293, 198] width 372 height 13
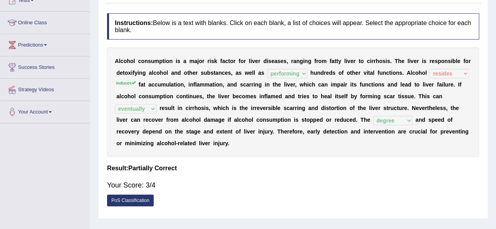
scroll to position [0, 0]
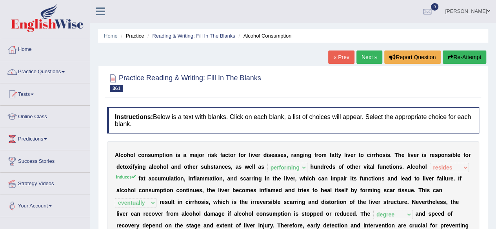
click at [366, 54] on link "Next »" at bounding box center [369, 57] width 26 height 13
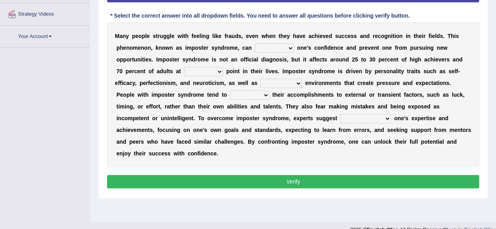
scroll to position [182, 0]
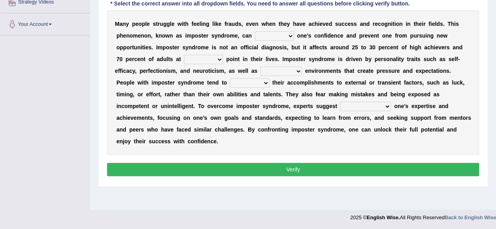
click at [276, 35] on select "navigate illuminate undermine fertilize" at bounding box center [274, 35] width 39 height 9
select select "undermine"
click at [255, 31] on select "navigate illuminate undermine fertilize" at bounding box center [274, 35] width 39 height 9
click at [194, 58] on select "such every some all" at bounding box center [203, 59] width 39 height 9
select select "some"
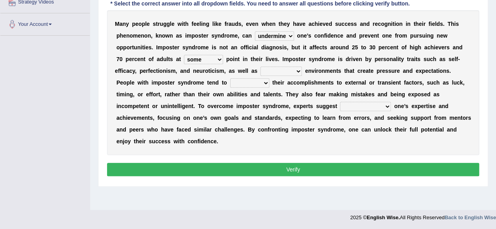
click at [184, 55] on select "such every some all" at bounding box center [203, 59] width 39 height 9
click at [279, 74] on select "deluded penitent innate competitive" at bounding box center [281, 71] width 42 height 9
select select "competitive"
click at [260, 67] on select "deluded penitent innate competitive" at bounding box center [281, 71] width 42 height 9
click at [230, 83] on select "trace apply credit attribute" at bounding box center [249, 82] width 39 height 9
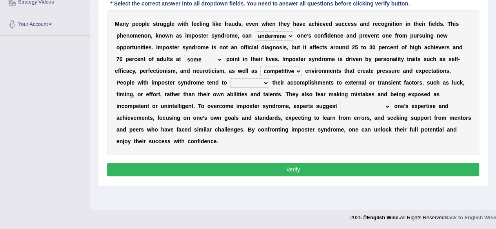
select select "attribute"
click at [230, 78] on select "trace apply credit attribute" at bounding box center [249, 82] width 39 height 9
click at [340, 105] on select "acknowledging excusing craving weaving" at bounding box center [365, 106] width 51 height 9
select select "acknowledging"
click at [340, 102] on select "acknowledging excusing craving weaving" at bounding box center [365, 106] width 51 height 9
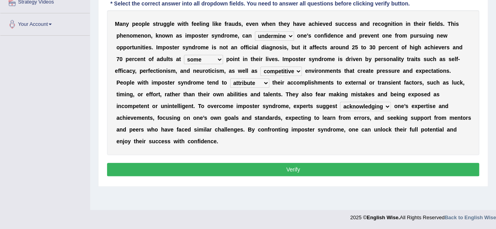
click at [234, 80] on select "trace apply credit attribute" at bounding box center [249, 82] width 39 height 9
click at [223, 167] on button "Verify" at bounding box center [293, 169] width 372 height 13
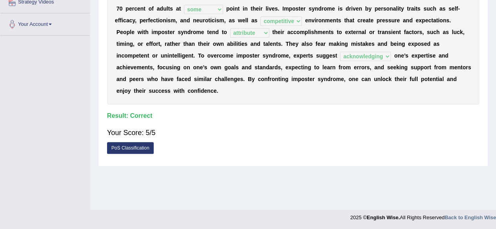
scroll to position [0, 0]
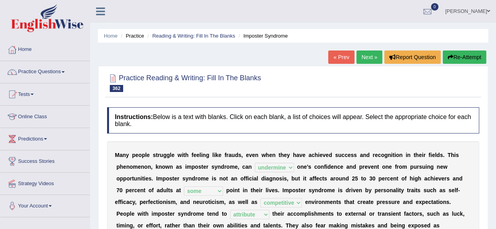
click at [363, 52] on link "Next »" at bounding box center [369, 57] width 26 height 13
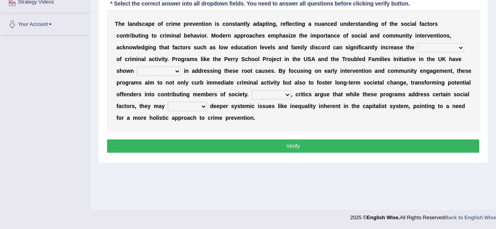
scroll to position [141, 0]
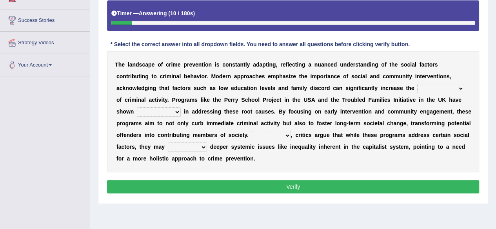
click at [433, 89] on select "expenditure likelihood technique measurement" at bounding box center [440, 88] width 47 height 9
select select "likelihood"
click at [417, 84] on select "expenditure likelihood technique measurement" at bounding box center [440, 88] width 47 height 9
click at [167, 112] on select "surface appreciation content promise" at bounding box center [159, 111] width 44 height 9
select select "appreciation"
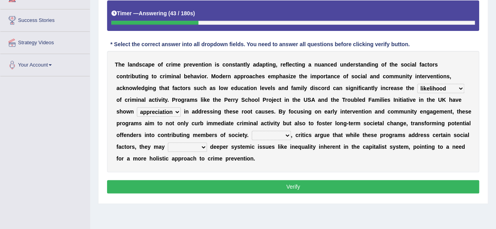
click at [137, 107] on select "surface appreciation content promise" at bounding box center [159, 111] width 44 height 9
click at [266, 137] on select "Thus Although However Alongside" at bounding box center [271, 135] width 39 height 9
select select "Thus"
click at [252, 131] on select "Thus Although However Alongside" at bounding box center [271, 135] width 39 height 9
click at [196, 146] on select "overlook undergo dwell fold" at bounding box center [187, 147] width 39 height 9
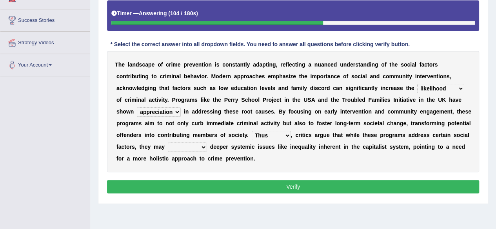
select select "undergo"
click at [168, 143] on select "overlook undergo dwell fold" at bounding box center [187, 147] width 39 height 9
click at [230, 185] on button "Verify" at bounding box center [293, 186] width 372 height 13
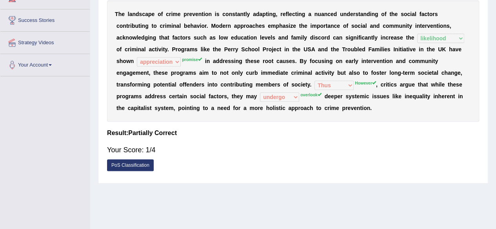
scroll to position [0, 0]
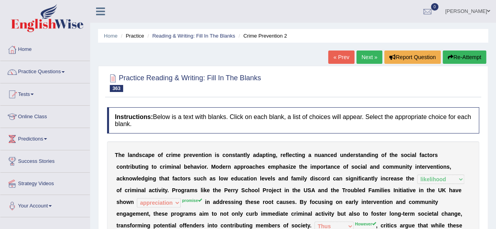
click at [469, 58] on button "Re-Attempt" at bounding box center [464, 57] width 44 height 13
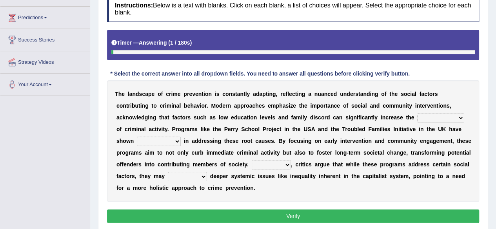
click at [437, 113] on select "expenditure likelihood technique measurement" at bounding box center [440, 117] width 47 height 9
select select "likelihood"
click at [417, 113] on select "expenditure likelihood technique measurement" at bounding box center [440, 117] width 47 height 9
click at [168, 137] on select "surface appreciation content promise" at bounding box center [159, 141] width 44 height 9
select select "surface"
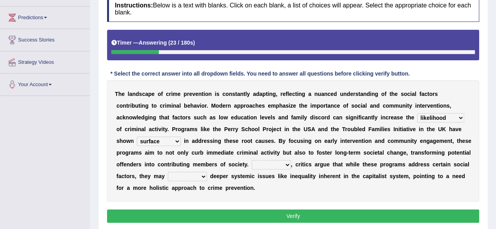
click at [137, 137] on select "surface appreciation content promise" at bounding box center [159, 141] width 44 height 9
click at [276, 164] on select "Thus Although However Alongside" at bounding box center [271, 164] width 39 height 9
select select "However"
click at [252, 160] on select "Thus Although However Alongside" at bounding box center [271, 164] width 39 height 9
click at [183, 178] on select "overlook undergo dwell fold" at bounding box center [187, 176] width 39 height 9
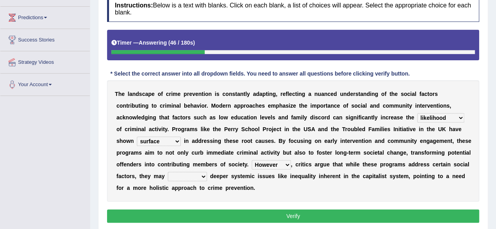
select select "undergo"
click at [168, 172] on select "overlook undergo dwell fold" at bounding box center [187, 176] width 39 height 9
click at [190, 213] on button "Verify" at bounding box center [293, 216] width 372 height 13
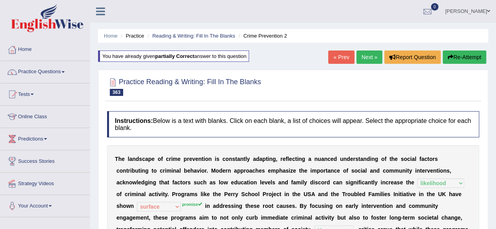
click at [471, 58] on button "Re-Attempt" at bounding box center [464, 57] width 44 height 13
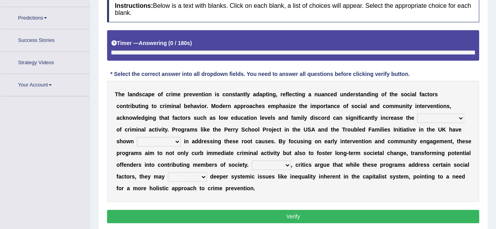
scroll to position [140, 0]
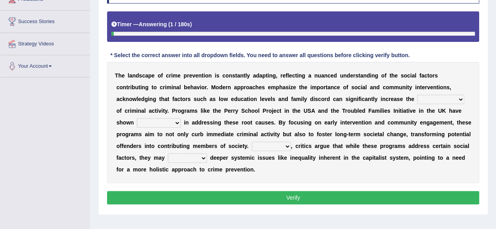
click at [435, 98] on select "expenditure likelihood technique measurement" at bounding box center [440, 99] width 47 height 9
select select "likelihood"
click at [417, 95] on select "expenditure likelihood technique measurement" at bounding box center [440, 99] width 47 height 9
click at [437, 123] on b "e" at bounding box center [437, 123] width 3 height 6
click at [268, 145] on select "Thus Although However Alongside" at bounding box center [271, 146] width 39 height 9
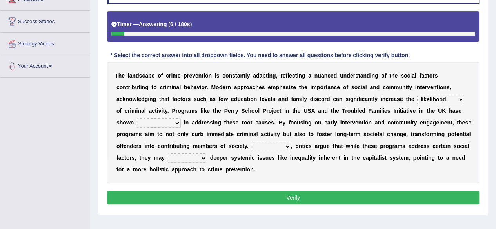
select select "However"
click at [252, 142] on select "Thus Although However Alongside" at bounding box center [271, 146] width 39 height 9
click at [185, 158] on select "overlook undergo dwell fold" at bounding box center [187, 158] width 39 height 9
click at [168, 154] on select "overlook undergo dwell fold" at bounding box center [187, 158] width 39 height 9
click at [197, 157] on select "overlook undergo dwell fold" at bounding box center [187, 158] width 39 height 9
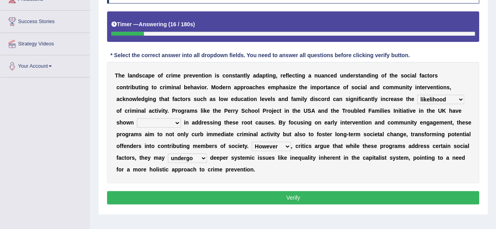
select select "overlook"
click at [168, 154] on select "overlook undergo dwell fold" at bounding box center [187, 158] width 39 height 9
click at [146, 124] on select "surface appreciation content promise" at bounding box center [159, 122] width 44 height 9
select select "promise"
click at [137, 118] on select "surface appreciation content promise" at bounding box center [159, 122] width 44 height 9
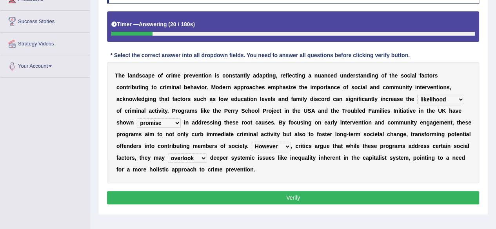
click at [227, 195] on button "Verify" at bounding box center [293, 197] width 372 height 13
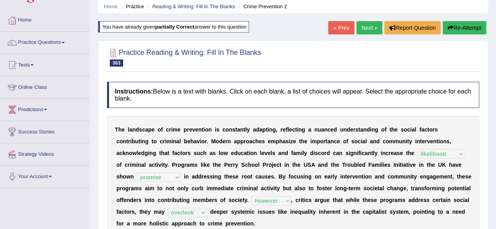
scroll to position [0, 0]
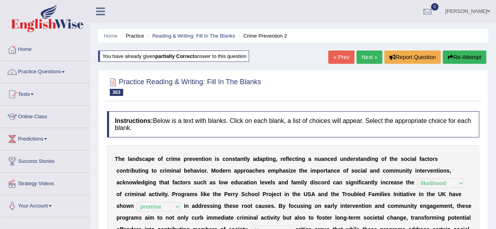
click at [371, 62] on link "Next »" at bounding box center [369, 57] width 26 height 13
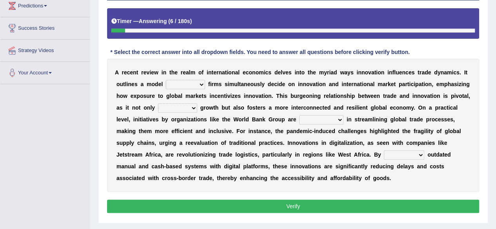
scroll to position [151, 0]
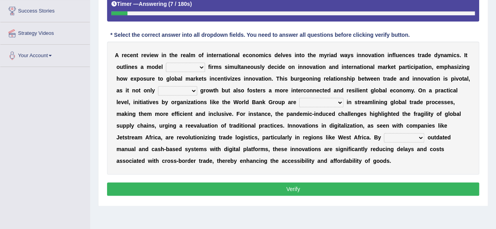
click at [200, 66] on select "where when that these" at bounding box center [185, 67] width 39 height 9
select select "where"
click at [166, 63] on select "where when that these" at bounding box center [185, 67] width 39 height 9
click at [176, 93] on select "carries devises exploits amplifies" at bounding box center [177, 90] width 39 height 9
select select "amplifies"
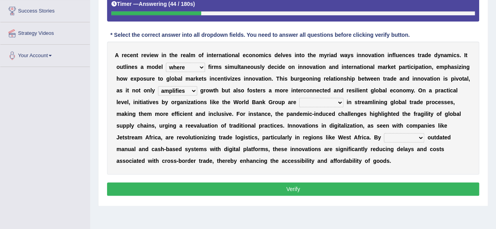
click at [158, 86] on select "carries devises exploits amplifies" at bounding box center [177, 90] width 39 height 9
click at [325, 103] on select "instrumental peripheral immortal mutual" at bounding box center [321, 102] width 44 height 9
select select "mutual"
click at [299, 98] on select "instrumental peripheral immortal mutual" at bounding box center [321, 102] width 44 height 9
click at [406, 137] on select "enhancing restricting replacing eradicating" at bounding box center [404, 137] width 40 height 9
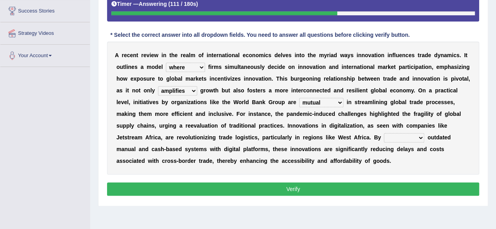
select select "replacing"
click at [384, 133] on select "enhancing restricting replacing eradicating" at bounding box center [404, 137] width 40 height 9
drag, startPoint x: 384, startPoint y: 178, endPoint x: 371, endPoint y: 192, distance: 19.7
click at [371, 192] on div "Instructions: Below is a text with blanks. Click on each blank, a list of choic…" at bounding box center [293, 77] width 376 height 249
click at [371, 192] on button "Verify" at bounding box center [293, 189] width 372 height 13
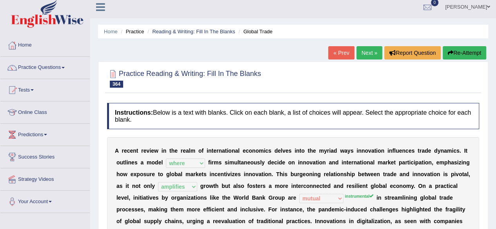
scroll to position [0, 0]
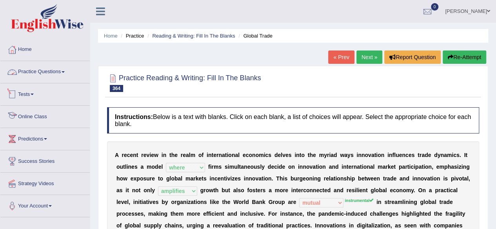
click at [62, 67] on link "Practice Questions" at bounding box center [44, 71] width 89 height 20
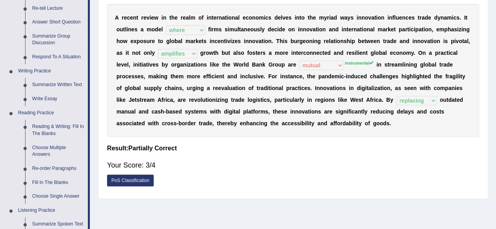
scroll to position [140, 0]
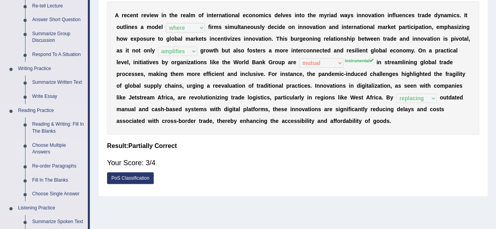
click at [39, 150] on link "Choose Multiple Answers" at bounding box center [58, 149] width 59 height 21
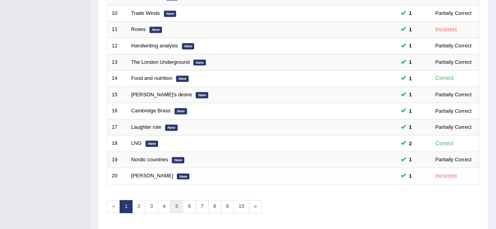
click at [176, 202] on link "5" at bounding box center [176, 206] width 13 height 13
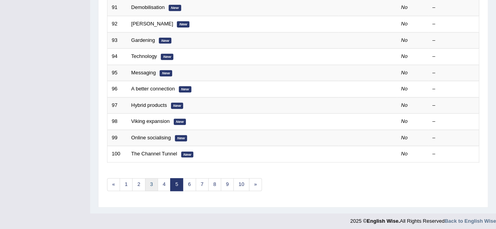
click at [147, 181] on link "3" at bounding box center [151, 184] width 13 height 13
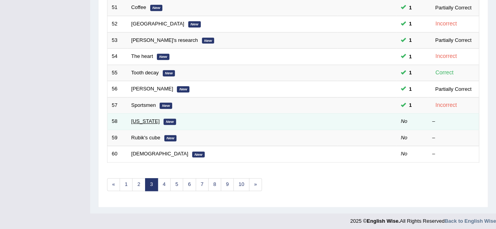
click at [134, 118] on link "[US_STATE]" at bounding box center [145, 121] width 28 height 6
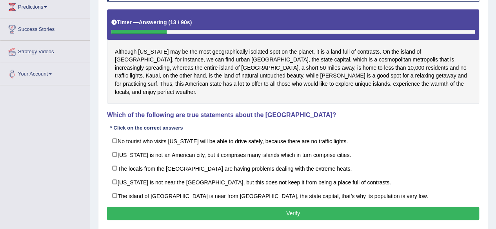
scroll to position [132, 0]
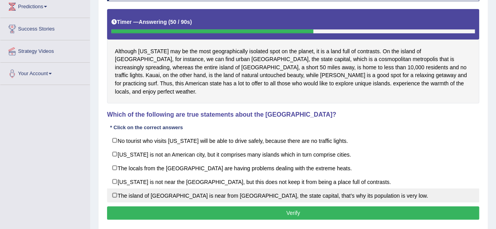
click at [176, 189] on label "The island of [GEOGRAPHIC_DATA] is near from [GEOGRAPHIC_DATA], the state capit…" at bounding box center [293, 196] width 372 height 14
checkbox input "true"
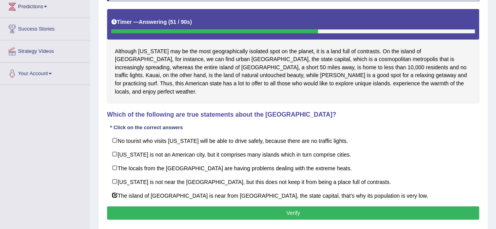
click at [177, 207] on button "Verify" at bounding box center [293, 213] width 372 height 13
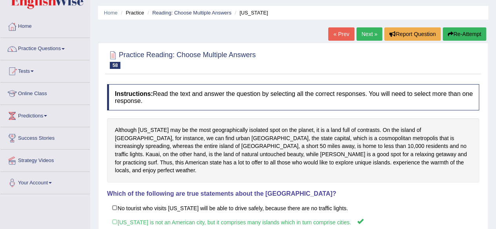
scroll to position [8, 0]
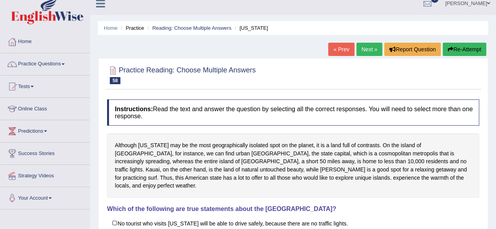
click at [366, 52] on link "Next »" at bounding box center [369, 49] width 26 height 13
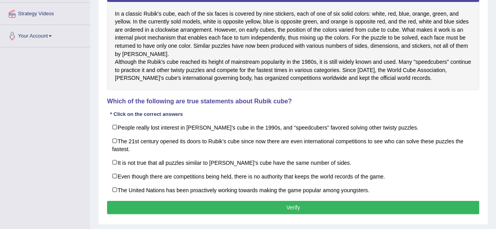
scroll to position [189, 0]
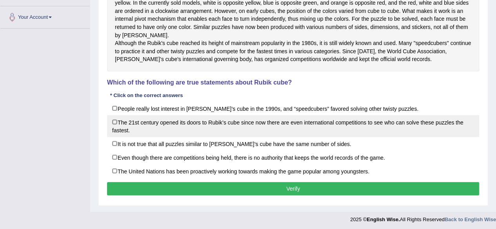
click at [216, 132] on label "The 21st century opened its doors to Rubik’s cube since now there are even inte…" at bounding box center [293, 126] width 372 height 22
checkbox input "true"
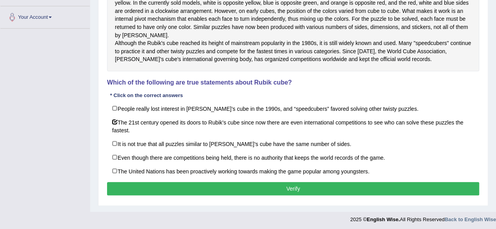
click at [203, 190] on button "Verify" at bounding box center [293, 188] width 372 height 13
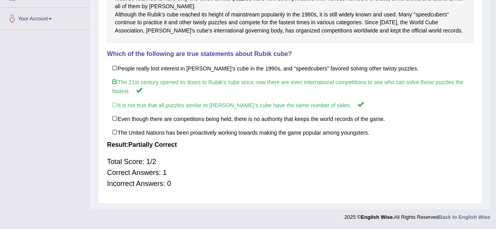
scroll to position [182, 0]
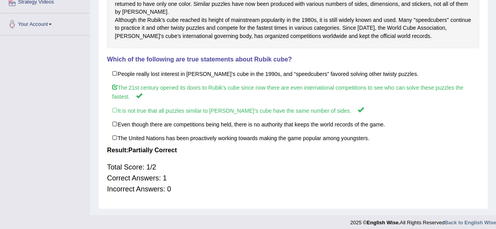
click at [203, 190] on div "Total Score: 1/2 Correct Answers: 1 Incorrect Answers: 0" at bounding box center [293, 178] width 372 height 41
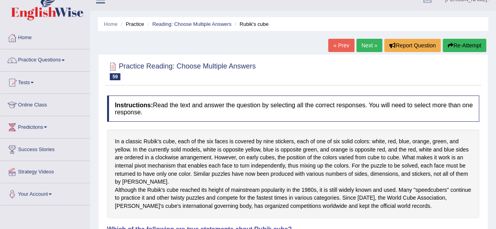
scroll to position [0, 0]
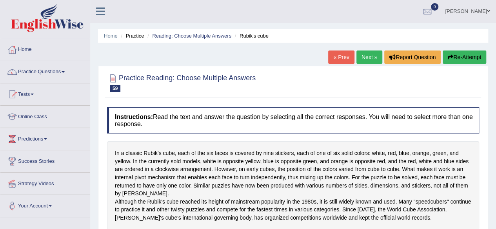
click at [370, 60] on link "Next »" at bounding box center [369, 57] width 26 height 13
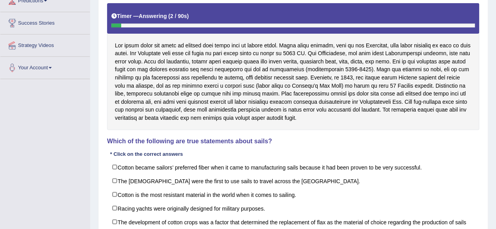
scroll to position [140, 0]
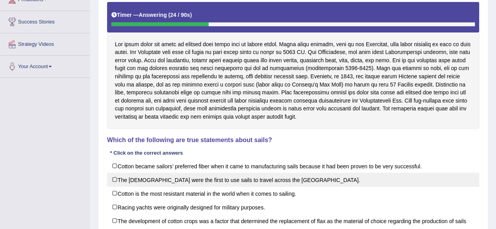
click at [240, 179] on label "The Egyptians were the first to use sails to travel across the Mediterranean Se…" at bounding box center [293, 180] width 372 height 14
checkbox input "true"
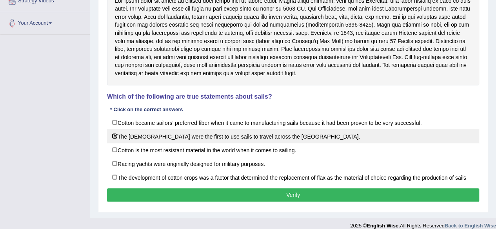
scroll to position [189, 0]
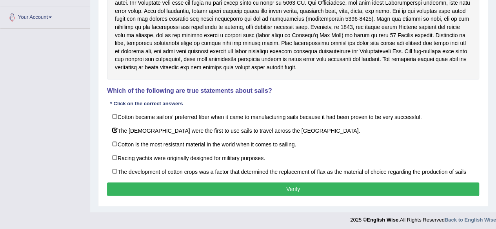
drag, startPoint x: 240, startPoint y: 179, endPoint x: 239, endPoint y: 183, distance: 4.2
click at [239, 183] on div "Instructions: Read the text and answer the question by selecting all the correc…" at bounding box center [293, 59] width 376 height 288
click at [239, 183] on button "Verify" at bounding box center [293, 189] width 372 height 13
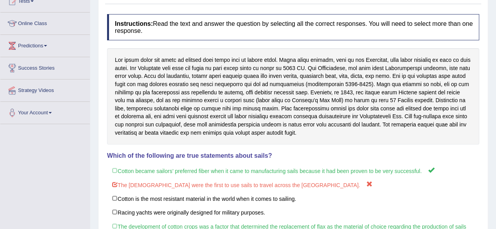
scroll to position [0, 0]
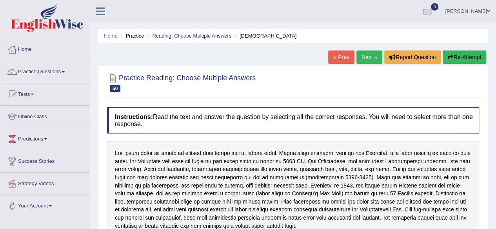
click at [358, 53] on link "Next »" at bounding box center [369, 57] width 26 height 13
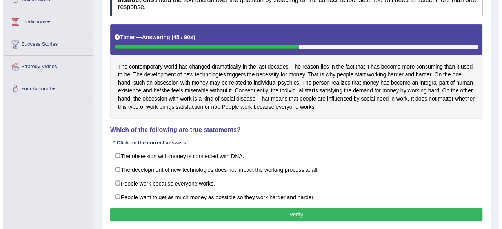
scroll to position [118, 0]
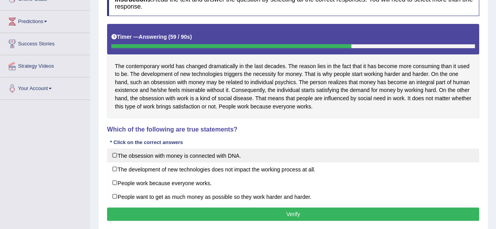
click at [207, 152] on label "The obsession with money is connected with DNA." at bounding box center [293, 156] width 372 height 14
checkbox input "false"
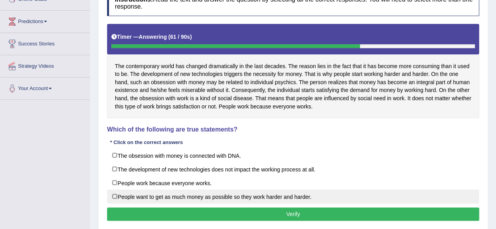
click at [188, 192] on label "People want to get as much money as possible so they work harder and harder." at bounding box center [293, 197] width 372 height 14
checkbox input "true"
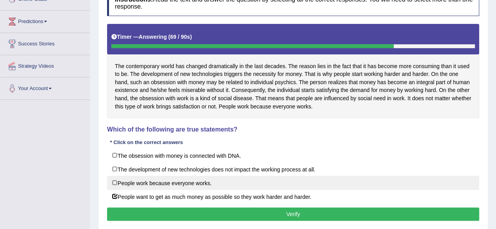
click at [177, 180] on label "People work because everyone works." at bounding box center [293, 183] width 372 height 14
checkbox input "true"
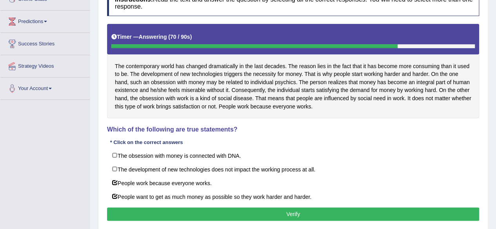
click at [239, 213] on button "Verify" at bounding box center [293, 214] width 372 height 13
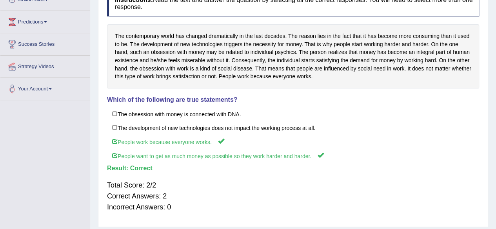
scroll to position [0, 0]
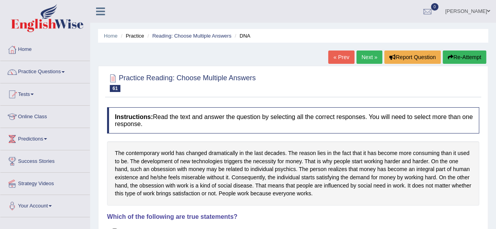
click at [368, 60] on link "Next »" at bounding box center [369, 57] width 26 height 13
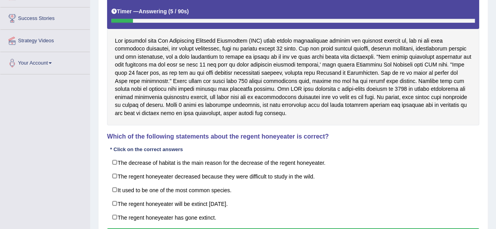
scroll to position [144, 0]
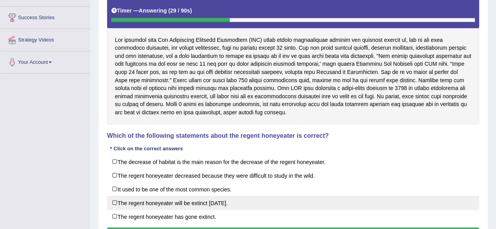
click at [193, 206] on label "The regent honeyeater will be extinct [DATE]." at bounding box center [293, 203] width 372 height 14
checkbox input "true"
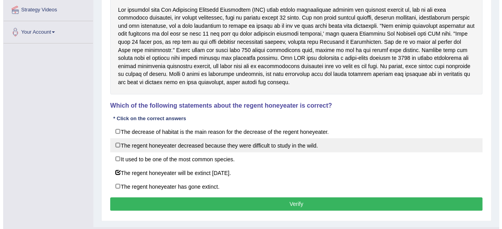
scroll to position [174, 0]
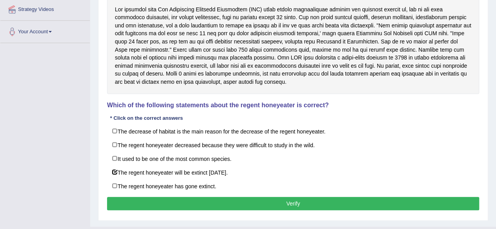
click at [221, 201] on button "Verify" at bounding box center [293, 203] width 372 height 13
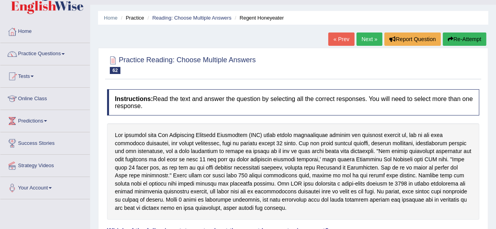
scroll to position [0, 0]
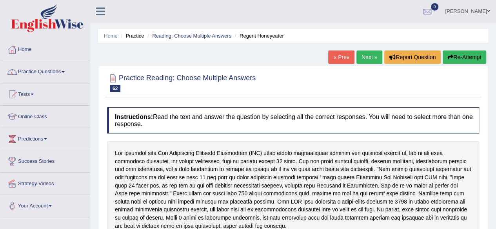
click at [364, 57] on link "Next »" at bounding box center [369, 57] width 26 height 13
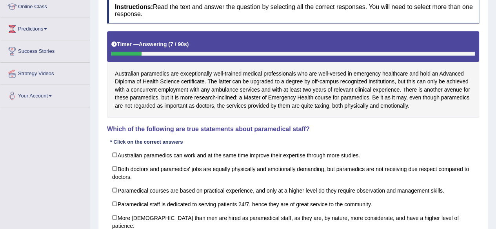
scroll to position [111, 0]
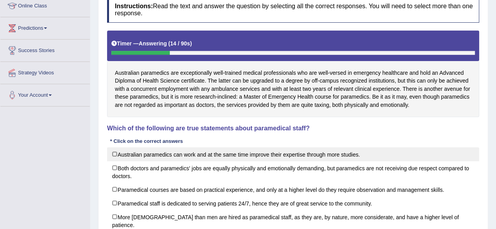
click at [178, 157] on label "Australian paramedics can work and at the same time improve their expertise thr…" at bounding box center [293, 154] width 372 height 14
checkbox input "true"
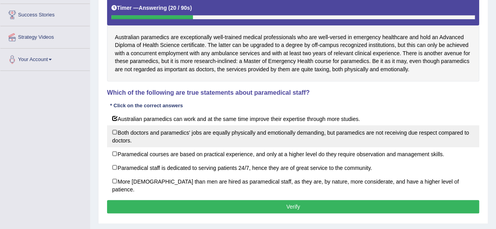
scroll to position [147, 0]
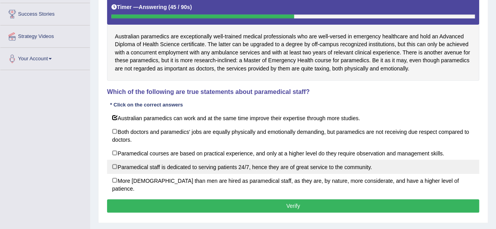
click at [239, 165] on label "Paramedical staff is dedicated to serving patients 24/7, hence they are of grea…" at bounding box center [293, 167] width 372 height 14
checkbox input "true"
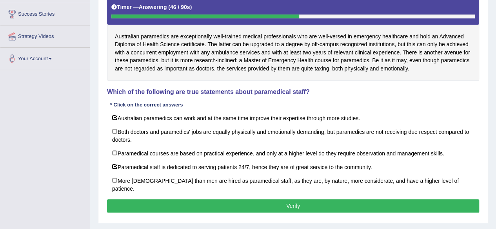
click at [231, 199] on button "Verify" at bounding box center [293, 205] width 372 height 13
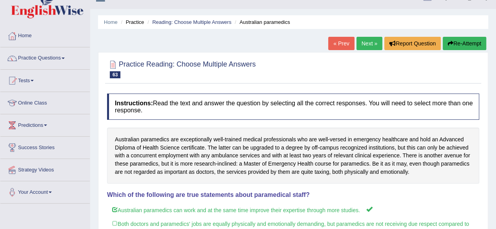
scroll to position [13, 0]
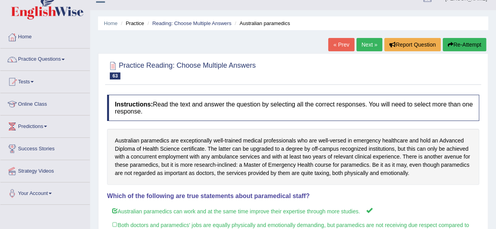
click at [462, 47] on button "Re-Attempt" at bounding box center [464, 44] width 44 height 13
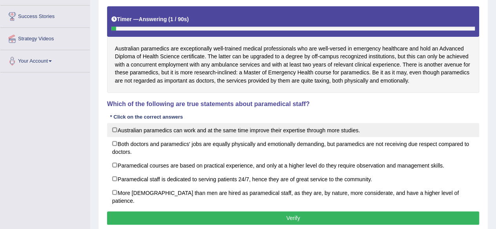
click at [234, 129] on label "Australian paramedics can work and at the same time improve their expertise thr…" at bounding box center [293, 130] width 372 height 14
checkbox input "true"
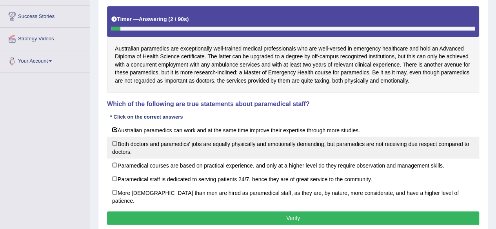
click at [215, 148] on label "Both doctors and paramedics' jobs are equally physically and emotionally demand…" at bounding box center [293, 148] width 372 height 22
checkbox input "true"
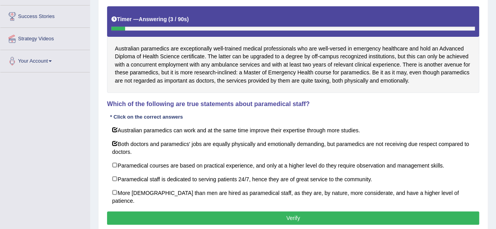
click at [209, 212] on button "Verify" at bounding box center [293, 218] width 372 height 13
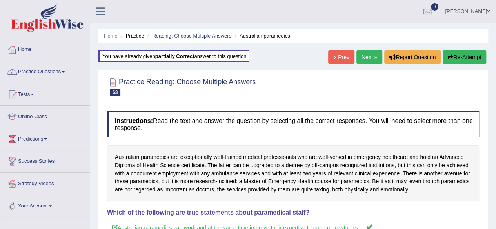
click at [371, 55] on link "Next »" at bounding box center [369, 57] width 26 height 13
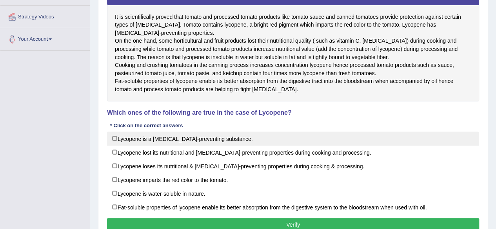
scroll to position [167, 0]
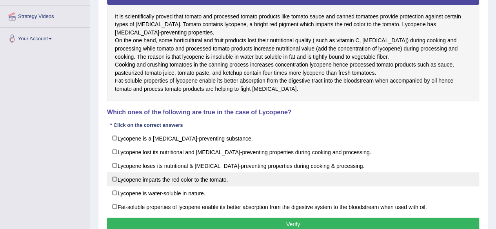
click at [193, 187] on label "Lycopene imparts the red color to the tomato." at bounding box center [293, 179] width 372 height 14
checkbox input "true"
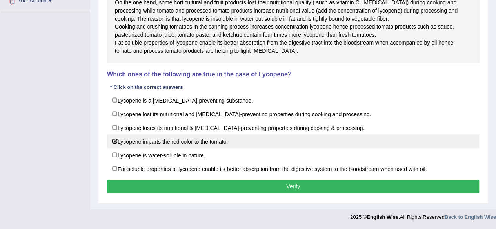
scroll to position [218, 0]
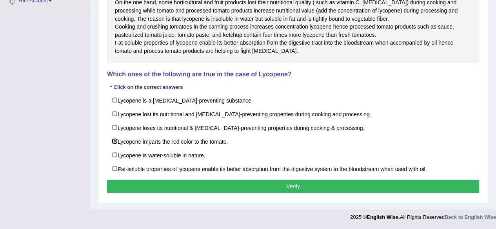
click at [194, 193] on button "Verify" at bounding box center [293, 186] width 372 height 13
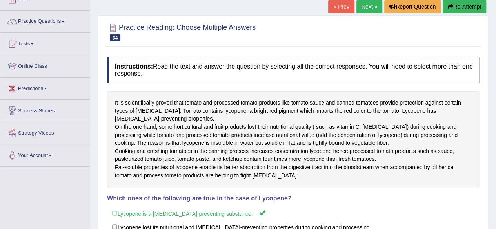
scroll to position [46, 0]
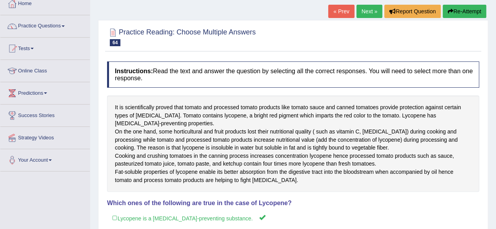
click at [458, 16] on button "Re-Attempt" at bounding box center [464, 11] width 44 height 13
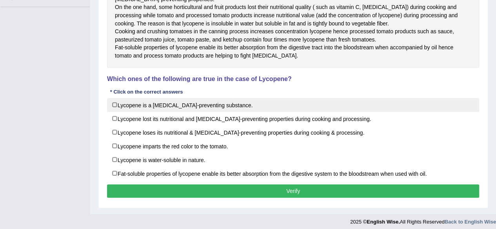
click at [205, 112] on label "Lycopene is a [MEDICAL_DATA]-preventing substance." at bounding box center [293, 105] width 372 height 14
checkbox input "true"
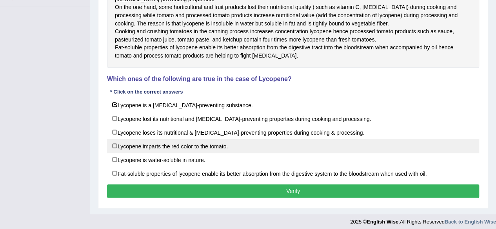
click at [200, 153] on label "Lycopene imparts the red color to the tomato." at bounding box center [293, 146] width 372 height 14
checkbox input "true"
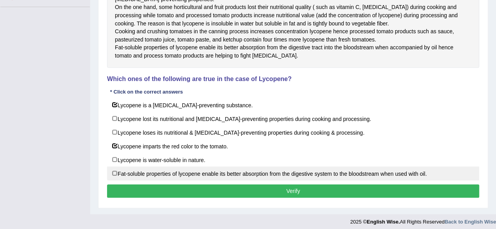
click at [188, 181] on label "Fat-soluble properties of lycopene enable its better absorption from the digest…" at bounding box center [293, 174] width 372 height 14
checkbox input "true"
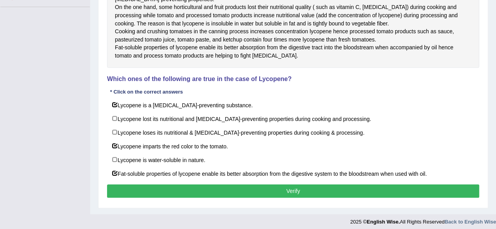
click at [181, 198] on button "Verify" at bounding box center [293, 191] width 372 height 13
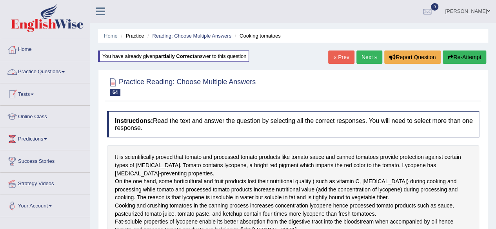
click at [53, 75] on link "Practice Questions" at bounding box center [44, 71] width 89 height 20
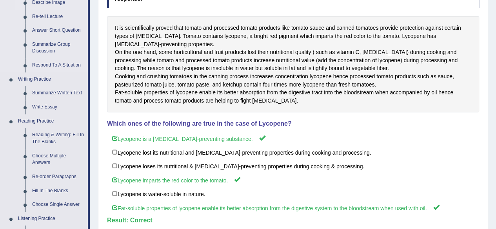
scroll to position [130, 0]
click at [65, 174] on link "Re-order Paragraphs" at bounding box center [58, 177] width 59 height 14
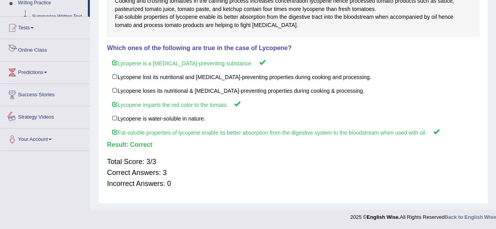
scroll to position [405, 0]
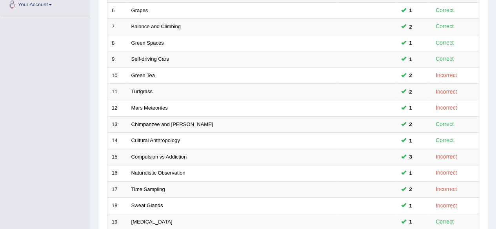
scroll to position [286, 0]
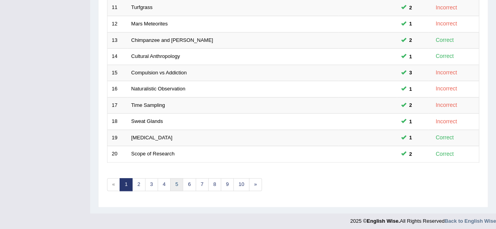
click at [179, 180] on link "5" at bounding box center [176, 184] width 13 height 13
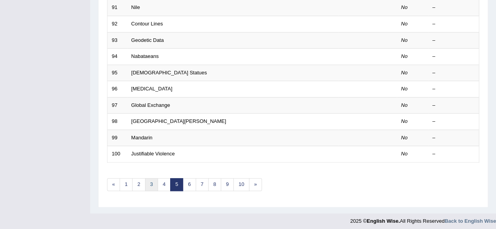
click at [150, 181] on link "3" at bounding box center [151, 184] width 13 height 13
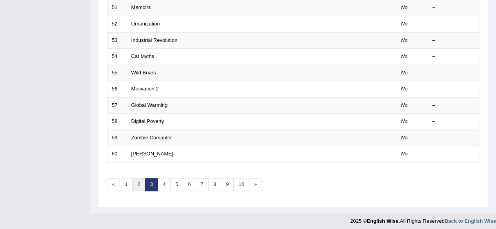
click at [134, 182] on link "2" at bounding box center [138, 184] width 13 height 13
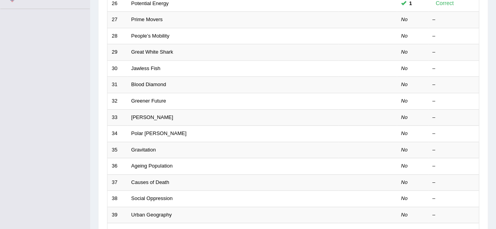
scroll to position [206, 0]
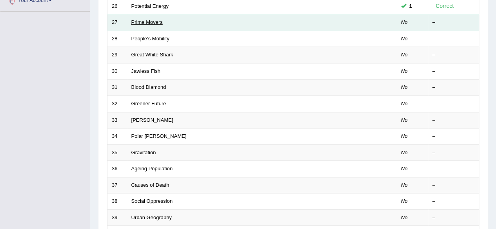
click at [153, 19] on link "Prime Movers" at bounding box center [146, 22] width 31 height 6
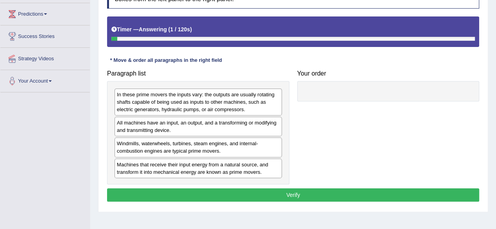
scroll to position [126, 0]
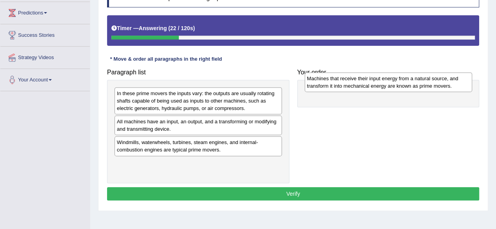
drag, startPoint x: 205, startPoint y: 170, endPoint x: 394, endPoint y: 89, distance: 206.3
click at [394, 89] on div "Machines that receive their input energy from a natural source, and transform i…" at bounding box center [388, 83] width 167 height 20
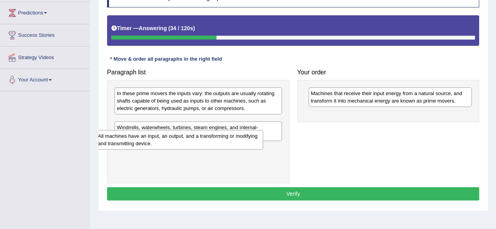
drag, startPoint x: 224, startPoint y: 115, endPoint x: 190, endPoint y: 135, distance: 38.9
click at [190, 135] on div "All machines have an input, an output, and a transforming or modifying and tran…" at bounding box center [179, 140] width 167 height 20
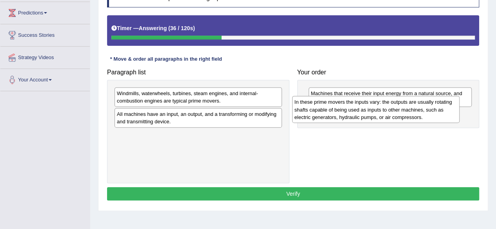
drag, startPoint x: 196, startPoint y: 103, endPoint x: 379, endPoint y: 119, distance: 183.0
click at [379, 119] on div "In these prime movers the inputs vary: the outputs are usually rotating shafts …" at bounding box center [375, 109] width 167 height 27
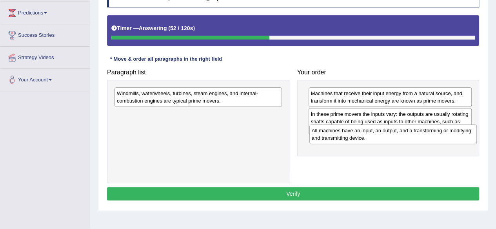
drag, startPoint x: 183, startPoint y: 123, endPoint x: 379, endPoint y: 141, distance: 196.4
click at [379, 141] on div "All machines have an input, an output, and a transforming or modifying and tran…" at bounding box center [392, 135] width 167 height 20
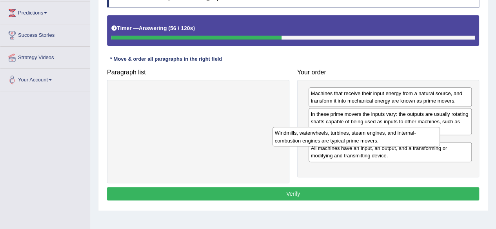
drag, startPoint x: 244, startPoint y: 102, endPoint x: 402, endPoint y: 141, distance: 162.9
click at [402, 141] on div "Windmills, waterwheels, turbines, steam engines, and internal-combustion engine…" at bounding box center [355, 137] width 167 height 20
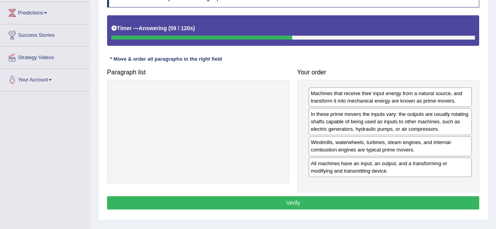
click at [302, 203] on button "Verify" at bounding box center [293, 202] width 372 height 13
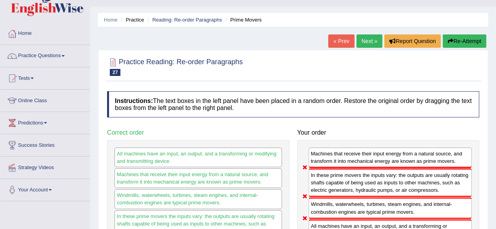
scroll to position [16, 0]
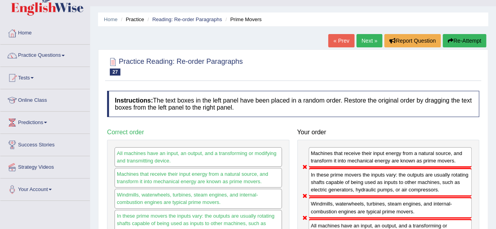
click at [467, 42] on button "Re-Attempt" at bounding box center [464, 40] width 44 height 13
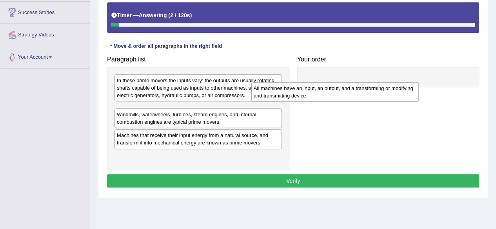
drag, startPoint x: 227, startPoint y: 118, endPoint x: 371, endPoint y: 97, distance: 146.2
click at [371, 97] on div "All machines have an input, an output, and a transforming or modifying and tran…" at bounding box center [334, 92] width 167 height 20
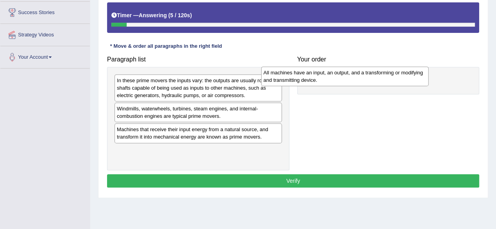
drag, startPoint x: 240, startPoint y: 114, endPoint x: 393, endPoint y: 82, distance: 156.3
click at [393, 82] on div "All machines have an input, an output, and a transforming or modifying and tran…" at bounding box center [344, 77] width 167 height 20
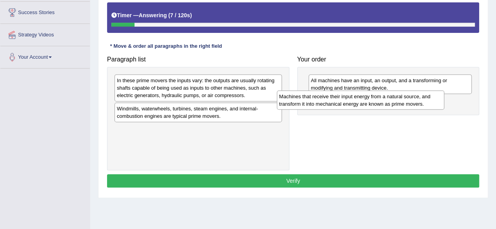
drag, startPoint x: 264, startPoint y: 137, endPoint x: 426, endPoint y: 104, distance: 165.5
click at [426, 104] on div "Machines that receive their input energy from a natural source, and transform i…" at bounding box center [360, 101] width 167 height 20
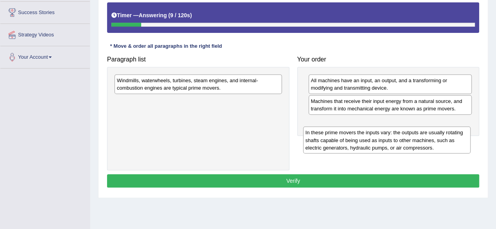
drag, startPoint x: 259, startPoint y: 91, endPoint x: 450, endPoint y: 137, distance: 196.7
click at [450, 137] on div "In these prime movers the inputs vary: the outputs are usually rotating shafts …" at bounding box center [386, 140] width 167 height 27
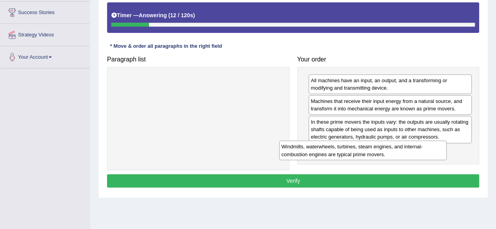
drag, startPoint x: 239, startPoint y: 91, endPoint x: 404, endPoint y: 158, distance: 177.6
click at [404, 158] on div "Windmills, waterwheels, turbines, steam engines, and internal-combustion engine…" at bounding box center [362, 151] width 167 height 20
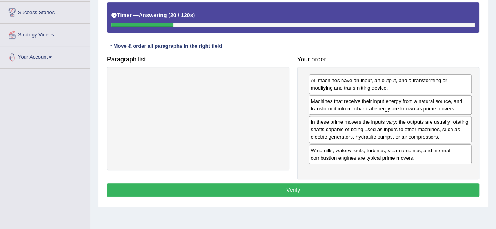
click at [310, 186] on button "Verify" at bounding box center [293, 189] width 372 height 13
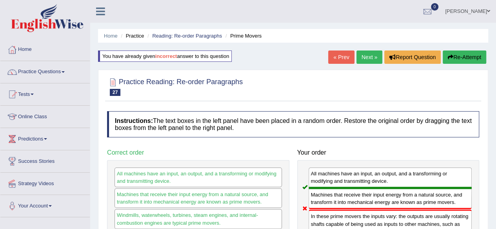
click at [363, 55] on link "Next »" at bounding box center [369, 57] width 26 height 13
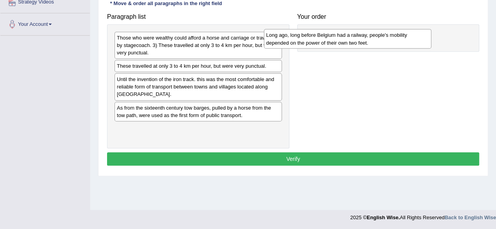
drag, startPoint x: 218, startPoint y: 43, endPoint x: 375, endPoint y: 41, distance: 157.6
click at [375, 41] on div "Long ago, long before Belgium had a railway, people's mobility depended on the …" at bounding box center [347, 39] width 167 height 20
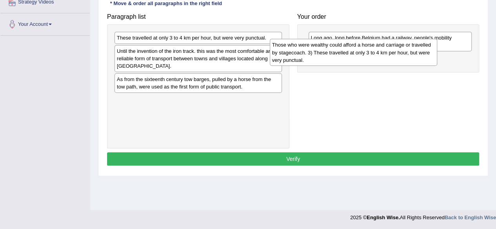
drag, startPoint x: 224, startPoint y: 49, endPoint x: 389, endPoint y: 62, distance: 165.1
click at [389, 62] on div "Those who were wealthy could afford a horse and carriage or travelled by stagec…" at bounding box center [353, 52] width 167 height 27
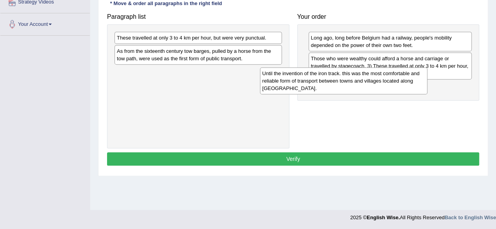
drag, startPoint x: 227, startPoint y: 55, endPoint x: 384, endPoint y: 78, distance: 159.2
click at [384, 78] on div "Until the invention of the iron track. this was the most comfortable and reliab…" at bounding box center [343, 80] width 167 height 27
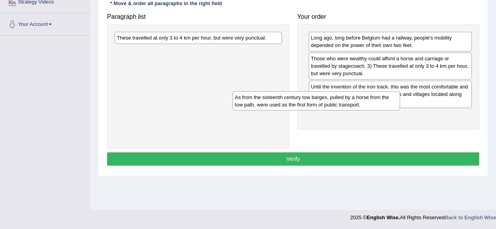
drag, startPoint x: 260, startPoint y: 56, endPoint x: 387, endPoint y: 107, distance: 137.2
click at [387, 107] on div "As from the sixteenth century tow barges, pulled by a horse from the tow path, …" at bounding box center [315, 101] width 167 height 20
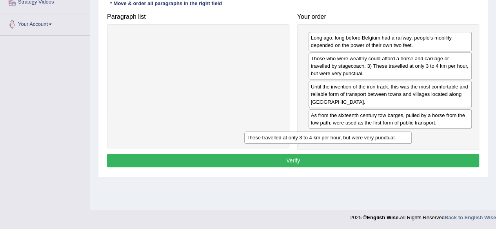
drag, startPoint x: 236, startPoint y: 37, endPoint x: 376, endPoint y: 137, distance: 171.7
click at [376, 137] on div "These travelled at only 3 to 4 km per hour, but were very punctual." at bounding box center [327, 138] width 167 height 12
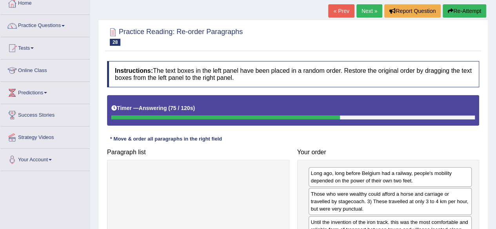
scroll to position [182, 0]
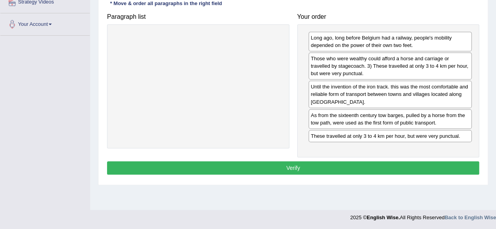
click at [281, 166] on button "Verify" at bounding box center [293, 167] width 372 height 13
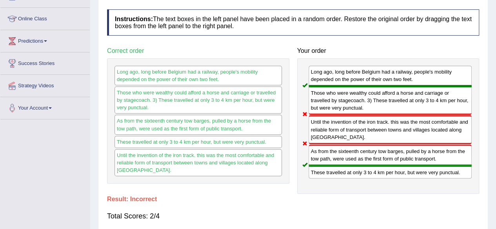
scroll to position [0, 0]
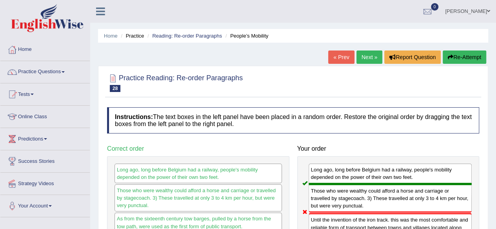
click at [370, 57] on link "Next »" at bounding box center [369, 57] width 26 height 13
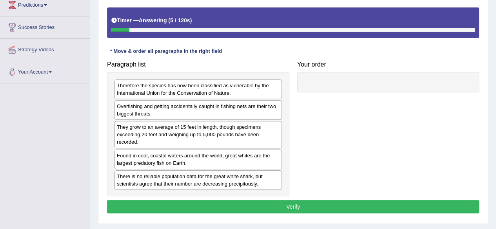
scroll to position [135, 0]
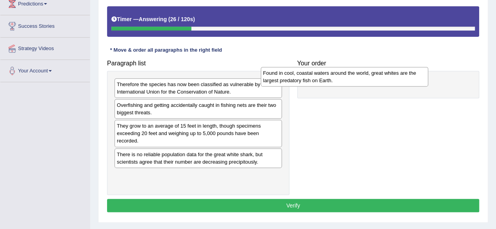
drag, startPoint x: 173, startPoint y: 161, endPoint x: 320, endPoint y: 80, distance: 167.8
click at [320, 80] on div "Found in cool, coastal waters around the world, great whites are the largest pr…" at bounding box center [344, 77] width 167 height 20
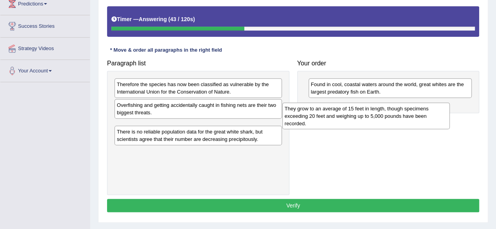
drag, startPoint x: 224, startPoint y: 137, endPoint x: 392, endPoint y: 120, distance: 168.6
click at [392, 120] on div "They grow to an average of 15 feet in length, though specimens exceeding 20 fee…" at bounding box center [365, 116] width 167 height 27
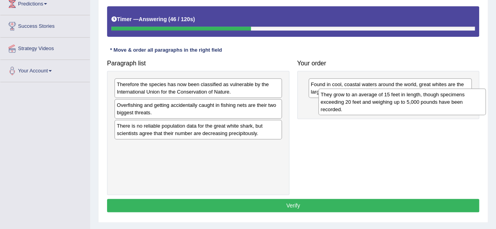
drag, startPoint x: 241, startPoint y: 140, endPoint x: 445, endPoint y: 109, distance: 206.0
click at [445, 109] on div "They grow to an average of 15 feet in length, though specimens exceeding 20 fee…" at bounding box center [401, 102] width 167 height 27
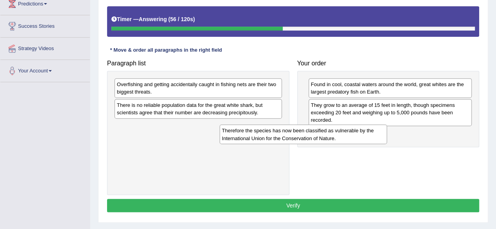
drag, startPoint x: 253, startPoint y: 93, endPoint x: 358, endPoint y: 139, distance: 114.8
click at [358, 139] on div "Therefore the species has now been classified as vulnerable by the Internationa…" at bounding box center [302, 135] width 167 height 20
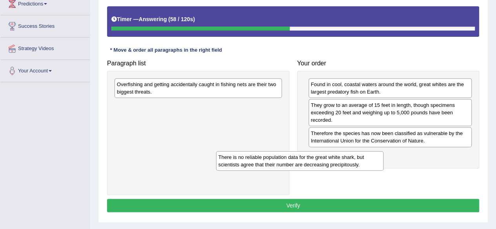
drag, startPoint x: 245, startPoint y: 98, endPoint x: 346, endPoint y: 151, distance: 114.3
click at [346, 151] on div "There is no reliable population data for the great white shark, but scientists …" at bounding box center [299, 161] width 167 height 20
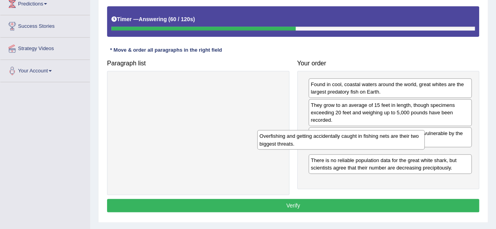
drag, startPoint x: 204, startPoint y: 88, endPoint x: 384, endPoint y: 147, distance: 189.9
click at [384, 147] on div "Overfishing and getting accidentally caught in fishing nets are their two bigge…" at bounding box center [340, 140] width 167 height 20
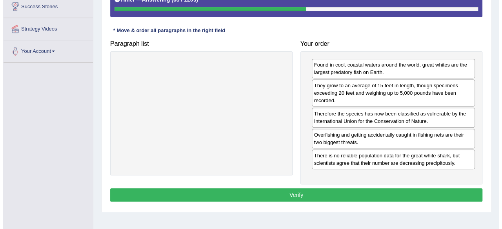
scroll to position [156, 0]
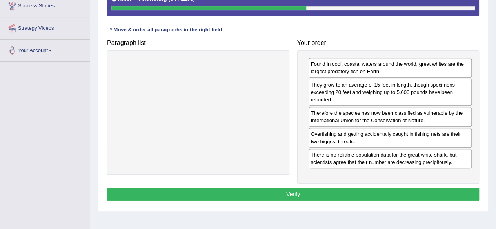
click at [301, 195] on button "Verify" at bounding box center [293, 194] width 372 height 13
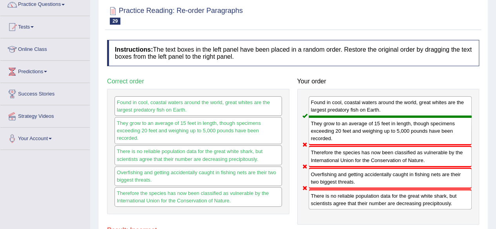
scroll to position [0, 0]
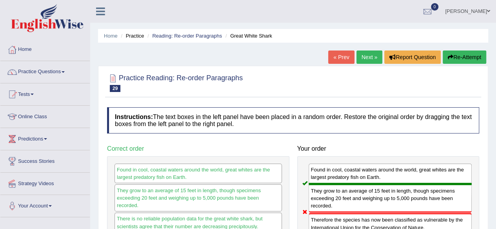
click at [373, 57] on link "Next »" at bounding box center [369, 57] width 26 height 13
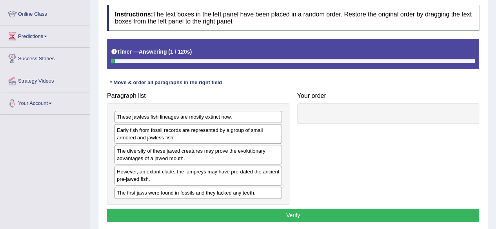
scroll to position [103, 0]
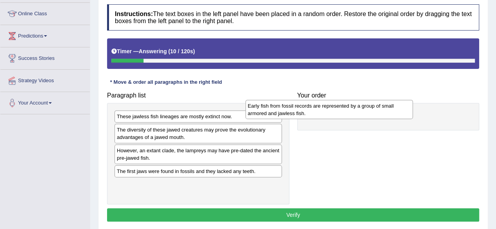
drag, startPoint x: 198, startPoint y: 141, endPoint x: 343, endPoint y: 116, distance: 147.9
click at [343, 116] on div "Early fish from fossil records are represented by a group of small armored and …" at bounding box center [328, 110] width 167 height 20
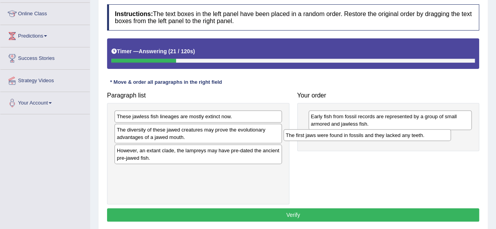
drag, startPoint x: 192, startPoint y: 174, endPoint x: 361, endPoint y: 138, distance: 172.6
click at [361, 138] on div "The first jaws were found in fossils and they lacked any teeth." at bounding box center [366, 135] width 167 height 12
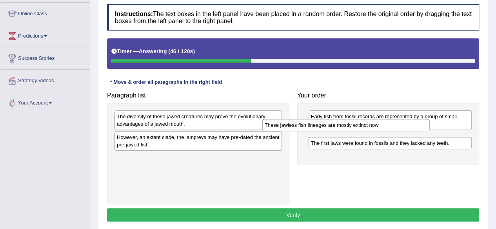
drag, startPoint x: 190, startPoint y: 120, endPoint x: 343, endPoint y: 131, distance: 152.5
click at [343, 131] on div "These jawless fish lineages are mostly extinct now." at bounding box center [345, 125] width 167 height 12
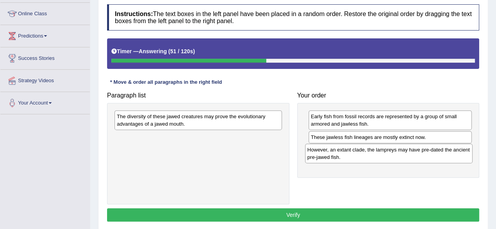
drag, startPoint x: 169, startPoint y: 142, endPoint x: 362, endPoint y: 152, distance: 193.5
click at [362, 152] on div "However, an extant clade, the lampreys may have pre-dated the ancient pre-jawed…" at bounding box center [388, 154] width 167 height 20
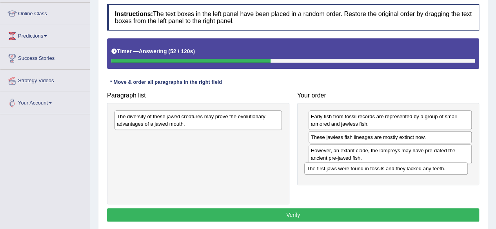
drag, startPoint x: 361, startPoint y: 151, endPoint x: 359, endPoint y: 178, distance: 27.1
click at [359, 174] on div "The first jaws were found in fossils and they lacked any teeth." at bounding box center [385, 169] width 163 height 12
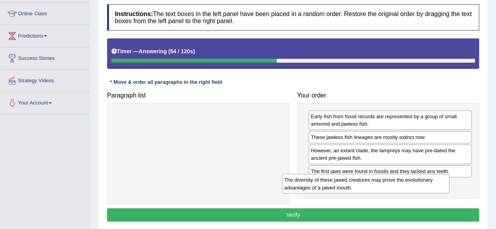
drag, startPoint x: 248, startPoint y: 125, endPoint x: 418, endPoint y: 187, distance: 181.0
click at [418, 187] on div "The diversity of these jawed creatures may prove the evolutionary advantages of…" at bounding box center [365, 184] width 167 height 20
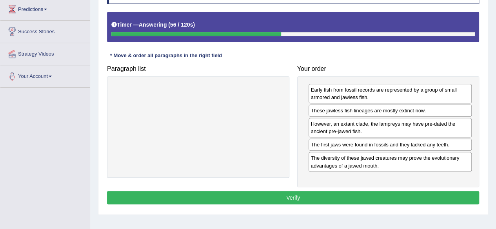
scroll to position [131, 0]
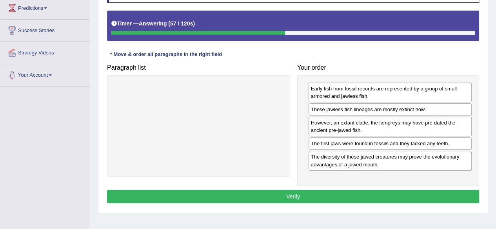
click at [290, 190] on button "Verify" at bounding box center [293, 196] width 372 height 13
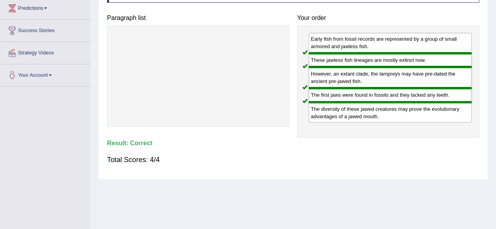
scroll to position [0, 0]
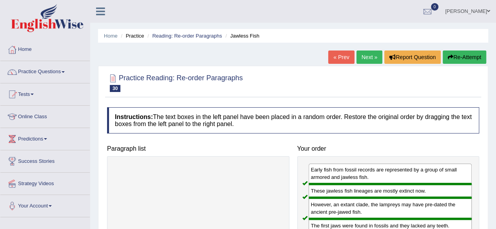
click at [370, 58] on link "Next »" at bounding box center [369, 57] width 26 height 13
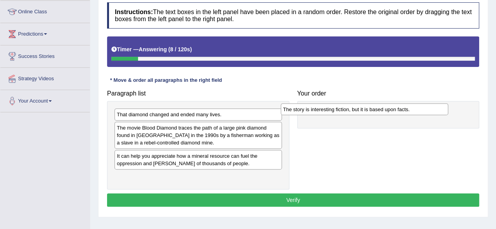
drag, startPoint x: 192, startPoint y: 128, endPoint x: 358, endPoint y: 110, distance: 167.2
click at [358, 110] on div "The story is interesting fiction, but it is based upon facts." at bounding box center [364, 109] width 167 height 12
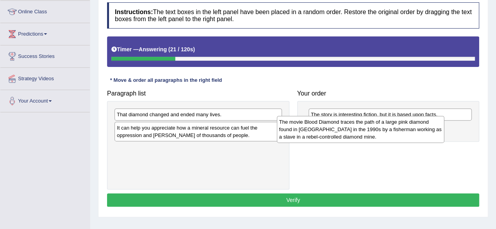
drag, startPoint x: 205, startPoint y: 144, endPoint x: 374, endPoint y: 137, distance: 169.1
click at [374, 137] on div "The movie Blood Diamond traces the path of a large pink diamond found in [GEOGR…" at bounding box center [360, 129] width 167 height 27
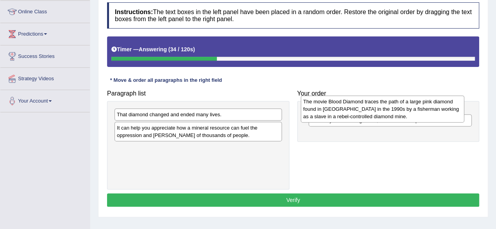
drag, startPoint x: 348, startPoint y: 134, endPoint x: 341, endPoint y: 109, distance: 26.9
click at [341, 109] on div "The movie Blood Diamond traces the path of a large pink diamond found in [GEOGR…" at bounding box center [382, 109] width 163 height 27
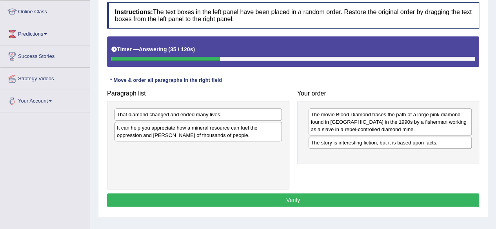
click at [341, 109] on div "The movie Blood Diamond traces the path of a large pink diamond found in [GEOGR…" at bounding box center [389, 122] width 163 height 27
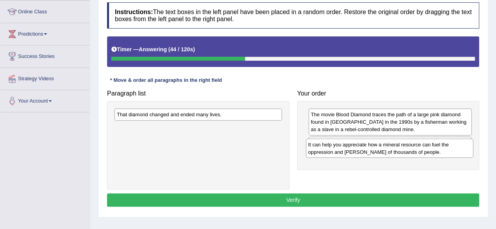
drag, startPoint x: 187, startPoint y: 134, endPoint x: 378, endPoint y: 152, distance: 192.0
click at [378, 152] on div "It can help you appreciate how a mineral resource can fuel the oppression and […" at bounding box center [389, 149] width 167 height 20
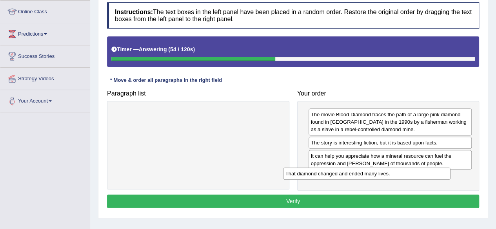
drag, startPoint x: 200, startPoint y: 118, endPoint x: 375, endPoint y: 186, distance: 187.3
click at [375, 180] on div "That diamond changed and ended many lives." at bounding box center [366, 174] width 167 height 12
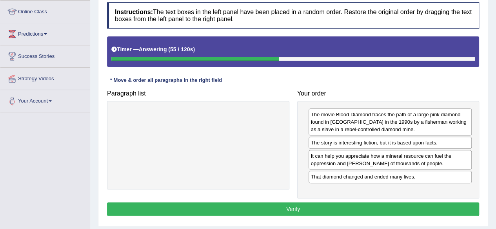
click at [313, 208] on button "Verify" at bounding box center [293, 209] width 372 height 13
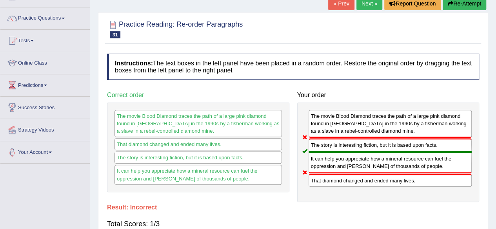
scroll to position [48, 0]
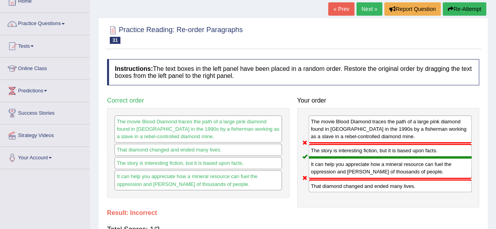
click at [448, 9] on icon "button" at bounding box center [450, 8] width 5 height 5
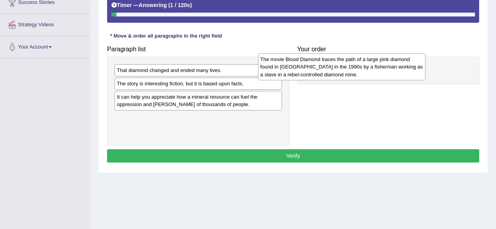
drag, startPoint x: 239, startPoint y: 107, endPoint x: 383, endPoint y: 70, distance: 148.0
click at [383, 70] on div "The movie Blood Diamond traces the path of a large pink diamond found in [GEOGR…" at bounding box center [341, 66] width 167 height 27
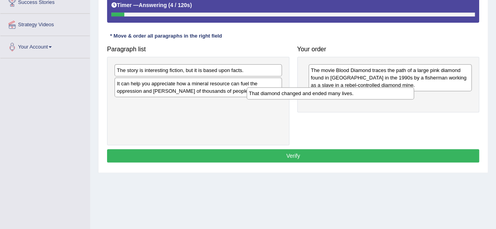
drag, startPoint x: 222, startPoint y: 71, endPoint x: 370, endPoint y: 92, distance: 149.3
click at [370, 92] on div "That diamond changed and ended many lives." at bounding box center [330, 93] width 167 height 12
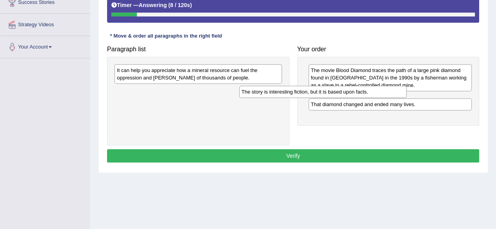
drag, startPoint x: 236, startPoint y: 70, endPoint x: 362, endPoint y: 92, distance: 128.1
click at [362, 92] on div "The story is interesting fiction, but it is based upon facts." at bounding box center [322, 92] width 167 height 12
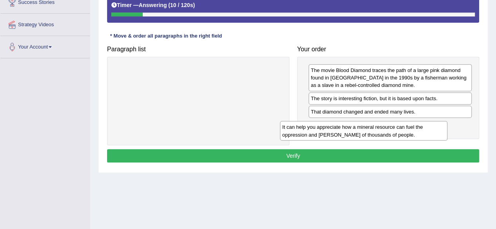
drag, startPoint x: 214, startPoint y: 76, endPoint x: 383, endPoint y: 132, distance: 177.1
click at [383, 132] on div "It can help you appreciate how a mineral resource can fuel the oppression and […" at bounding box center [363, 131] width 167 height 20
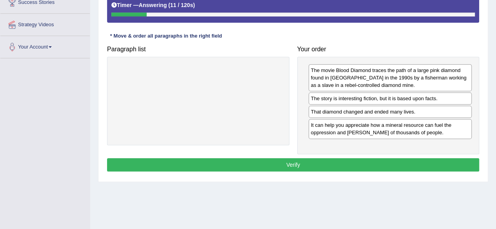
click at [291, 167] on button "Verify" at bounding box center [293, 164] width 372 height 13
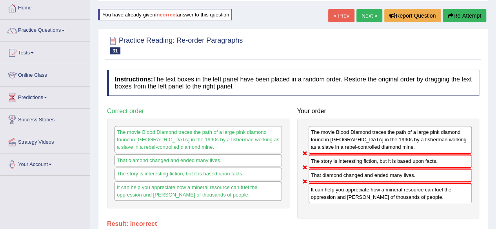
scroll to position [39, 0]
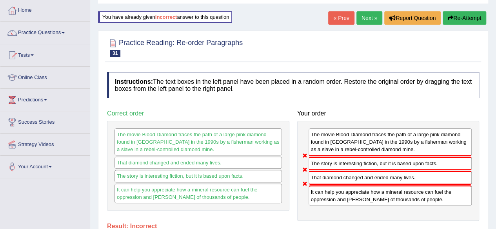
click at [470, 21] on button "Re-Attempt" at bounding box center [464, 17] width 44 height 13
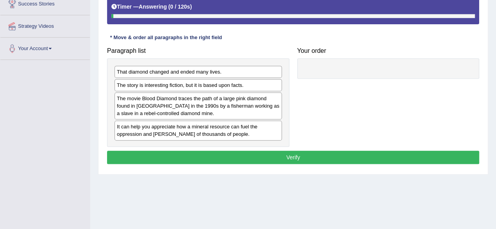
scroll to position [158, 0]
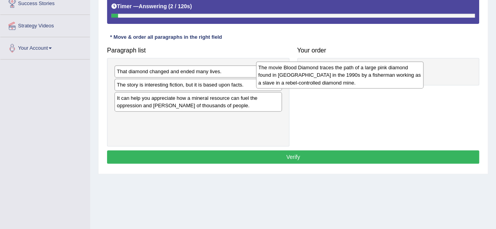
drag, startPoint x: 231, startPoint y: 100, endPoint x: 379, endPoint y: 69, distance: 151.4
click at [379, 69] on div "The movie Blood Diamond traces the path of a large pink diamond found in [GEOGR…" at bounding box center [339, 75] width 167 height 27
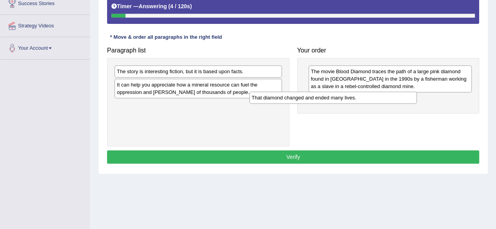
drag, startPoint x: 237, startPoint y: 68, endPoint x: 373, endPoint y: 95, distance: 139.0
click at [373, 95] on div "That diamond changed and ended many lives." at bounding box center [332, 98] width 167 height 12
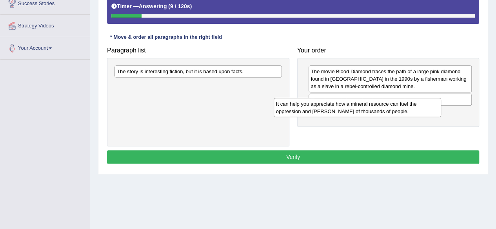
drag, startPoint x: 219, startPoint y: 84, endPoint x: 382, endPoint y: 107, distance: 163.8
click at [382, 107] on div "It can help you appreciate how a mineral resource can fuel the oppression and […" at bounding box center [357, 108] width 167 height 20
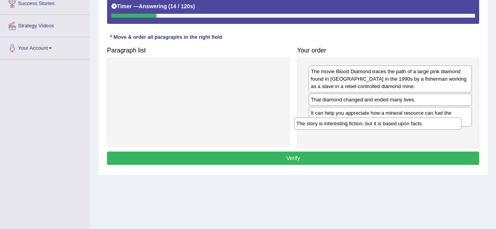
drag, startPoint x: 195, startPoint y: 74, endPoint x: 379, endPoint y: 130, distance: 192.5
click at [379, 129] on div "The story is interesting fiction, but it is based upon facts." at bounding box center [377, 124] width 167 height 12
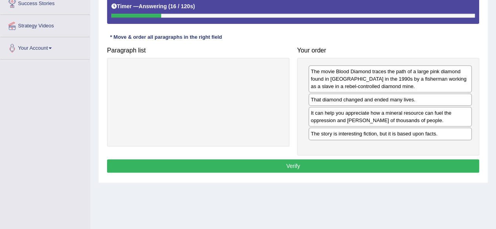
click at [267, 160] on button "Verify" at bounding box center [293, 166] width 372 height 13
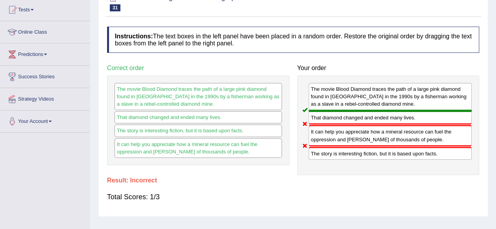
scroll to position [0, 0]
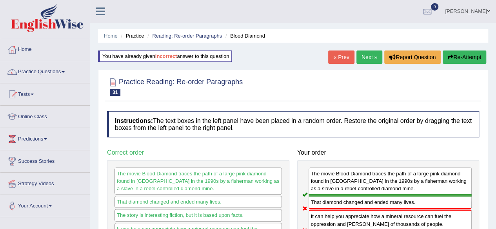
click at [368, 52] on link "Next »" at bounding box center [369, 57] width 26 height 13
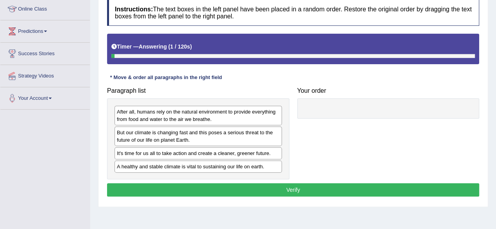
scroll to position [108, 0]
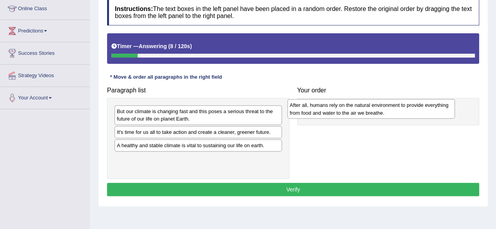
drag, startPoint x: 214, startPoint y: 120, endPoint x: 390, endPoint y: 114, distance: 176.8
click at [390, 114] on div "After all, humans rely on the natural environment to provide everything from fo…" at bounding box center [370, 109] width 167 height 20
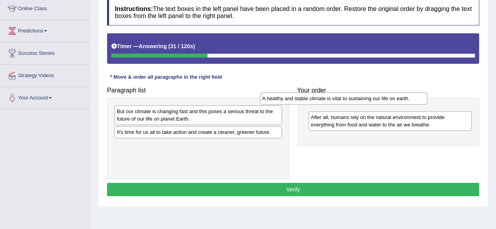
drag, startPoint x: 194, startPoint y: 149, endPoint x: 343, endPoint y: 106, distance: 154.7
click at [343, 104] on div "A healthy and stable climate is vital to sustaining our life on earth." at bounding box center [343, 98] width 167 height 12
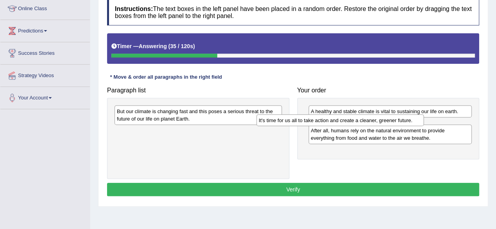
drag, startPoint x: 200, startPoint y: 132, endPoint x: 343, endPoint y: 121, distance: 143.1
click at [343, 121] on div "It's time for us all to take action and create a cleaner, greener future." at bounding box center [339, 120] width 167 height 12
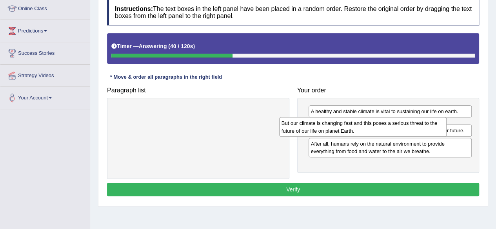
drag, startPoint x: 202, startPoint y: 115, endPoint x: 366, endPoint y: 127, distance: 165.1
click at [366, 127] on div "But our climate is changing fast and this poses a serious threat to the future …" at bounding box center [362, 127] width 167 height 20
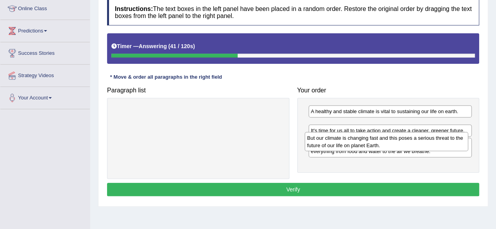
drag, startPoint x: 366, startPoint y: 127, endPoint x: 364, endPoint y: 141, distance: 13.5
click at [364, 141] on div "But our climate is changing fast and this poses a serious threat to the future …" at bounding box center [386, 142] width 163 height 20
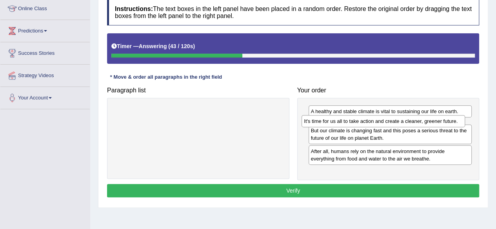
drag, startPoint x: 364, startPoint y: 141, endPoint x: 357, endPoint y: 117, distance: 24.4
click at [357, 117] on div "It's time for us all to take action and create a cleaner, greener future." at bounding box center [382, 121] width 163 height 12
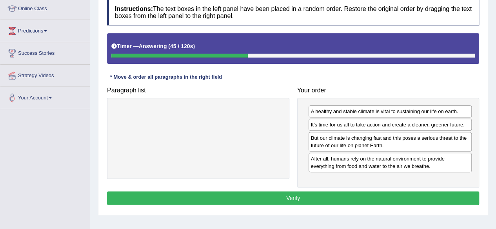
click at [265, 199] on button "Verify" at bounding box center [293, 198] width 372 height 13
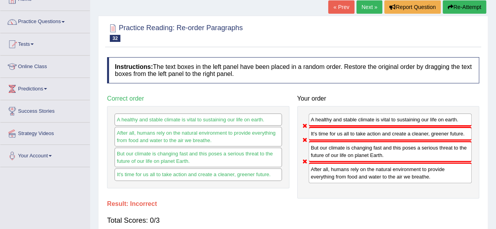
scroll to position [48, 0]
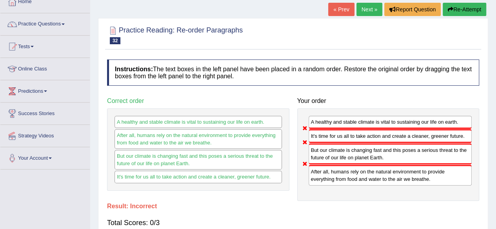
click at [452, 11] on button "Re-Attempt" at bounding box center [464, 9] width 44 height 13
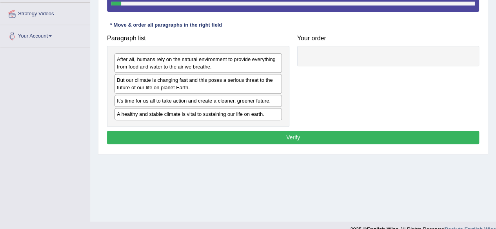
click at [219, 105] on div "It's time for us all to take action and create a cleaner, greener future." at bounding box center [197, 101] width 167 height 12
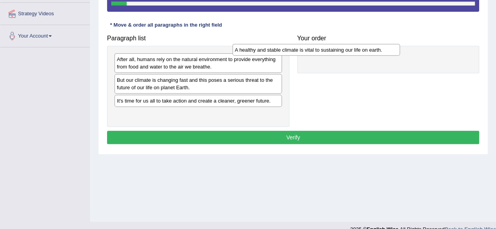
drag, startPoint x: 201, startPoint y: 118, endPoint x: 319, endPoint y: 54, distance: 134.0
click at [319, 54] on div "A healthy and stable climate is vital to sustaining our life on earth." at bounding box center [315, 50] width 167 height 12
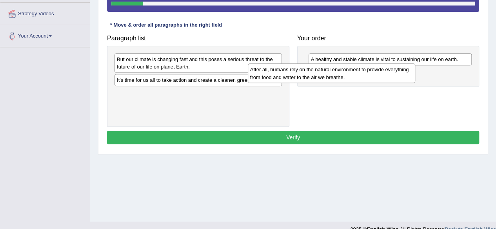
drag, startPoint x: 225, startPoint y: 68, endPoint x: 367, endPoint y: 80, distance: 142.7
click at [367, 80] on div "After all, humans rely on the natural environment to provide everything from fo…" at bounding box center [331, 73] width 167 height 20
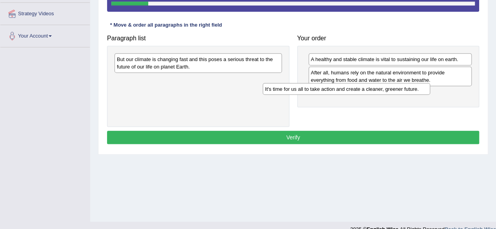
drag, startPoint x: 261, startPoint y: 81, endPoint x: 415, endPoint y: 91, distance: 154.8
click at [415, 91] on div "It's time for us all to take action and create a cleaner, greener future." at bounding box center [346, 89] width 167 height 12
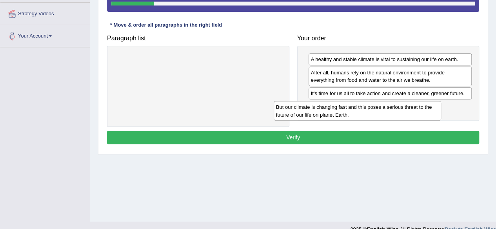
drag, startPoint x: 268, startPoint y: 69, endPoint x: 431, endPoint y: 114, distance: 169.4
click at [431, 114] on div "But our climate is changing fast and this poses a serious threat to the future …" at bounding box center [357, 111] width 167 height 20
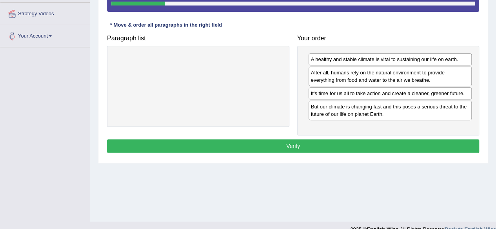
click at [301, 148] on button "Verify" at bounding box center [293, 146] width 372 height 13
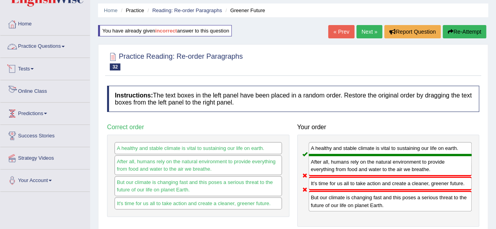
scroll to position [25, 0]
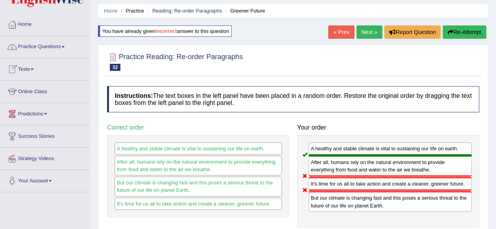
click at [54, 41] on link "Practice Questions" at bounding box center [44, 46] width 89 height 20
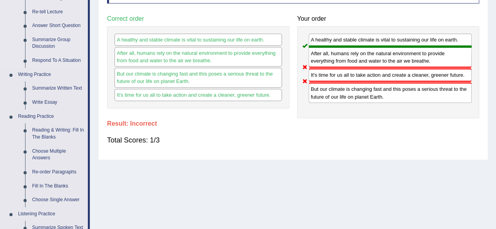
scroll to position [147, 0]
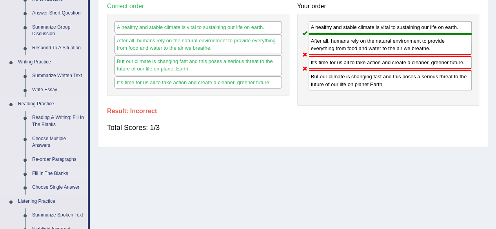
click at [47, 172] on link "Fill In The Blanks" at bounding box center [58, 174] width 59 height 14
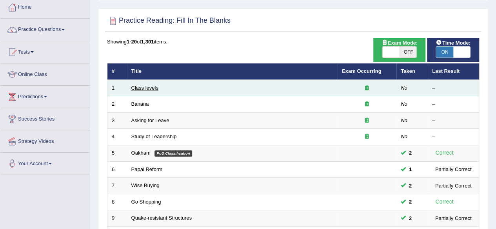
click at [144, 85] on link "Class levels" at bounding box center [144, 88] width 27 height 6
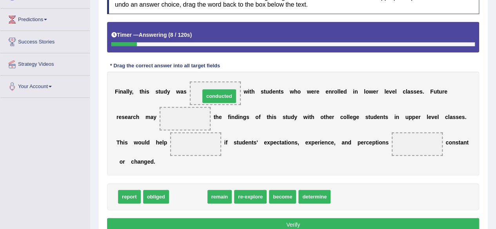
drag, startPoint x: 192, startPoint y: 196, endPoint x: 223, endPoint y: 96, distance: 105.0
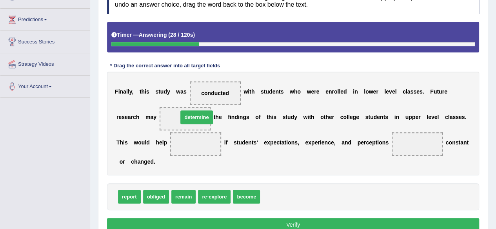
drag, startPoint x: 280, startPoint y: 197, endPoint x: 193, endPoint y: 120, distance: 116.6
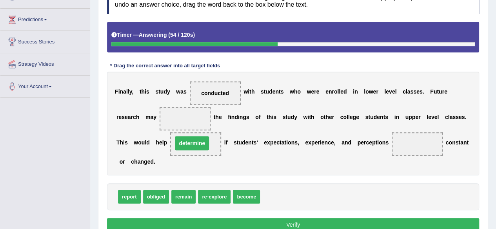
drag, startPoint x: 187, startPoint y: 119, endPoint x: 194, endPoint y: 143, distance: 25.3
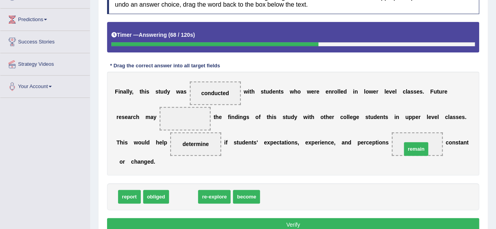
drag, startPoint x: 180, startPoint y: 199, endPoint x: 414, endPoint y: 149, distance: 238.9
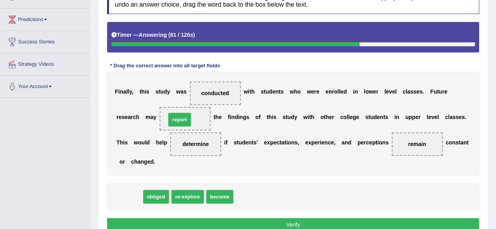
drag, startPoint x: 130, startPoint y: 196, endPoint x: 180, endPoint y: 119, distance: 92.1
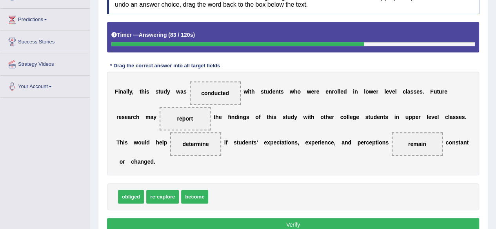
click at [198, 216] on div "Instructions: In the text below some words are missing. Drag words from the box…" at bounding box center [293, 111] width 376 height 254
click at [196, 221] on button "Verify" at bounding box center [293, 224] width 372 height 13
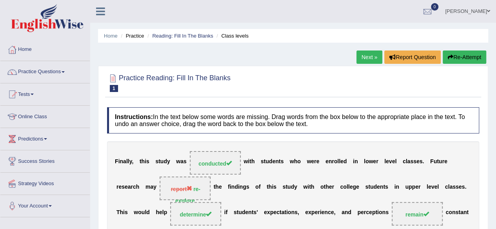
click at [367, 60] on link "Next »" at bounding box center [369, 57] width 26 height 13
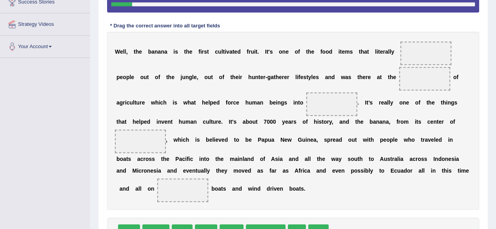
scroll to position [185, 0]
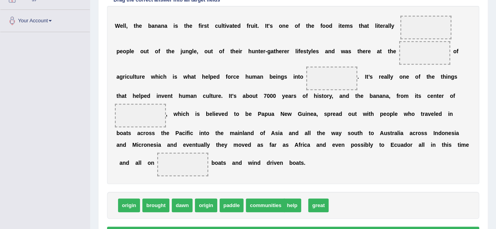
drag, startPoint x: 299, startPoint y: 204, endPoint x: 295, endPoint y: 204, distance: 4.7
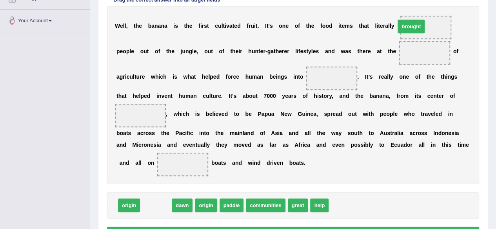
drag, startPoint x: 153, startPoint y: 207, endPoint x: 410, endPoint y: 28, distance: 312.8
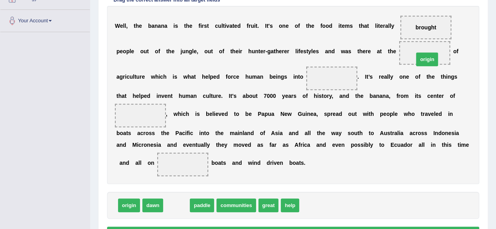
drag, startPoint x: 170, startPoint y: 207, endPoint x: 421, endPoint y: 60, distance: 290.4
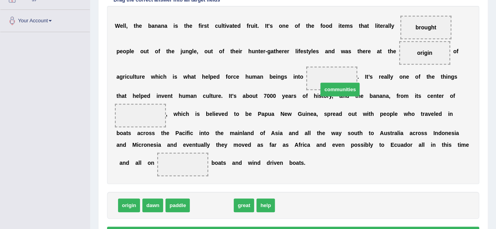
drag, startPoint x: 213, startPoint y: 203, endPoint x: 335, endPoint y: 83, distance: 171.6
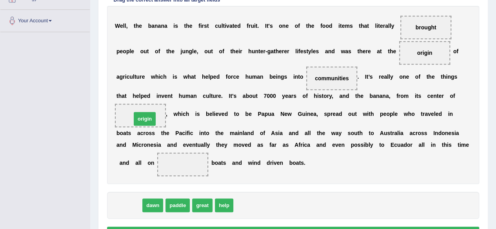
drag, startPoint x: 136, startPoint y: 206, endPoint x: 152, endPoint y: 118, distance: 89.6
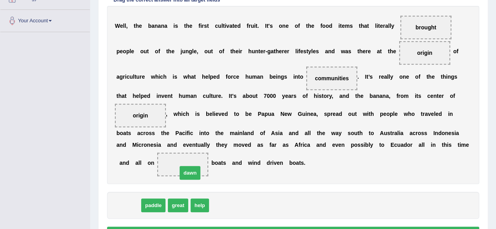
drag, startPoint x: 131, startPoint y: 202, endPoint x: 192, endPoint y: 169, distance: 69.6
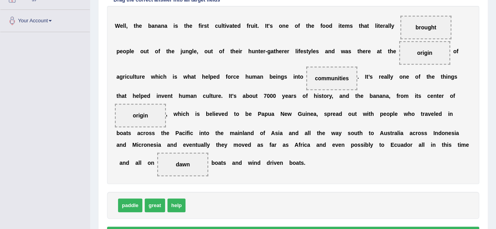
scroll to position [230, 0]
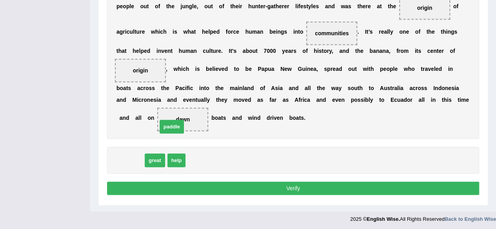
drag, startPoint x: 129, startPoint y: 158, endPoint x: 174, endPoint y: 124, distance: 55.7
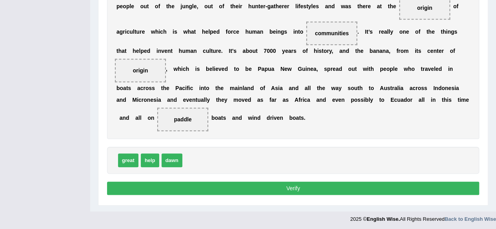
click at [199, 184] on button "Verify" at bounding box center [293, 188] width 372 height 13
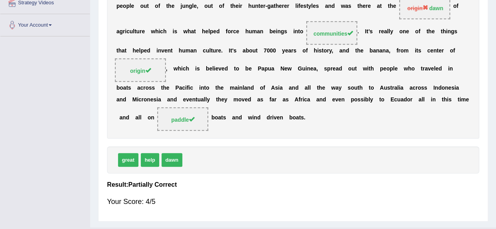
scroll to position [0, 0]
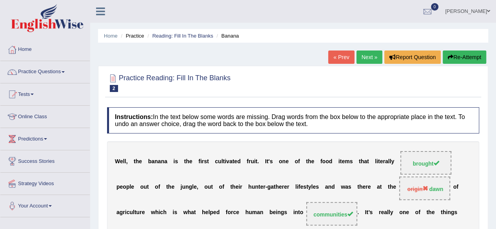
click at [361, 54] on link "Next »" at bounding box center [369, 57] width 26 height 13
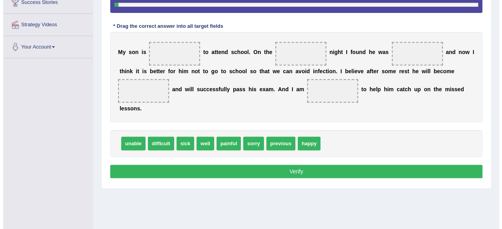
scroll to position [160, 0]
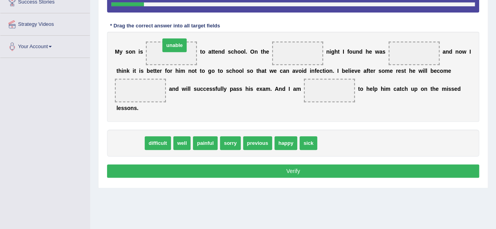
drag, startPoint x: 135, startPoint y: 138, endPoint x: 180, endPoint y: 40, distance: 107.9
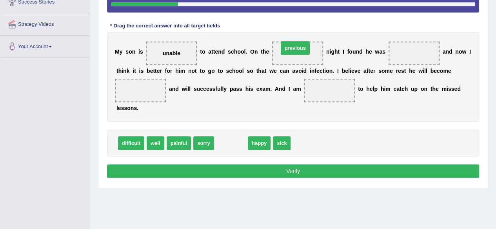
drag, startPoint x: 230, startPoint y: 140, endPoint x: 294, endPoint y: 45, distance: 114.9
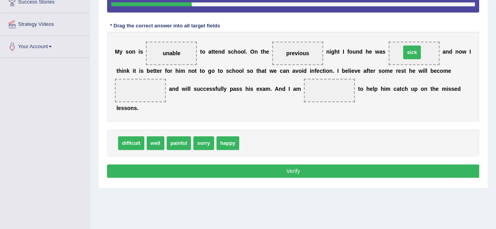
drag, startPoint x: 252, startPoint y: 139, endPoint x: 414, endPoint y: 48, distance: 185.3
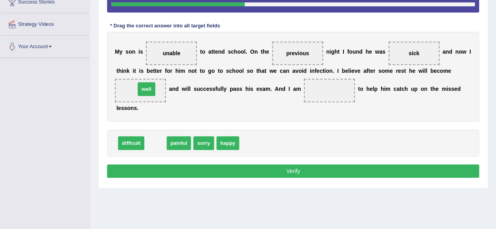
drag, startPoint x: 159, startPoint y: 143, endPoint x: 150, endPoint y: 88, distance: 55.2
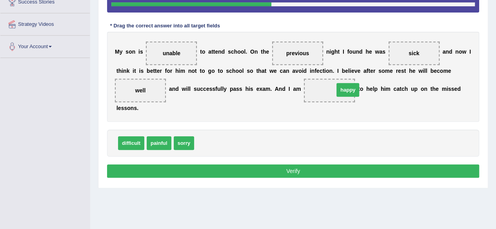
drag, startPoint x: 202, startPoint y: 144, endPoint x: 342, endPoint y: 91, distance: 149.6
click at [271, 165] on button "Verify" at bounding box center [293, 171] width 372 height 13
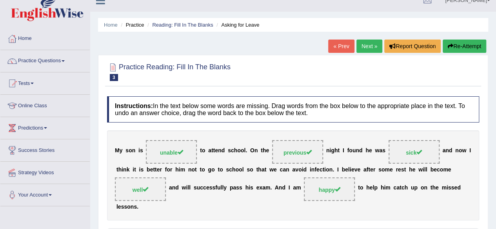
scroll to position [0, 0]
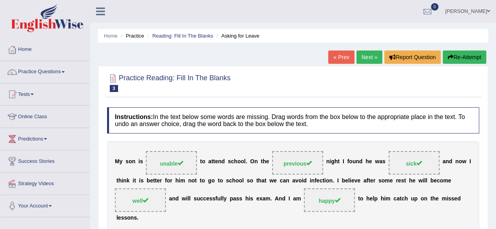
click at [366, 59] on link "Next »" at bounding box center [369, 57] width 26 height 13
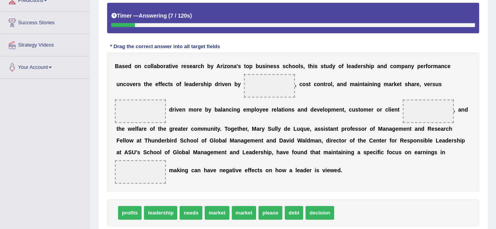
scroll to position [143, 0]
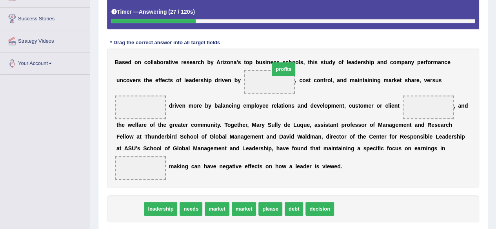
drag, startPoint x: 129, startPoint y: 205, endPoint x: 281, endPoint y: 75, distance: 199.8
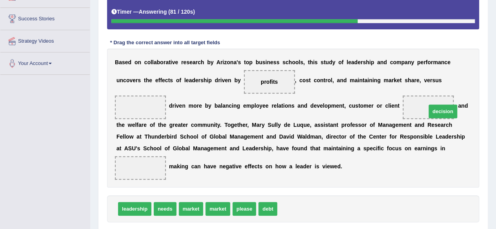
drag, startPoint x: 292, startPoint y: 207, endPoint x: 439, endPoint y: 109, distance: 177.1
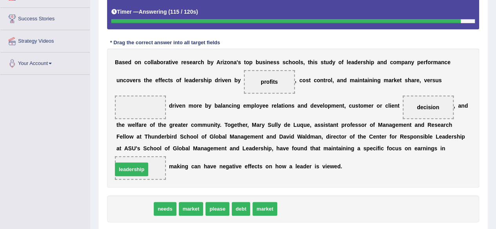
drag, startPoint x: 146, startPoint y: 207, endPoint x: 144, endPoint y: 167, distance: 40.0
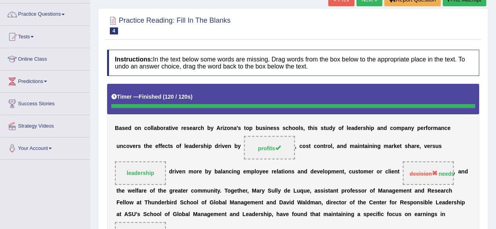
scroll to position [0, 0]
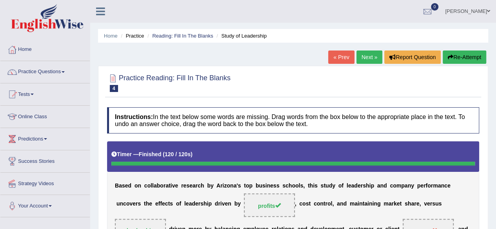
click at [453, 53] on button "Re-Attempt" at bounding box center [464, 57] width 44 height 13
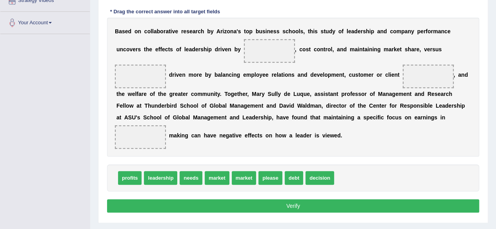
scroll to position [184, 0]
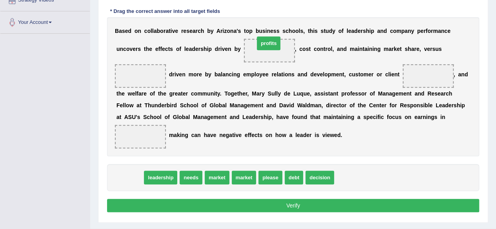
drag, startPoint x: 133, startPoint y: 177, endPoint x: 272, endPoint y: 48, distance: 189.7
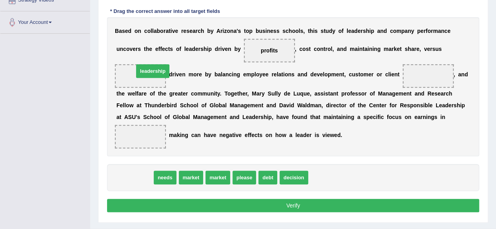
drag, startPoint x: 135, startPoint y: 178, endPoint x: 143, endPoint y: 76, distance: 102.3
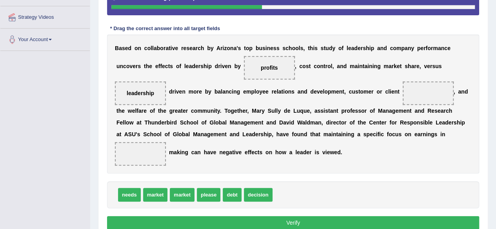
scroll to position [166, 0]
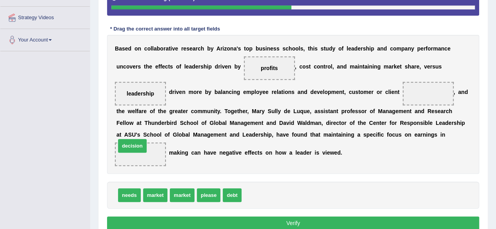
drag, startPoint x: 255, startPoint y: 194, endPoint x: 127, endPoint y: 158, distance: 132.4
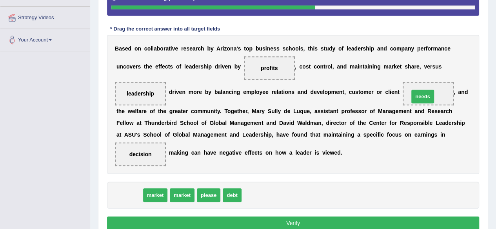
drag, startPoint x: 132, startPoint y: 198, endPoint x: 426, endPoint y: 89, distance: 313.5
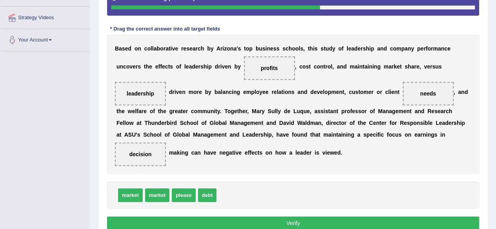
click at [197, 217] on button "Verify" at bounding box center [293, 223] width 372 height 13
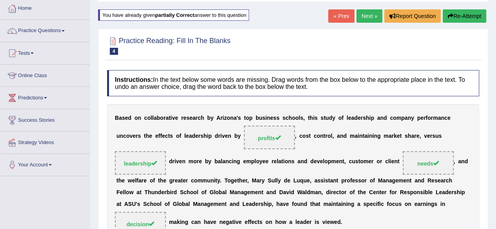
scroll to position [0, 0]
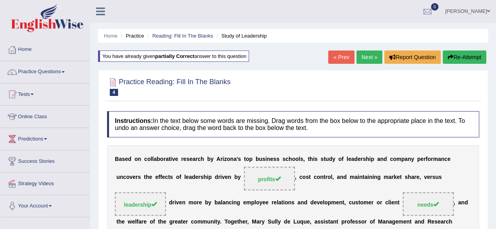
click at [365, 54] on link "Next »" at bounding box center [369, 57] width 26 height 13
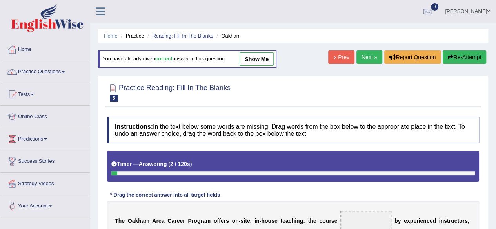
click at [197, 36] on link "Reading: Fill In The Blanks" at bounding box center [182, 36] width 61 height 6
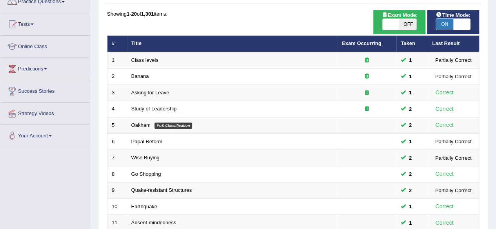
scroll to position [286, 0]
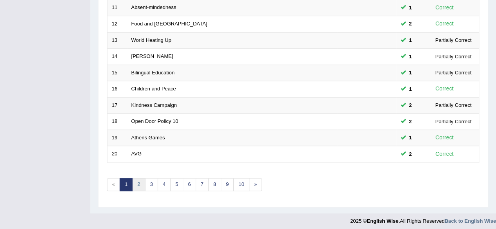
click at [140, 185] on link "2" at bounding box center [138, 184] width 13 height 13
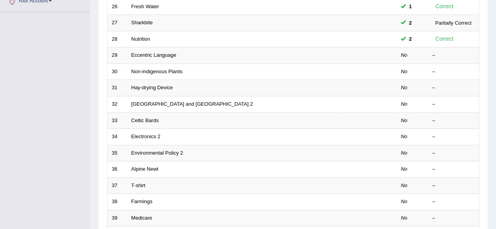
scroll to position [205, 0]
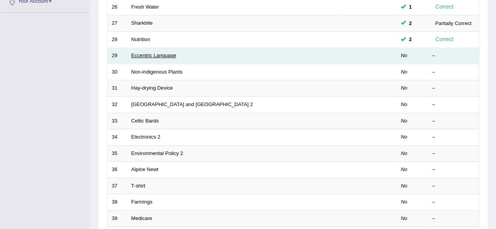
click at [145, 53] on link "Eccentric Language" at bounding box center [153, 56] width 45 height 6
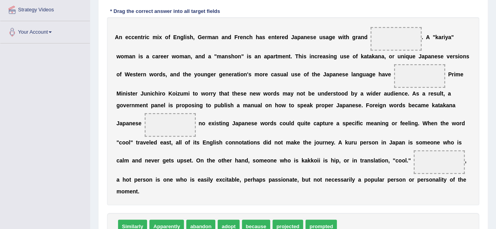
scroll to position [180, 0]
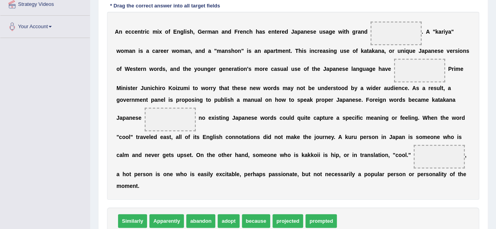
click at [167, 220] on span "Apparently" at bounding box center [166, 221] width 34 height 14
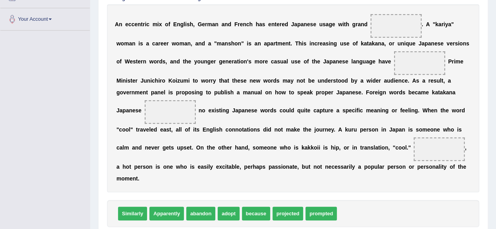
scroll to position [187, 0]
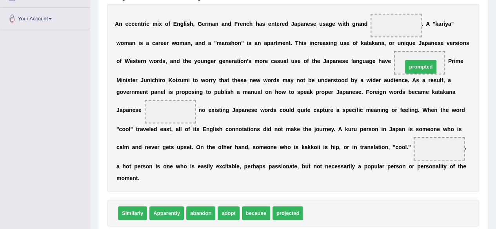
drag, startPoint x: 321, startPoint y: 213, endPoint x: 421, endPoint y: 66, distance: 177.2
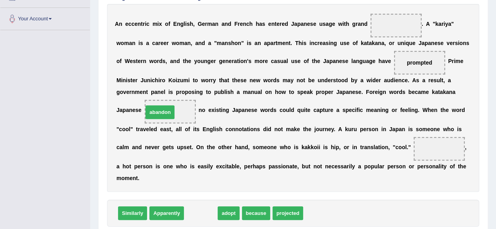
drag, startPoint x: 205, startPoint y: 215, endPoint x: 167, endPoint y: 116, distance: 106.6
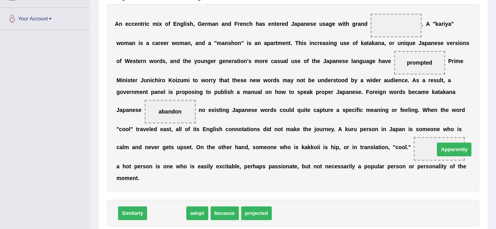
drag, startPoint x: 159, startPoint y: 212, endPoint x: 444, endPoint y: 149, distance: 291.8
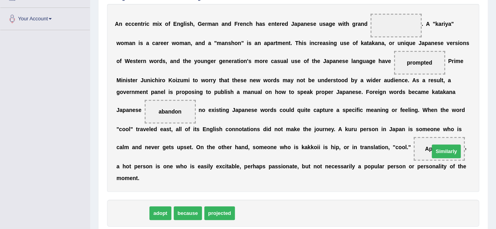
drag, startPoint x: 137, startPoint y: 211, endPoint x: 450, endPoint y: 149, distance: 318.9
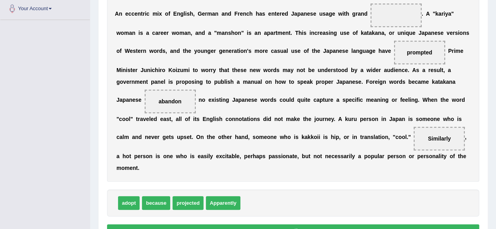
scroll to position [198, 0]
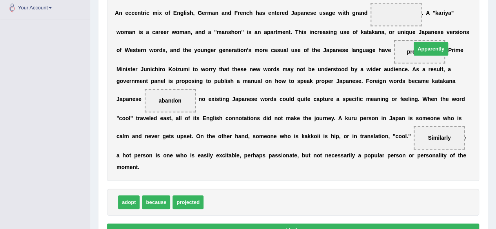
drag, startPoint x: 223, startPoint y: 200, endPoint x: 432, endPoint y: 46, distance: 259.2
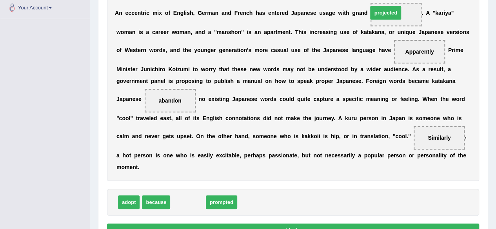
drag, startPoint x: 195, startPoint y: 201, endPoint x: 393, endPoint y: 11, distance: 274.7
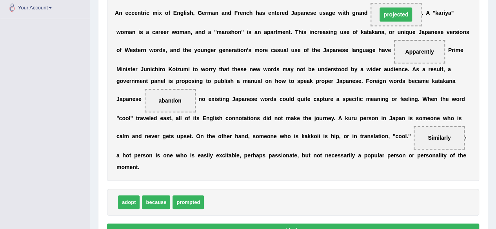
scroll to position [241, 0]
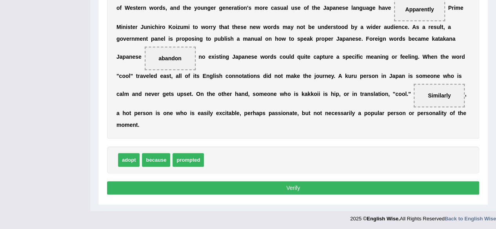
click at [245, 181] on button "Verify" at bounding box center [293, 187] width 372 height 13
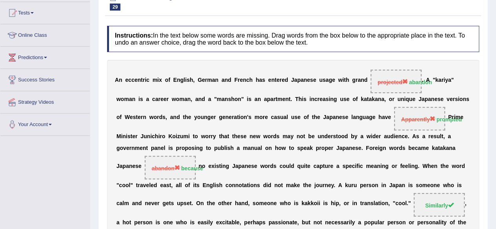
scroll to position [0, 0]
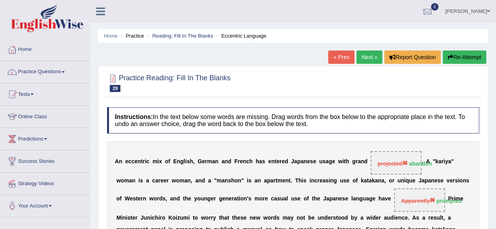
click at [376, 58] on link "Next »" at bounding box center [369, 57] width 26 height 13
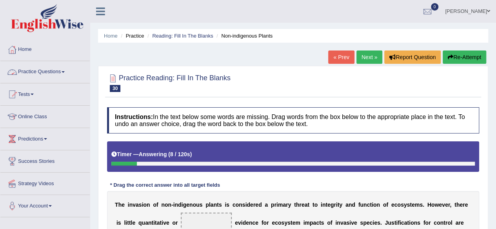
click at [64, 73] on link "Practice Questions" at bounding box center [44, 71] width 89 height 20
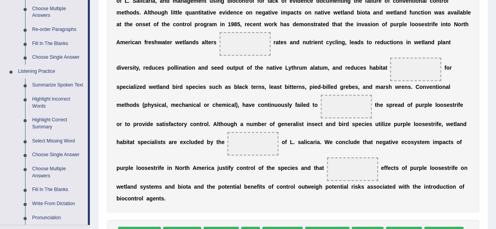
scroll to position [281, 0]
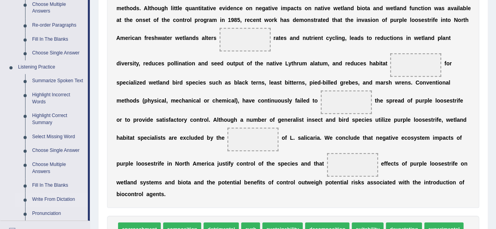
click at [51, 202] on link "Write From Dictation" at bounding box center [58, 200] width 59 height 14
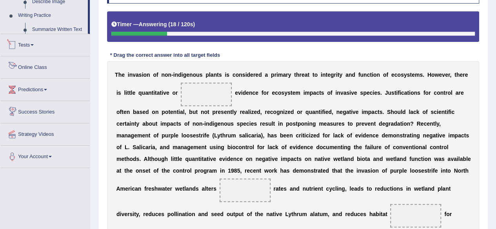
scroll to position [203, 0]
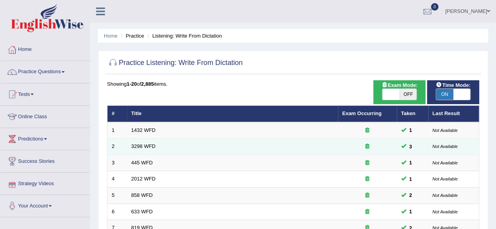
scroll to position [286, 0]
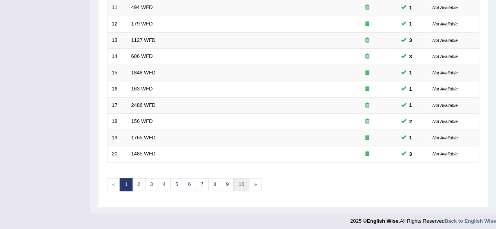
click at [243, 184] on link "10" at bounding box center [241, 184] width 16 height 13
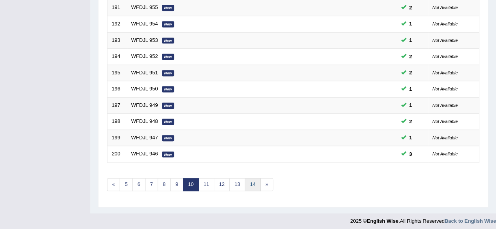
click at [250, 182] on link "14" at bounding box center [253, 184] width 16 height 13
click at [259, 181] on link "18" at bounding box center [264, 184] width 16 height 13
click at [264, 181] on link "22" at bounding box center [267, 184] width 16 height 13
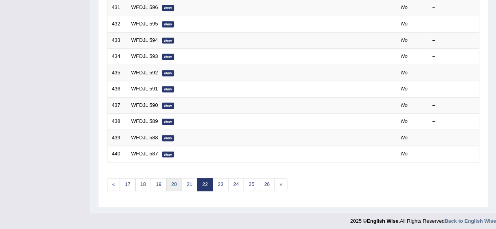
click at [179, 179] on link "20" at bounding box center [174, 184] width 16 height 13
click at [185, 179] on link "19" at bounding box center [189, 184] width 16 height 13
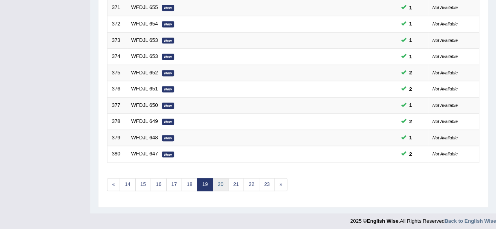
click at [220, 181] on link "20" at bounding box center [220, 184] width 16 height 13
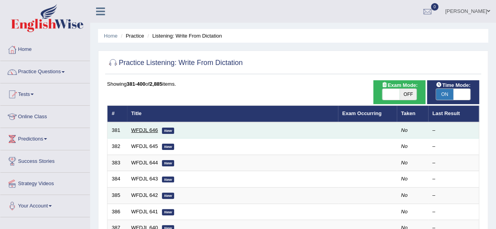
click at [147, 129] on link "WFDJL 646" at bounding box center [144, 130] width 27 height 6
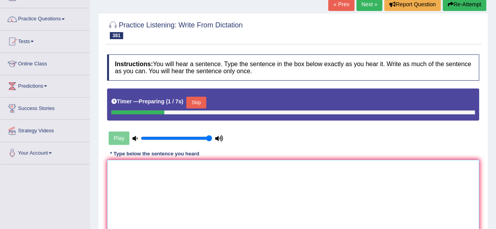
click at [187, 171] on textarea at bounding box center [293, 198] width 372 height 76
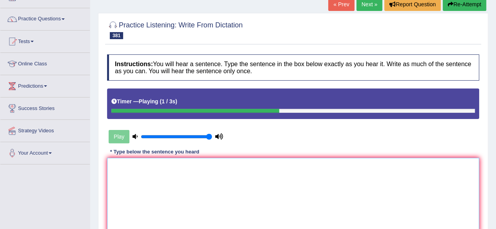
click at [187, 171] on textarea at bounding box center [293, 196] width 372 height 76
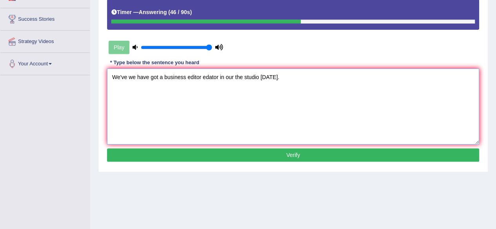
scroll to position [160, 0]
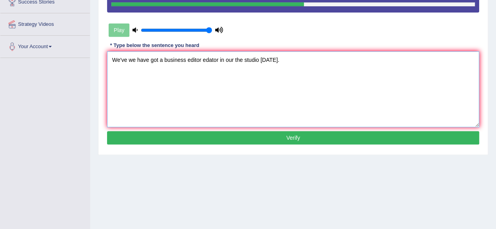
type textarea "We've we have got a business editor edator in our the studio today."
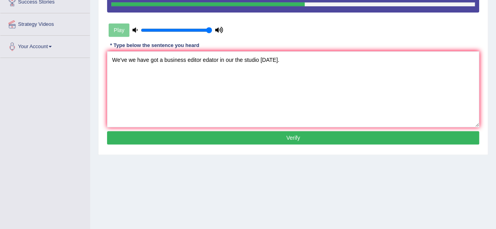
click at [234, 134] on button "Verify" at bounding box center [293, 137] width 372 height 13
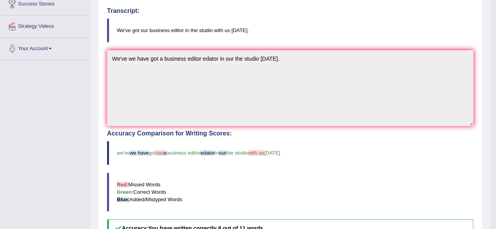
scroll to position [0, 0]
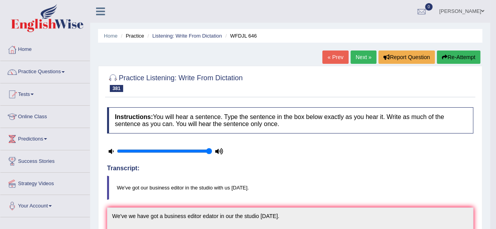
click at [456, 61] on button "Re-Attempt" at bounding box center [459, 57] width 44 height 13
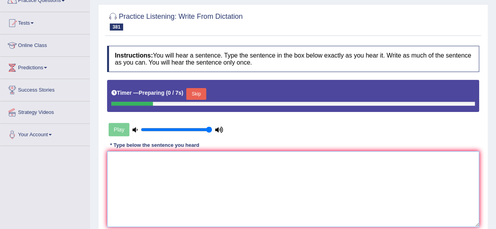
click at [285, 182] on textarea at bounding box center [293, 189] width 372 height 76
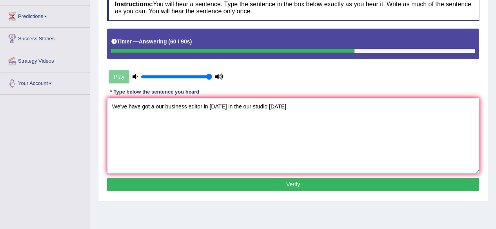
scroll to position [121, 0]
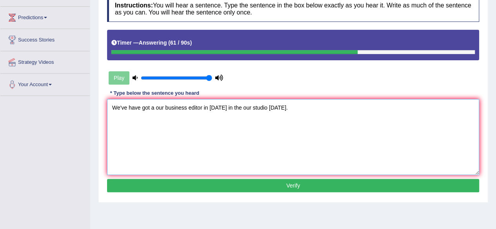
type textarea "We've have got a our business editor in today in the our studio today."
click at [262, 183] on button "Verify" at bounding box center [293, 185] width 372 height 13
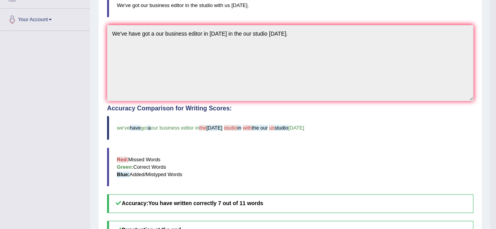
scroll to position [0, 0]
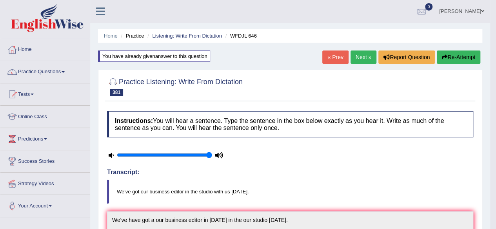
click at [466, 54] on button "Re-Attempt" at bounding box center [459, 57] width 44 height 13
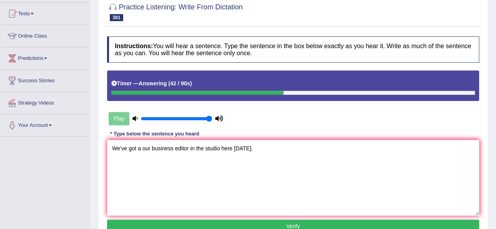
scroll to position [94, 0]
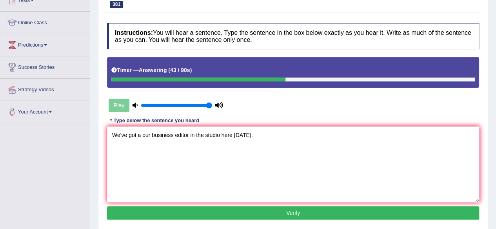
type textarea "We've got a our business editor in the studio here [DATE]."
click at [256, 207] on button "Verify" at bounding box center [293, 213] width 372 height 13
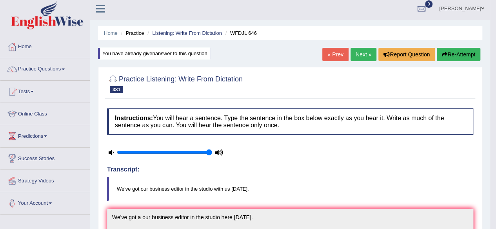
scroll to position [0, 0]
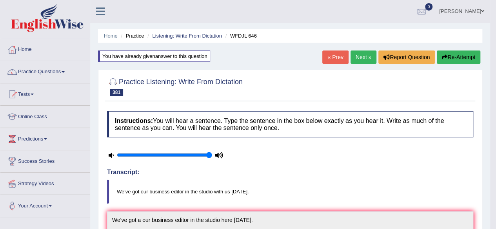
click at [355, 57] on link "Next »" at bounding box center [363, 57] width 26 height 13
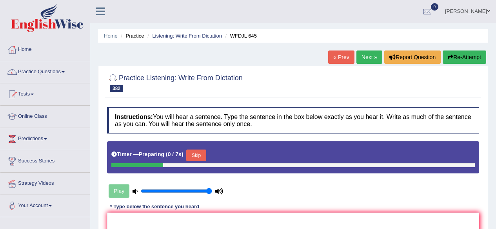
scroll to position [77, 0]
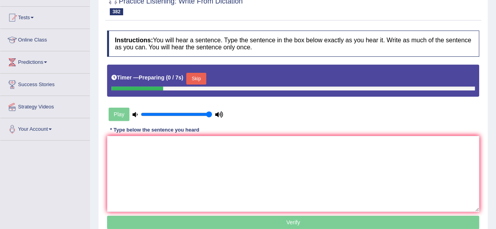
click at [260, 165] on textarea at bounding box center [293, 174] width 372 height 76
click at [203, 76] on button "Skip" at bounding box center [196, 79] width 20 height 12
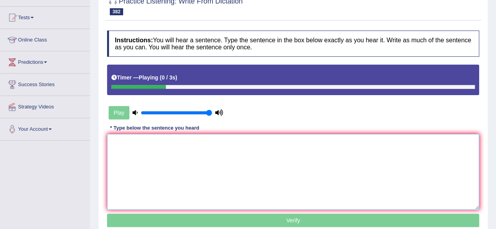
click at [198, 174] on textarea at bounding box center [293, 172] width 372 height 76
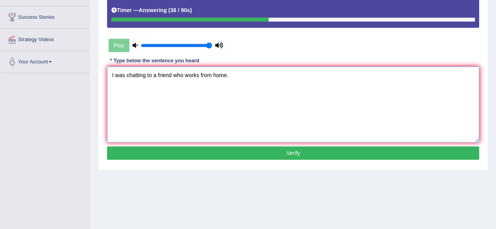
scroll to position [147, 0]
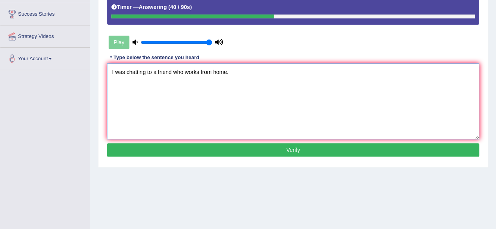
type textarea "I was chatting to a friend who works from home."
click at [248, 145] on button "Verify" at bounding box center [293, 149] width 372 height 13
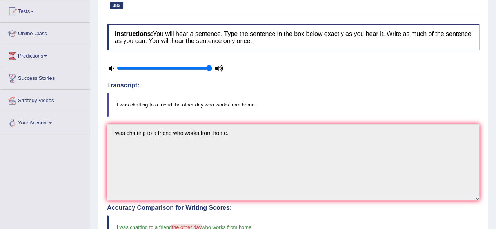
scroll to position [0, 0]
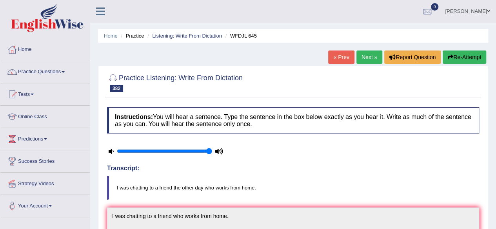
click at [460, 62] on button "Re-Attempt" at bounding box center [464, 57] width 44 height 13
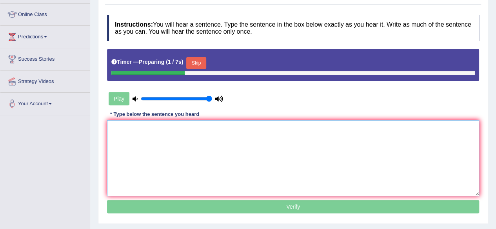
click at [182, 190] on textarea at bounding box center [293, 158] width 372 height 76
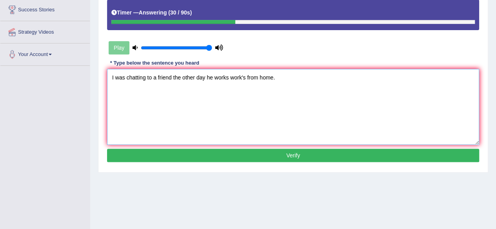
scroll to position [152, 0]
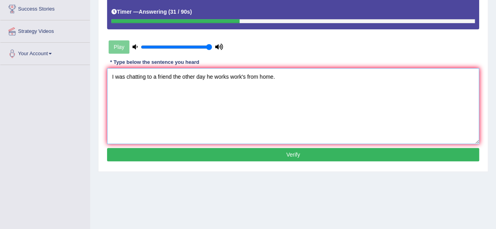
type textarea "I was chatting to a friend the other day he works work's from home."
click at [252, 152] on button "Verify" at bounding box center [293, 154] width 372 height 13
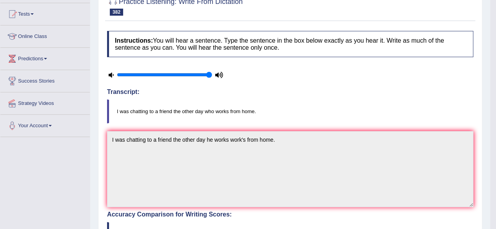
scroll to position [0, 0]
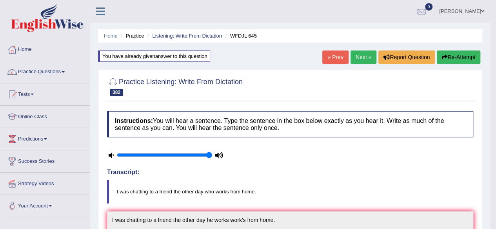
click at [367, 60] on link "Next »" at bounding box center [363, 57] width 26 height 13
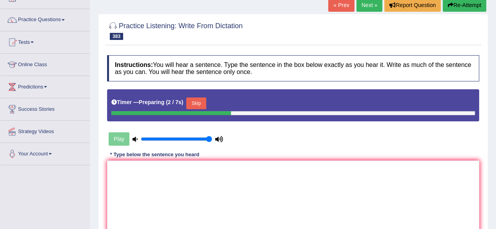
click at [204, 102] on button "Skip" at bounding box center [196, 104] width 20 height 12
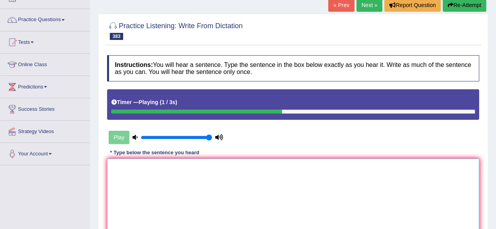
click at [209, 167] on textarea at bounding box center [293, 197] width 372 height 76
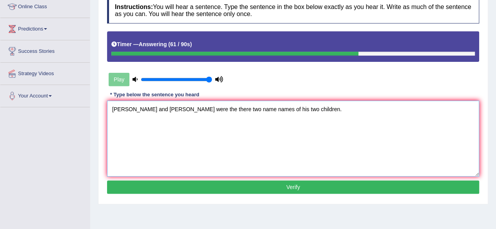
scroll to position [111, 0]
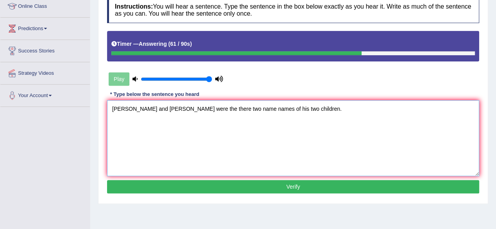
type textarea "[PERSON_NAME] and [PERSON_NAME] were the there two name names of his two childr…"
click at [225, 189] on button "Verify" at bounding box center [293, 186] width 372 height 13
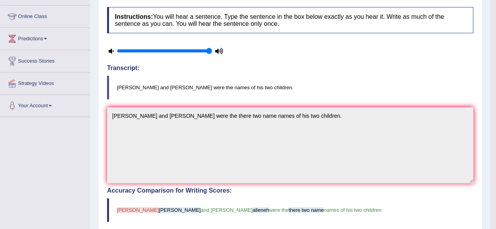
scroll to position [0, 0]
